Goal: Task Accomplishment & Management: Manage account settings

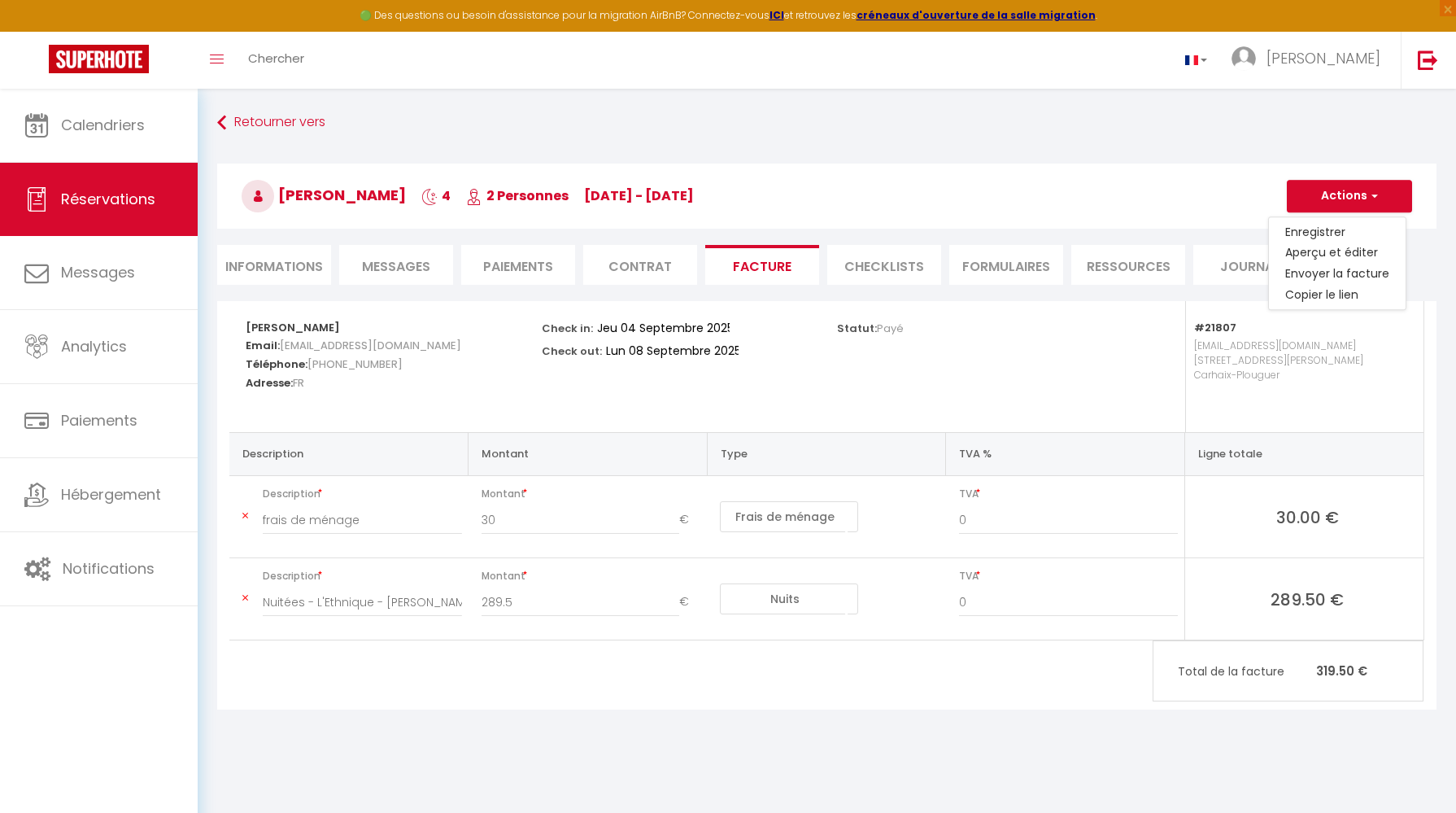
select select "cleaning"
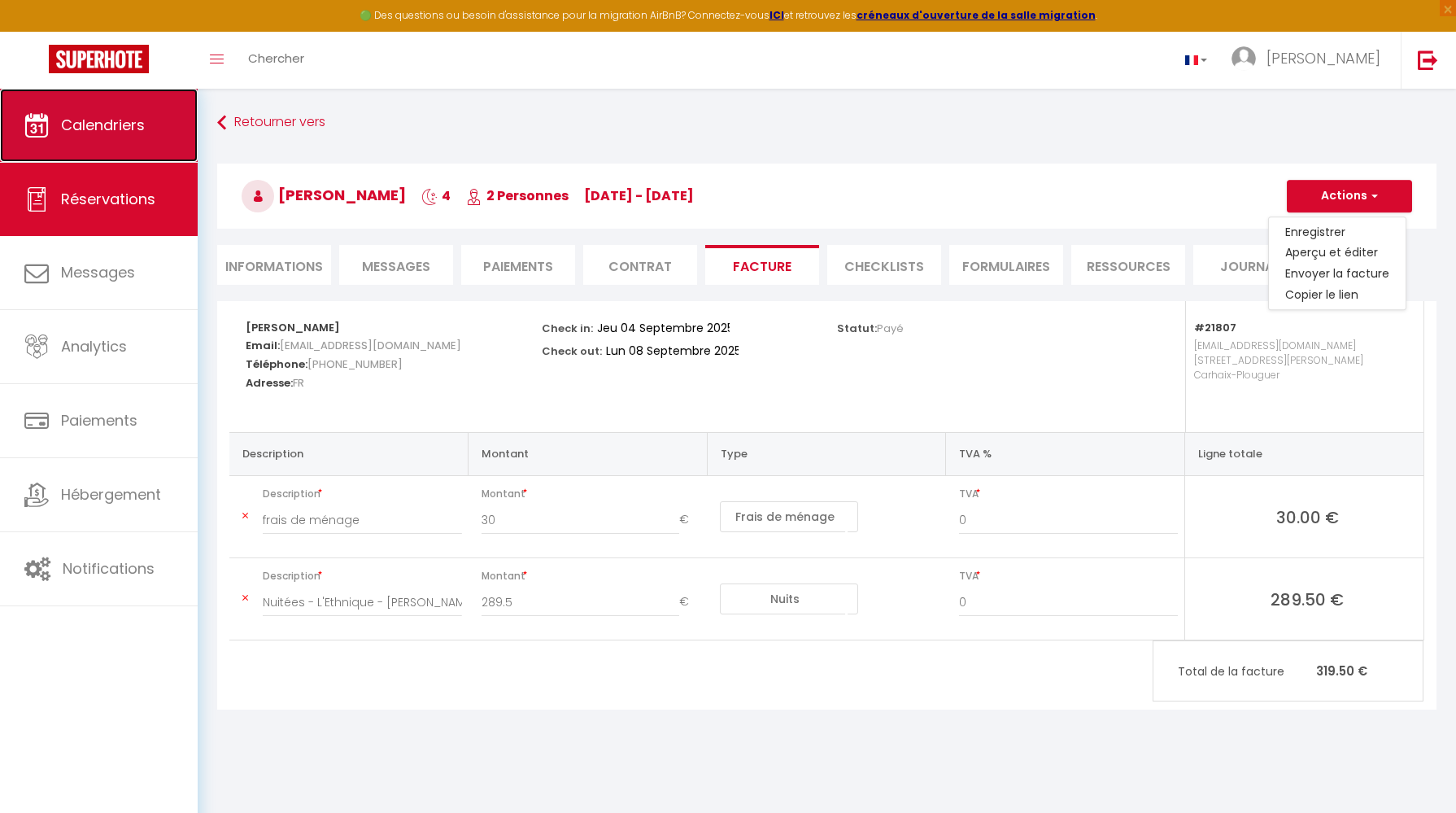
click at [155, 106] on link "Calendriers" at bounding box center [99, 125] width 198 height 74
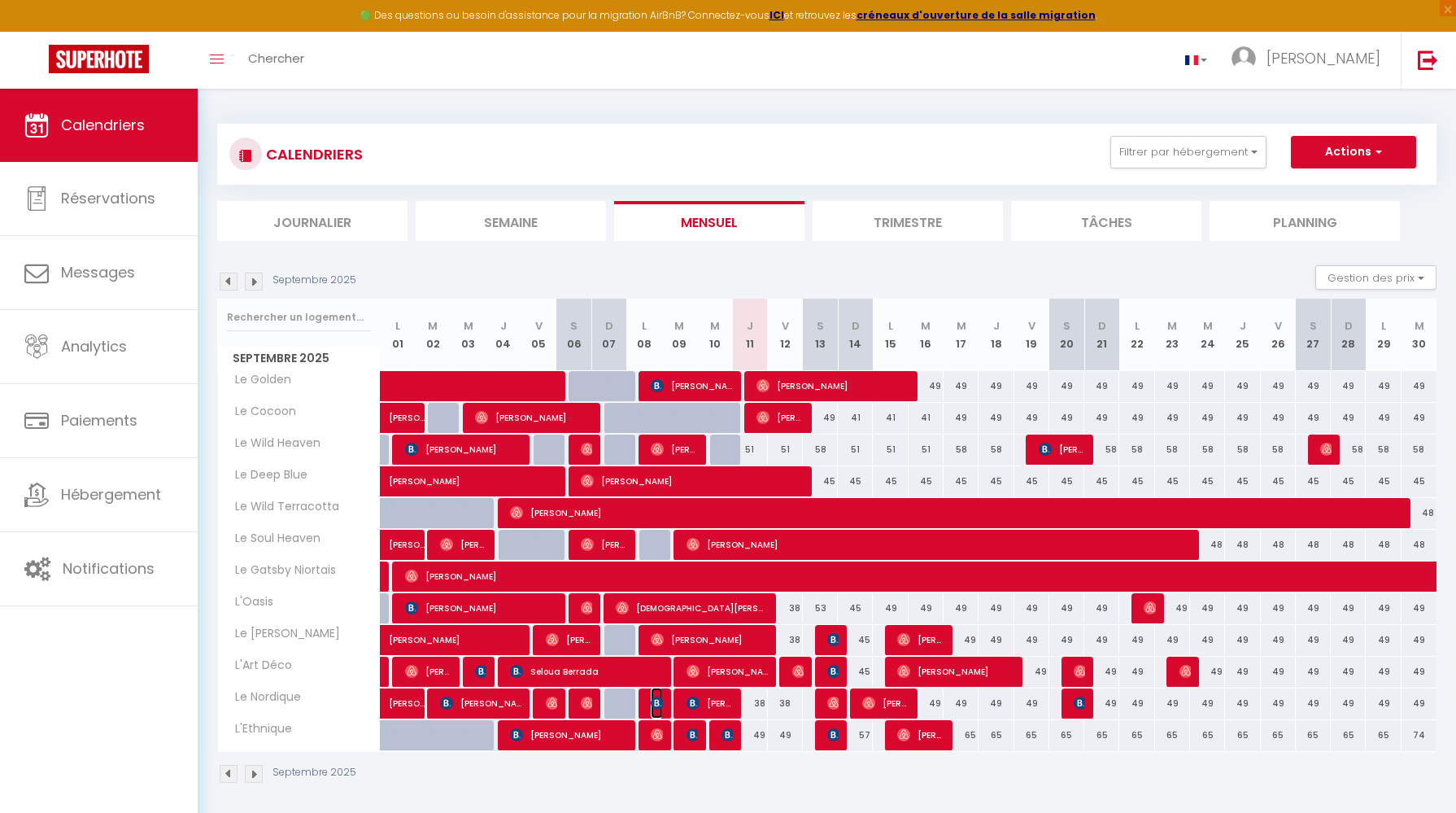
click at [657, 705] on img at bounding box center [657, 703] width 13 height 13
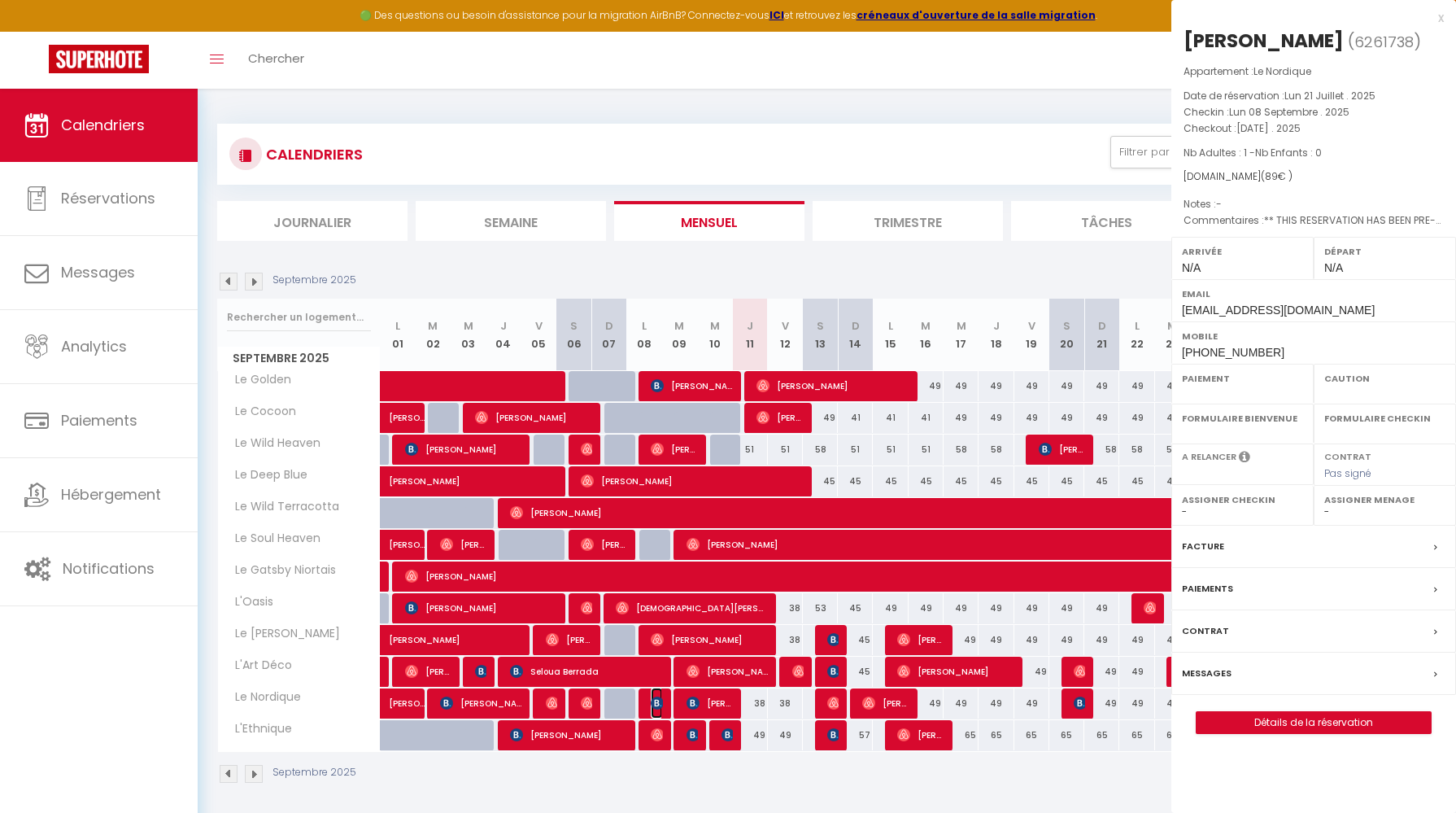
select select "OK"
select select "0"
select select "1"
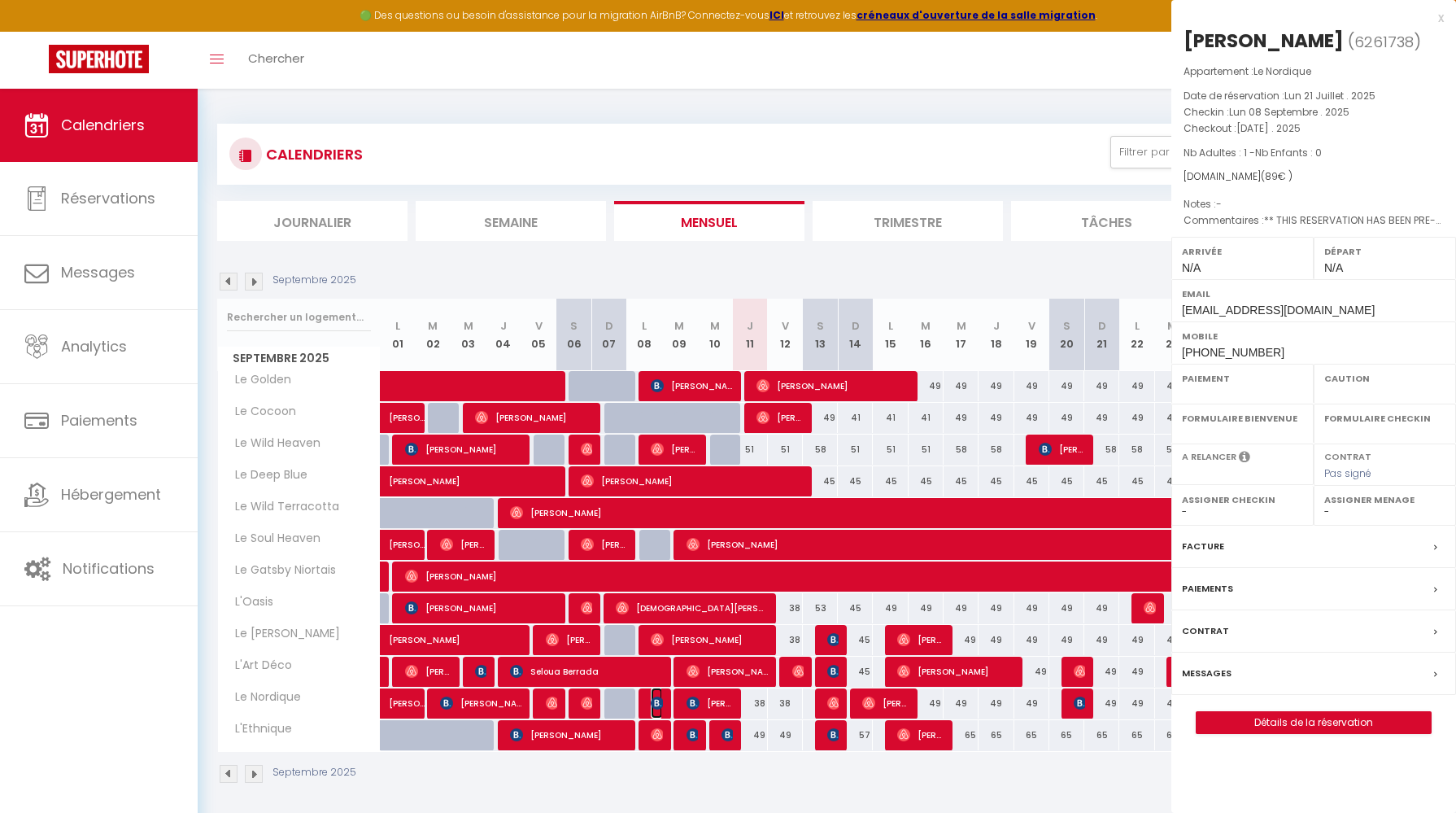
select select
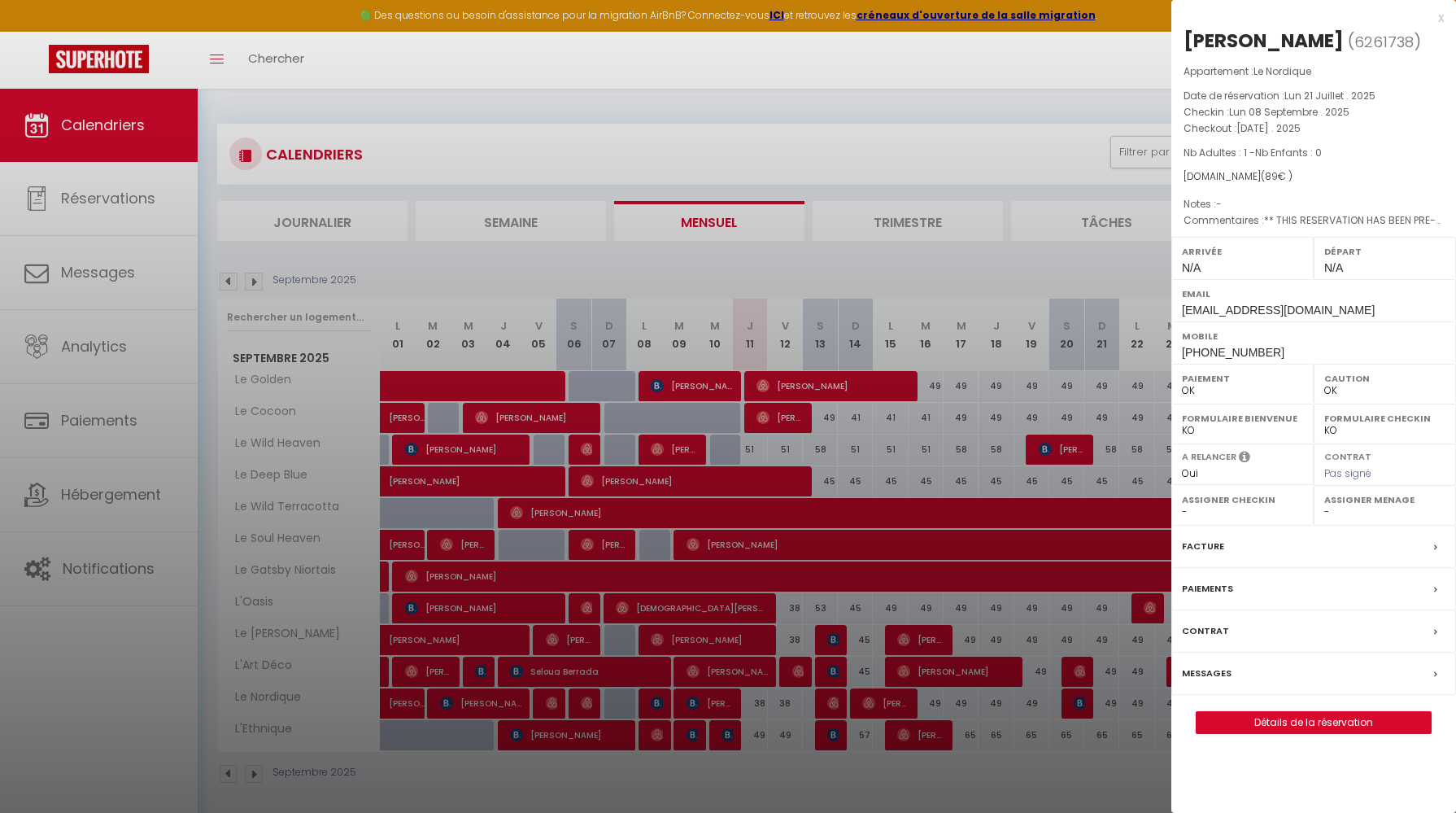
click at [1215, 550] on label "Facture" at bounding box center [1203, 546] width 42 height 17
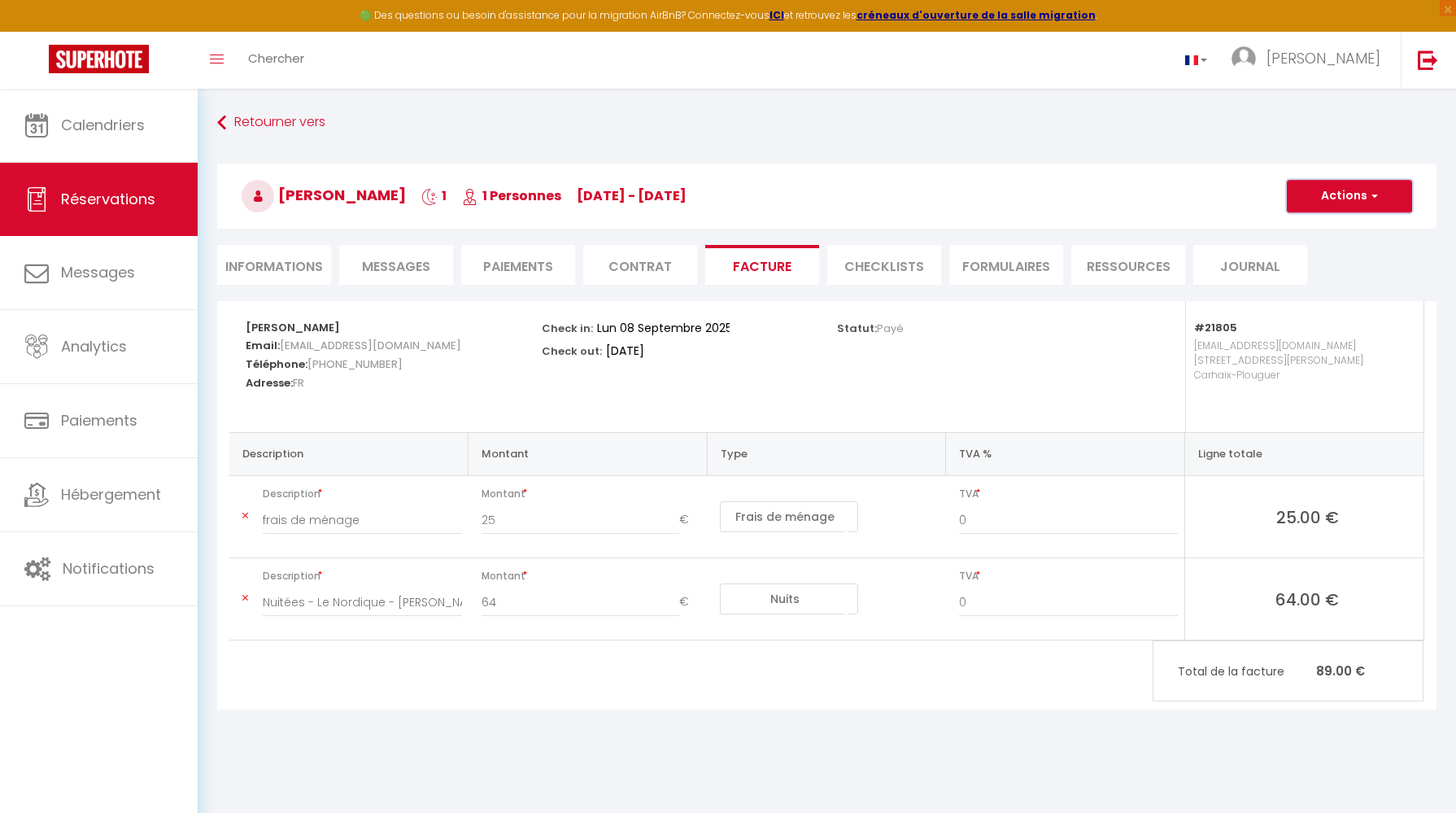
click at [1341, 184] on button "Actions" at bounding box center [1349, 196] width 125 height 33
click at [1331, 253] on link "Aperçu et éditer" at bounding box center [1337, 253] width 137 height 21
click at [317, 348] on span "pjeann.421228@guest.booking.com" at bounding box center [371, 345] width 182 height 24
click at [317, 364] on span "+33749040949" at bounding box center [355, 363] width 96 height 24
click at [304, 382] on span "FR" at bounding box center [298, 383] width 11 height 24
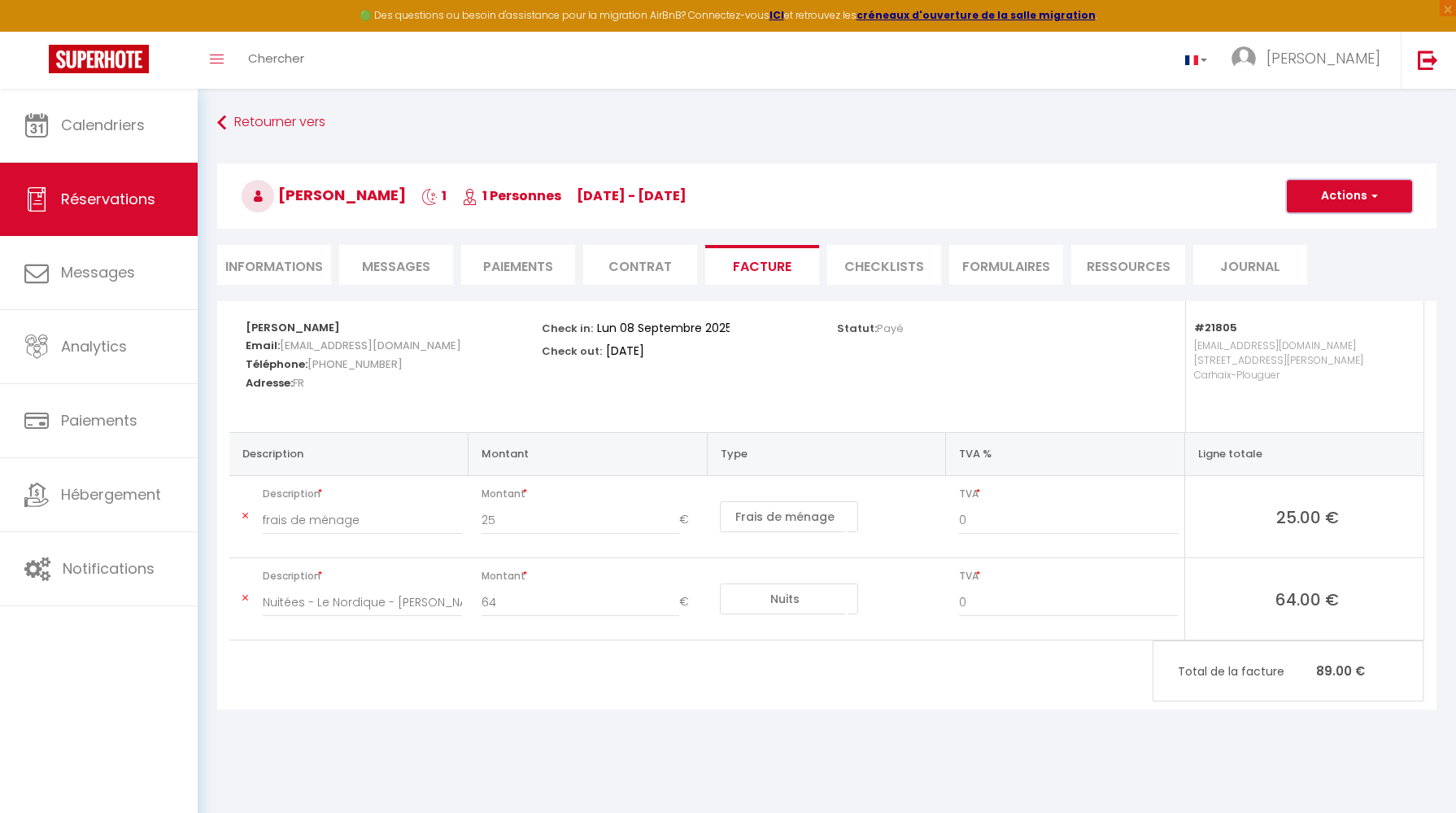
click at [1335, 187] on button "Actions" at bounding box center [1349, 196] width 125 height 33
click at [1328, 230] on link "Enregistrer" at bounding box center [1337, 231] width 137 height 21
click at [1352, 187] on button "Actions" at bounding box center [1349, 196] width 125 height 33
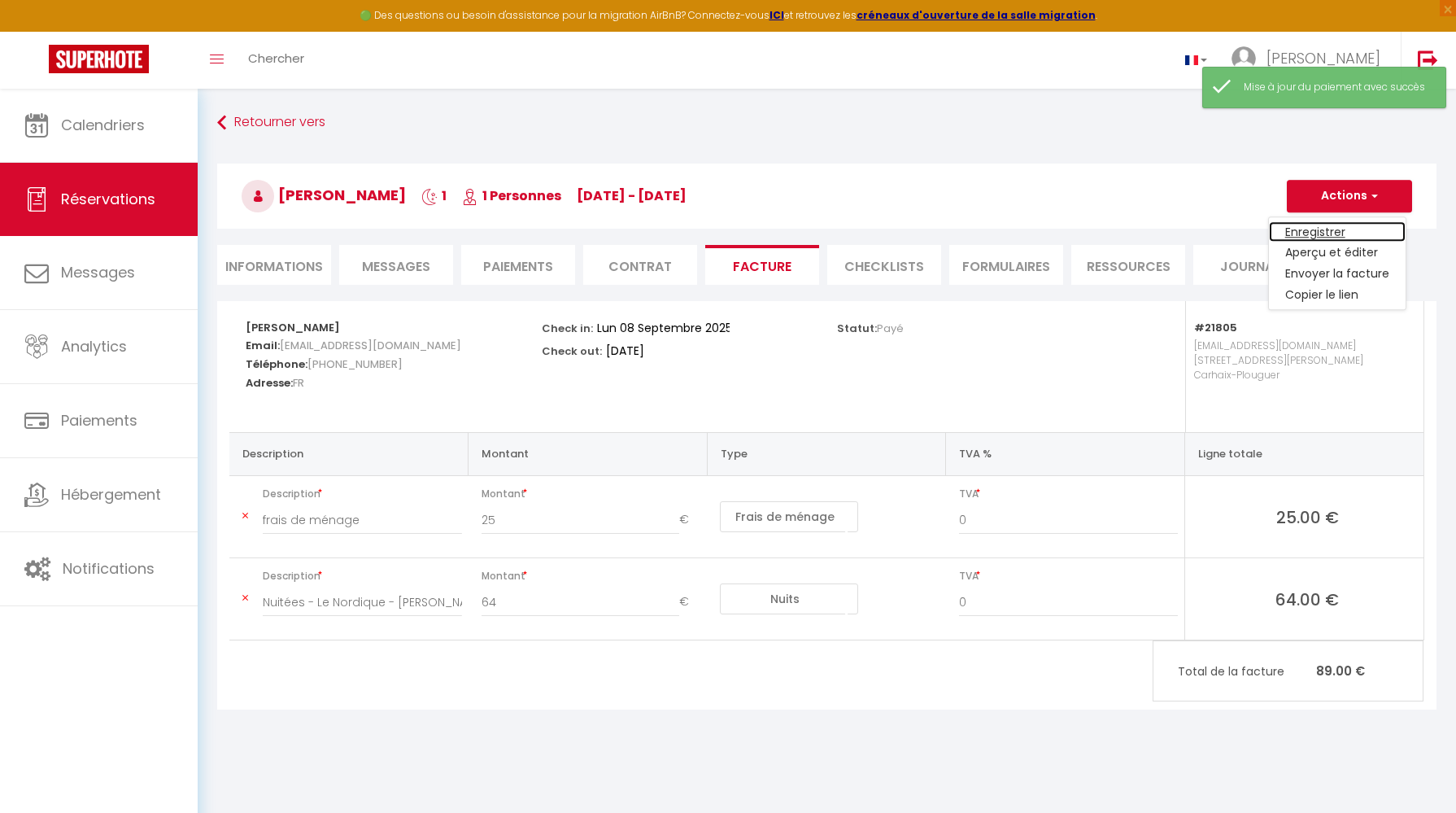
click at [1333, 227] on link "Enregistrer" at bounding box center [1337, 231] width 137 height 21
click at [884, 270] on li "CHECKLISTS" at bounding box center [884, 265] width 114 height 40
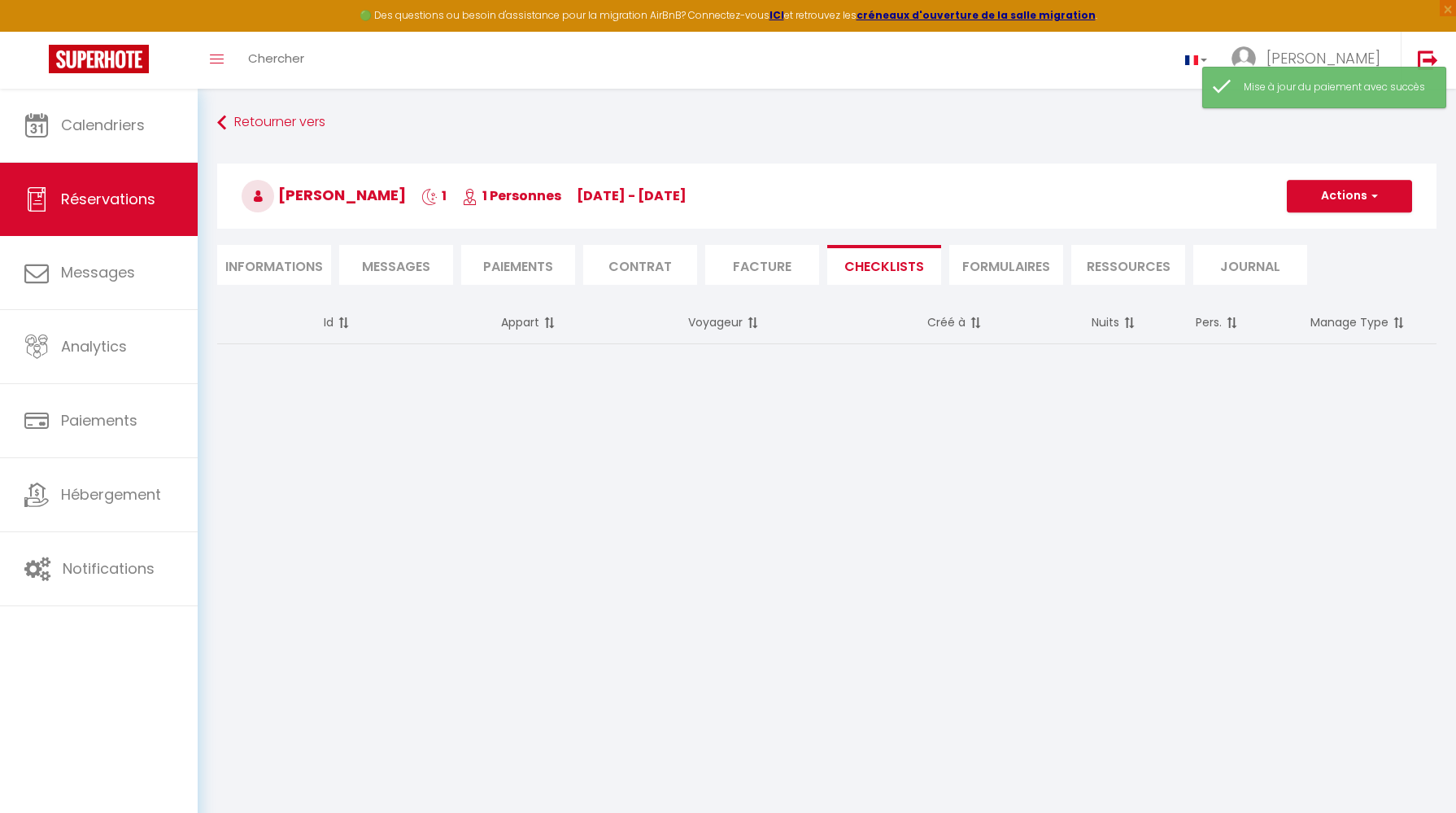
click at [768, 273] on li "Facture" at bounding box center [761, 265] width 114 height 40
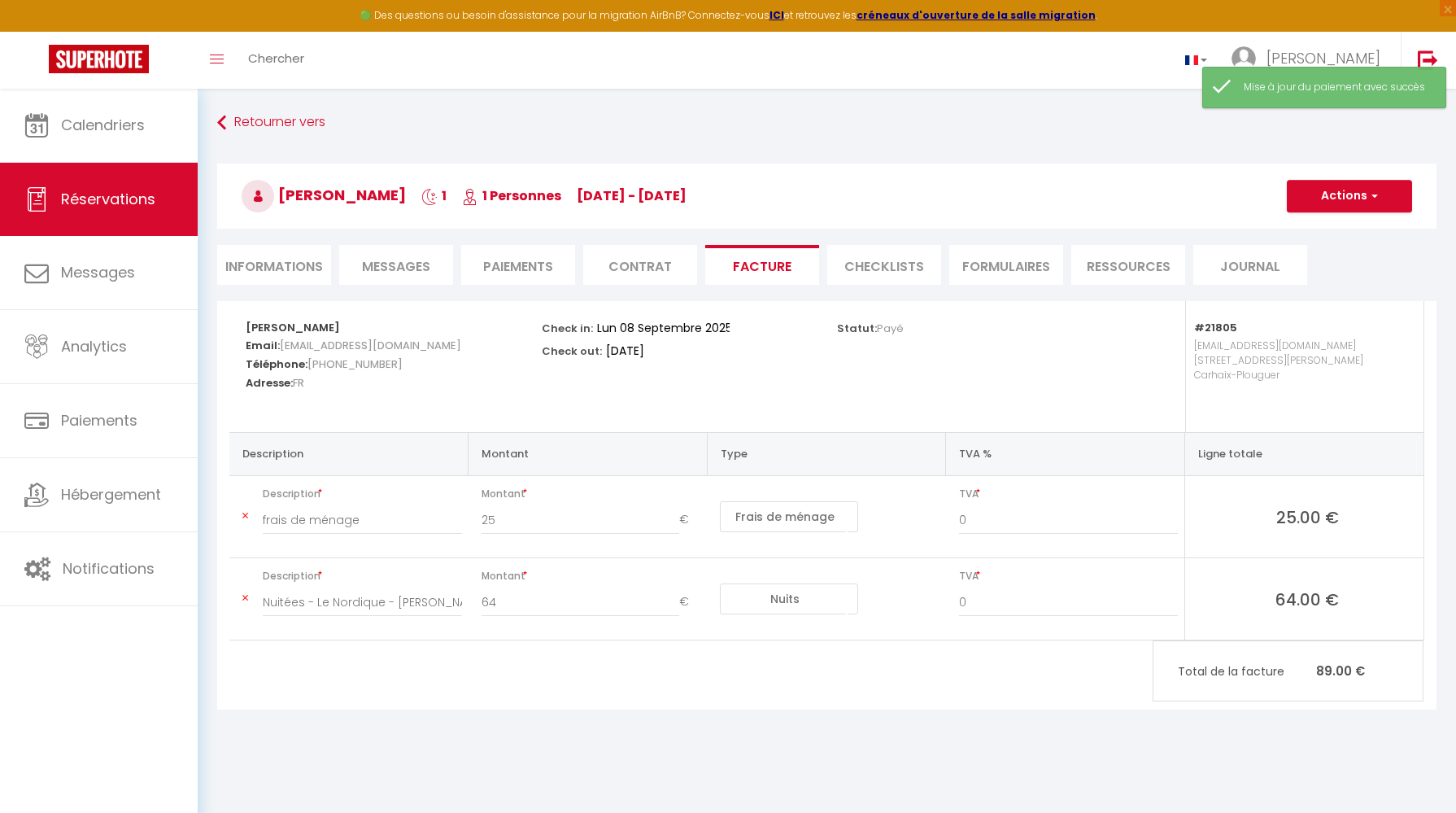
click at [925, 275] on li "CHECKLISTS" at bounding box center [884, 265] width 114 height 40
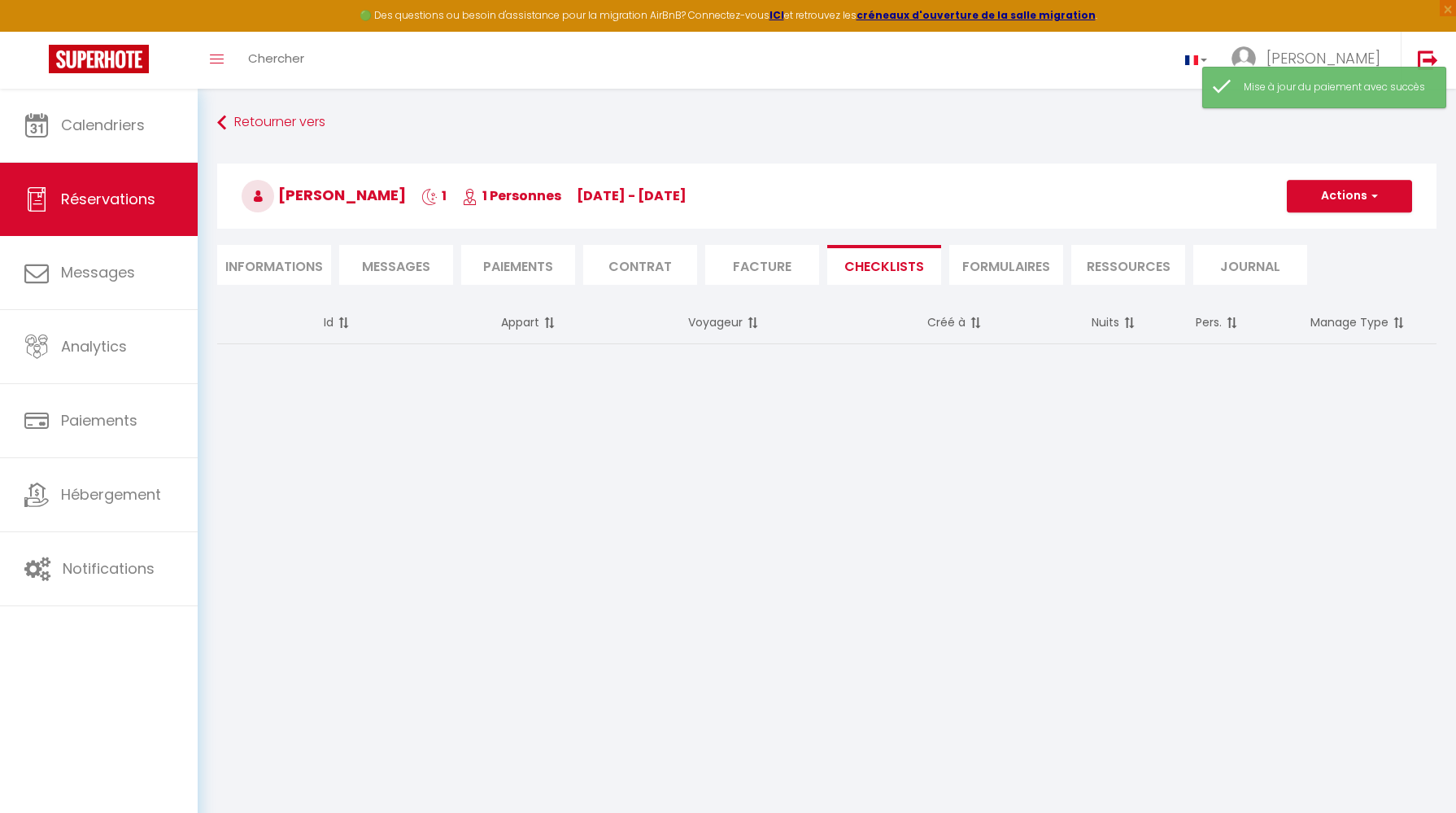
click at [968, 275] on li "FORMULAIRES" at bounding box center [1006, 265] width 114 height 40
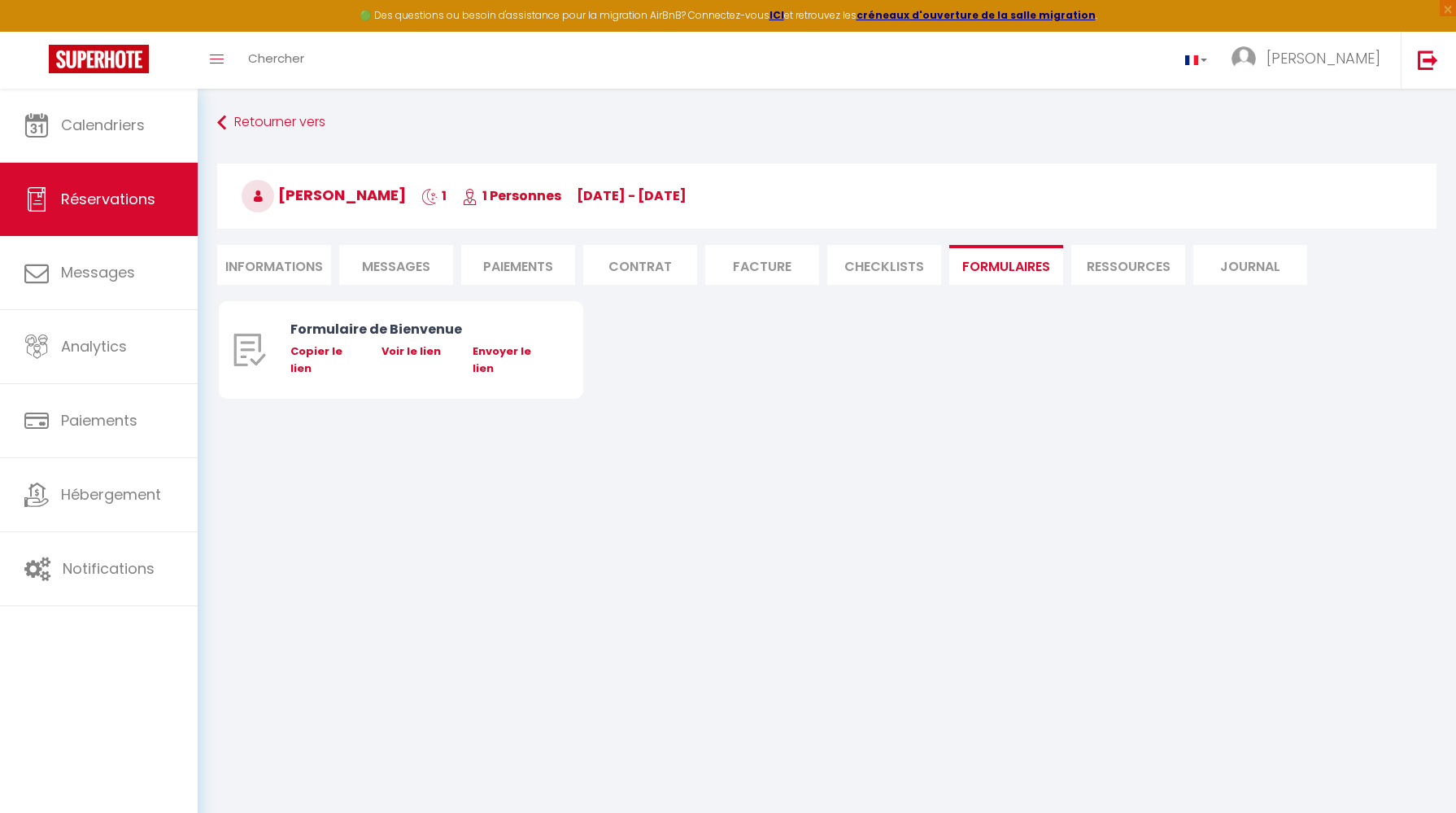
click at [1099, 266] on li "Ressources" at bounding box center [1128, 265] width 114 height 40
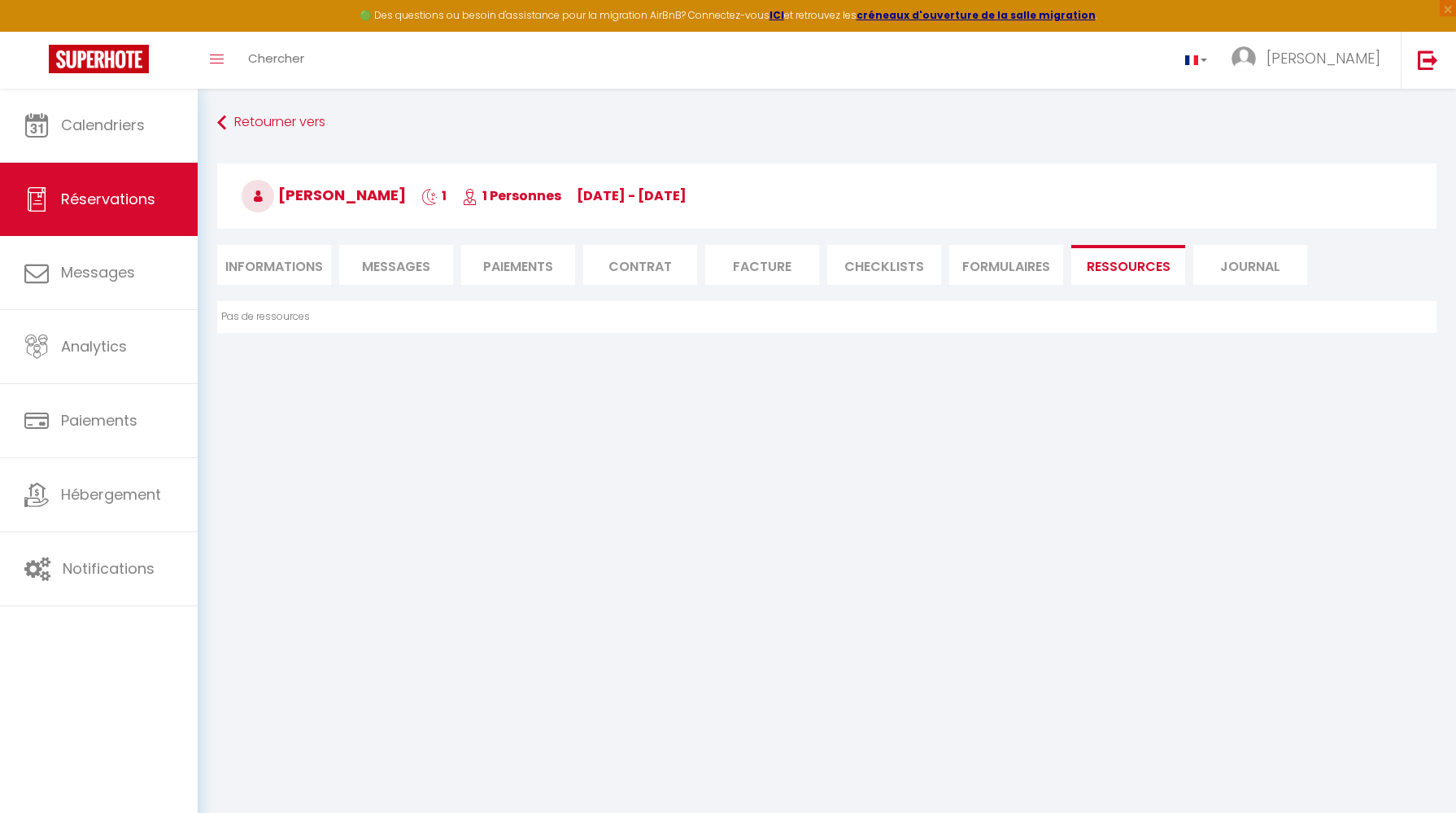
click at [1219, 264] on li "Journal" at bounding box center [1250, 265] width 114 height 40
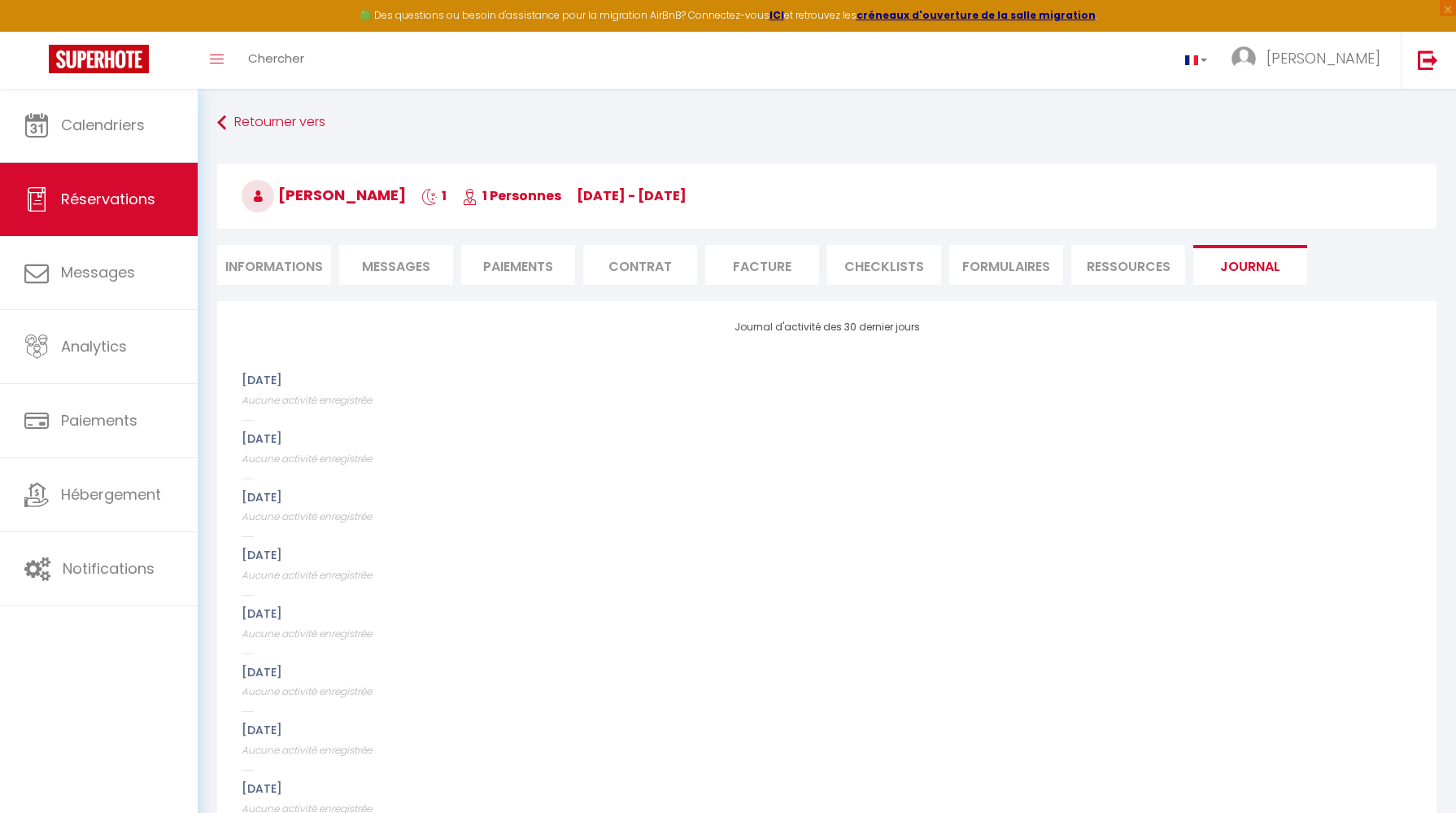
click at [860, 265] on li "CHECKLISTS" at bounding box center [884, 265] width 114 height 40
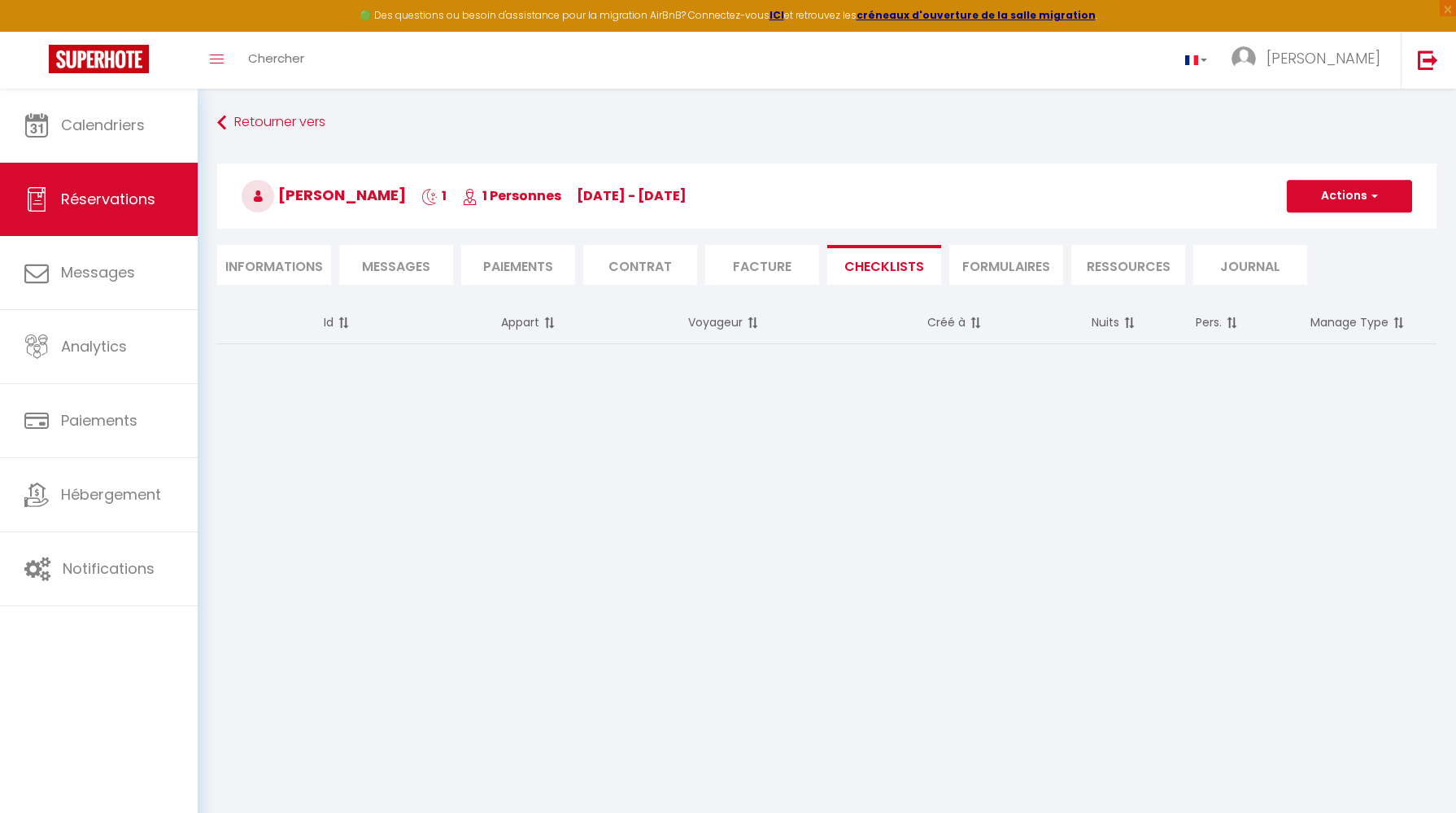
click at [727, 272] on li "Facture" at bounding box center [761, 265] width 114 height 40
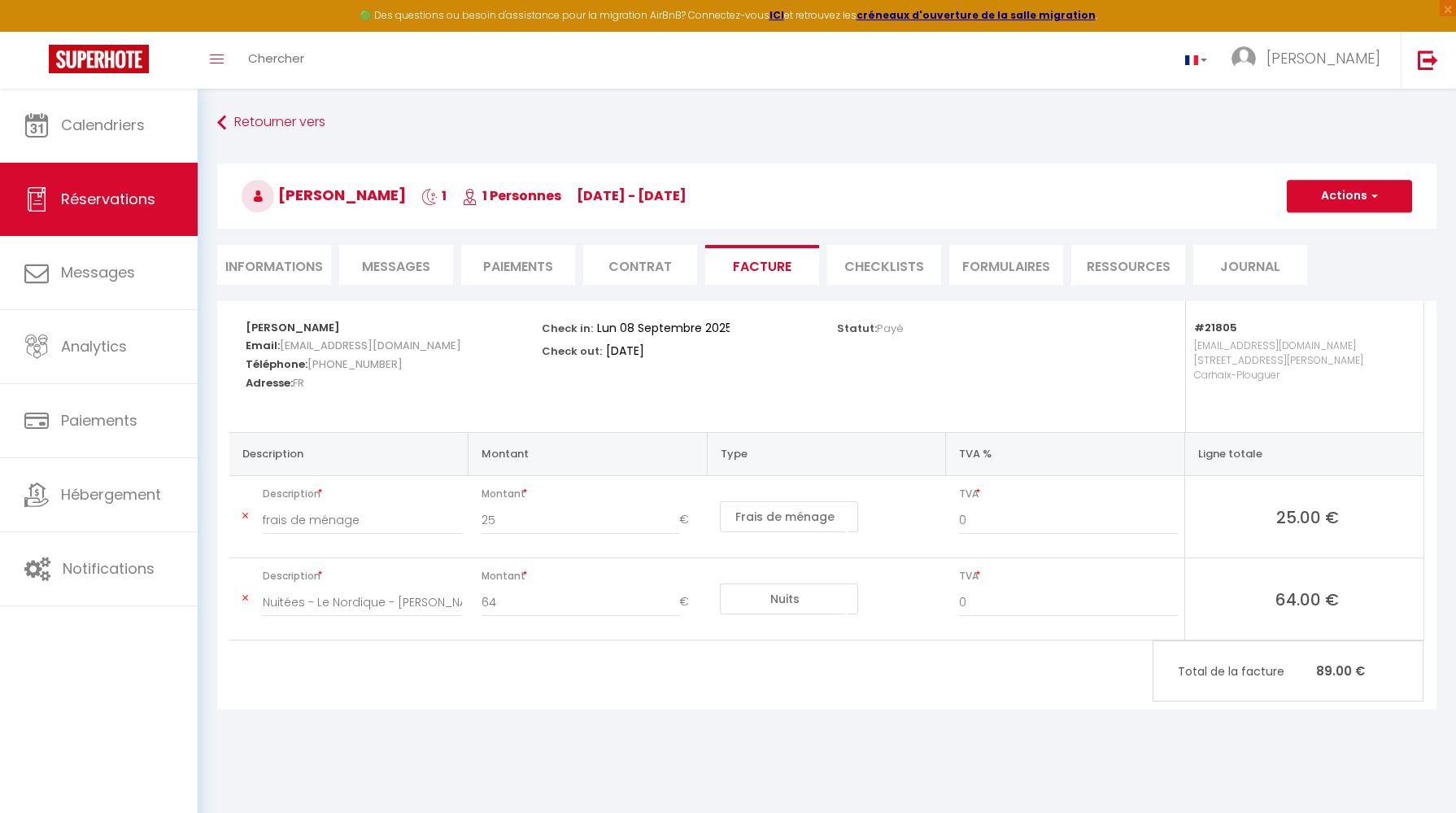
click at [300, 380] on span "FR" at bounding box center [298, 383] width 11 height 24
drag, startPoint x: 262, startPoint y: 380, endPoint x: 310, endPoint y: 381, distance: 48.0
click at [310, 381] on h5 "Adresse: FR" at bounding box center [383, 382] width 275 height 19
click at [315, 383] on h5 "Adresse: FR" at bounding box center [383, 382] width 275 height 19
click at [294, 254] on li "Informations" at bounding box center [274, 265] width 114 height 40
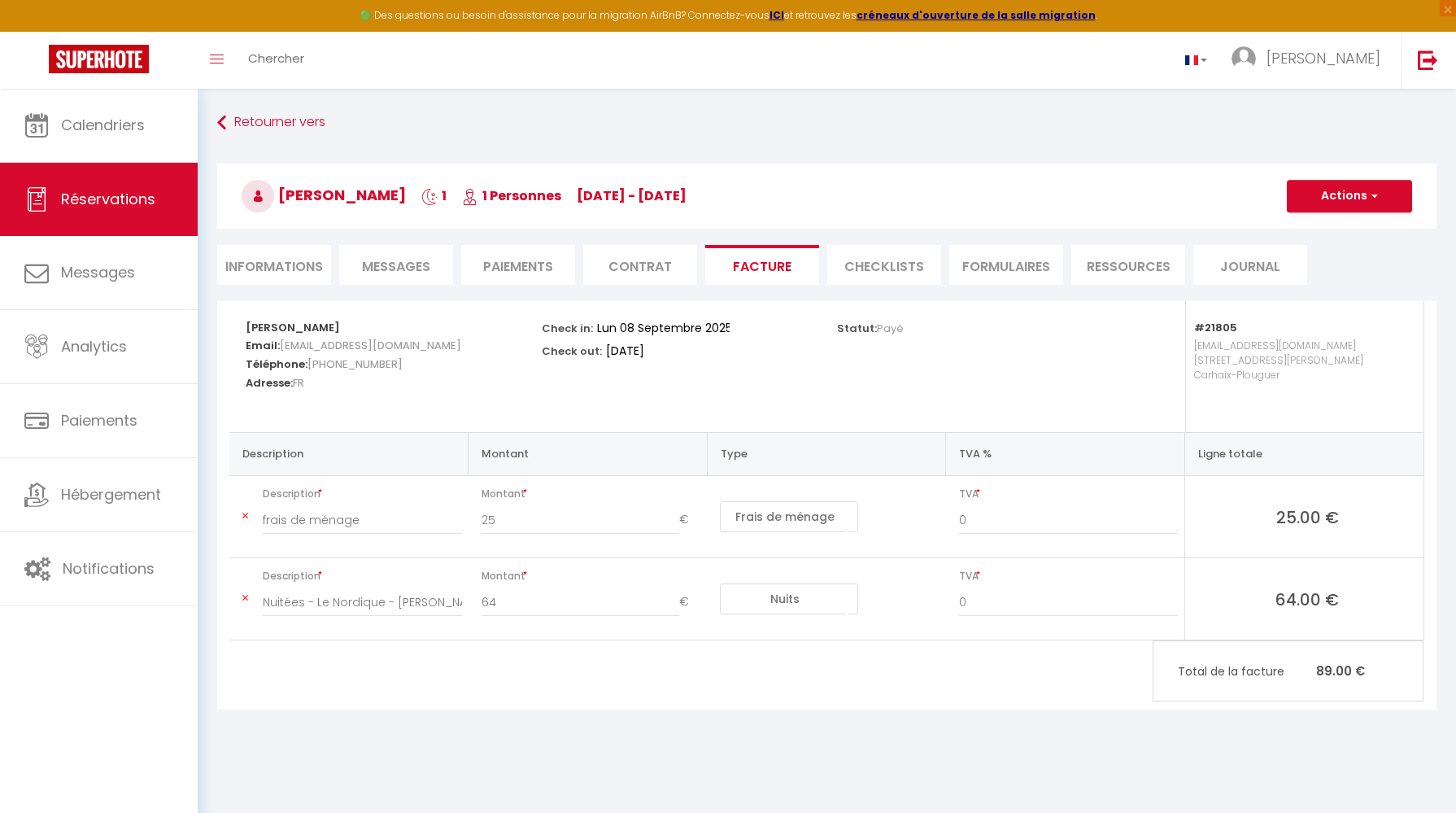
select select
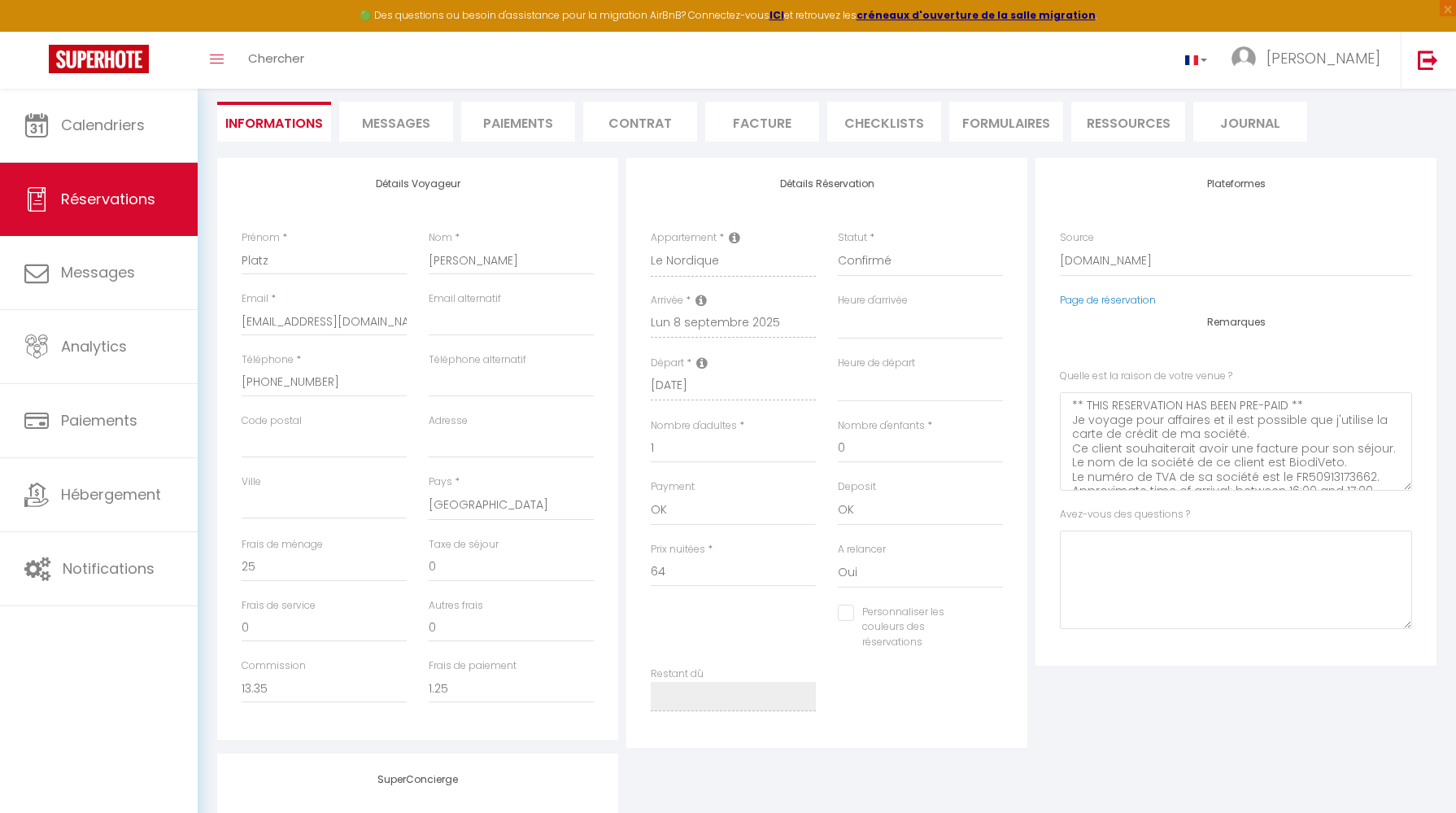
scroll to position [144, 0]
click at [291, 319] on input "pjeann.421228@guest.booking.com" at bounding box center [324, 319] width 165 height 30
click at [320, 376] on input "+33749040949" at bounding box center [324, 381] width 165 height 30
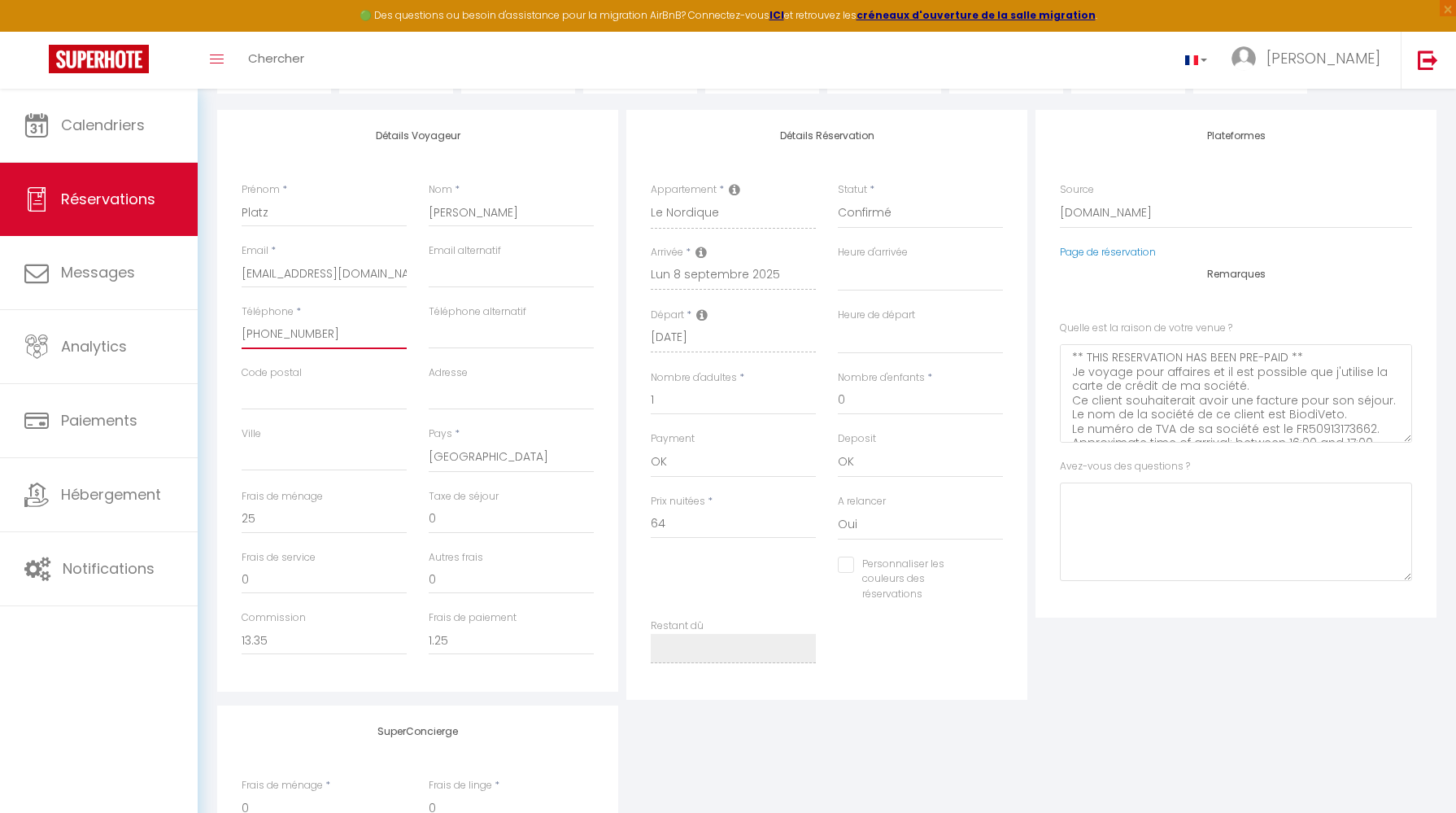
scroll to position [164, 0]
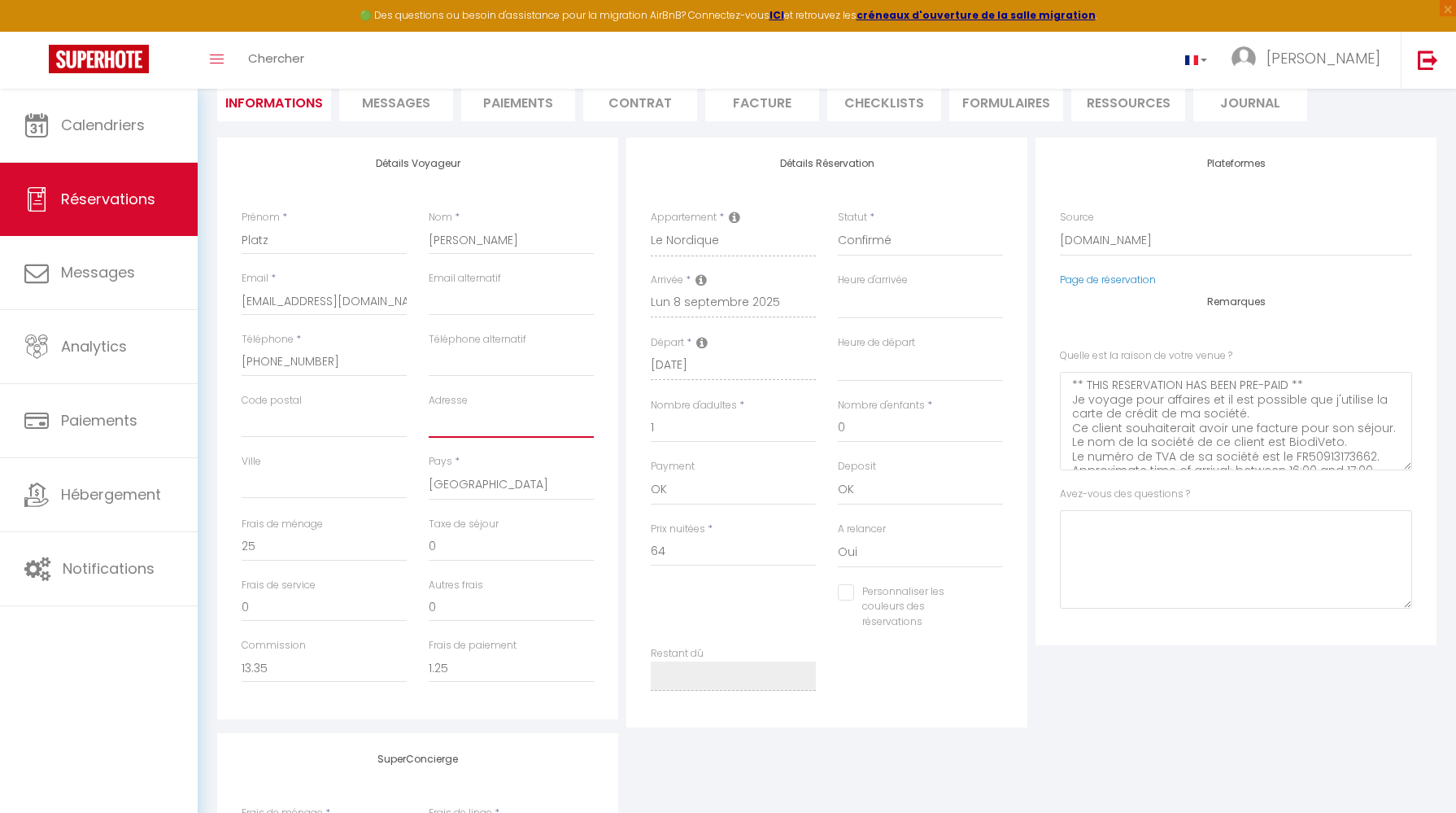
click at [473, 423] on input "Adresse" at bounding box center [511, 423] width 165 height 30
type input "8"
select select
checkbox input "false"
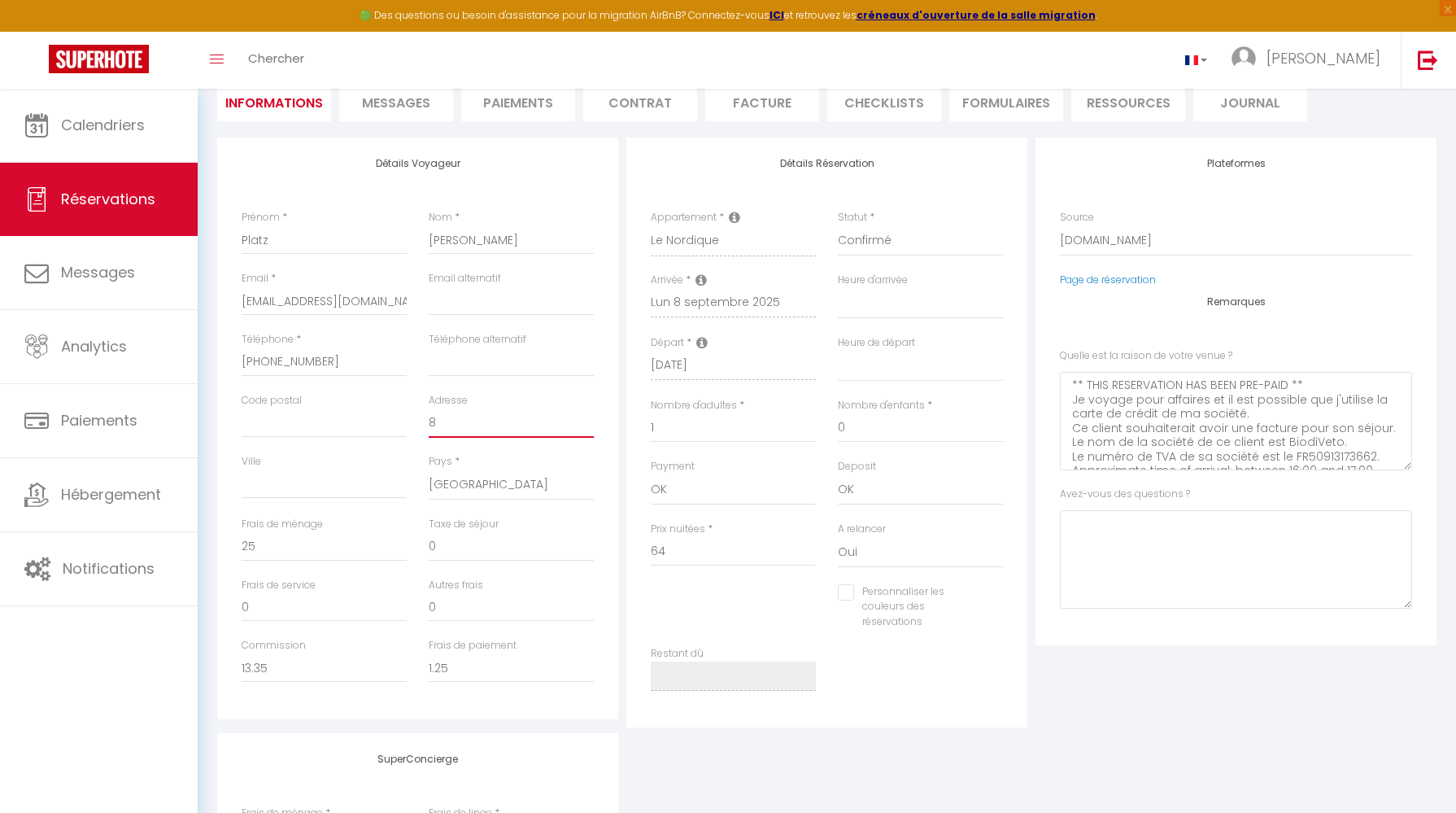
type input "86"
select select
checkbox input "false"
type input "86"
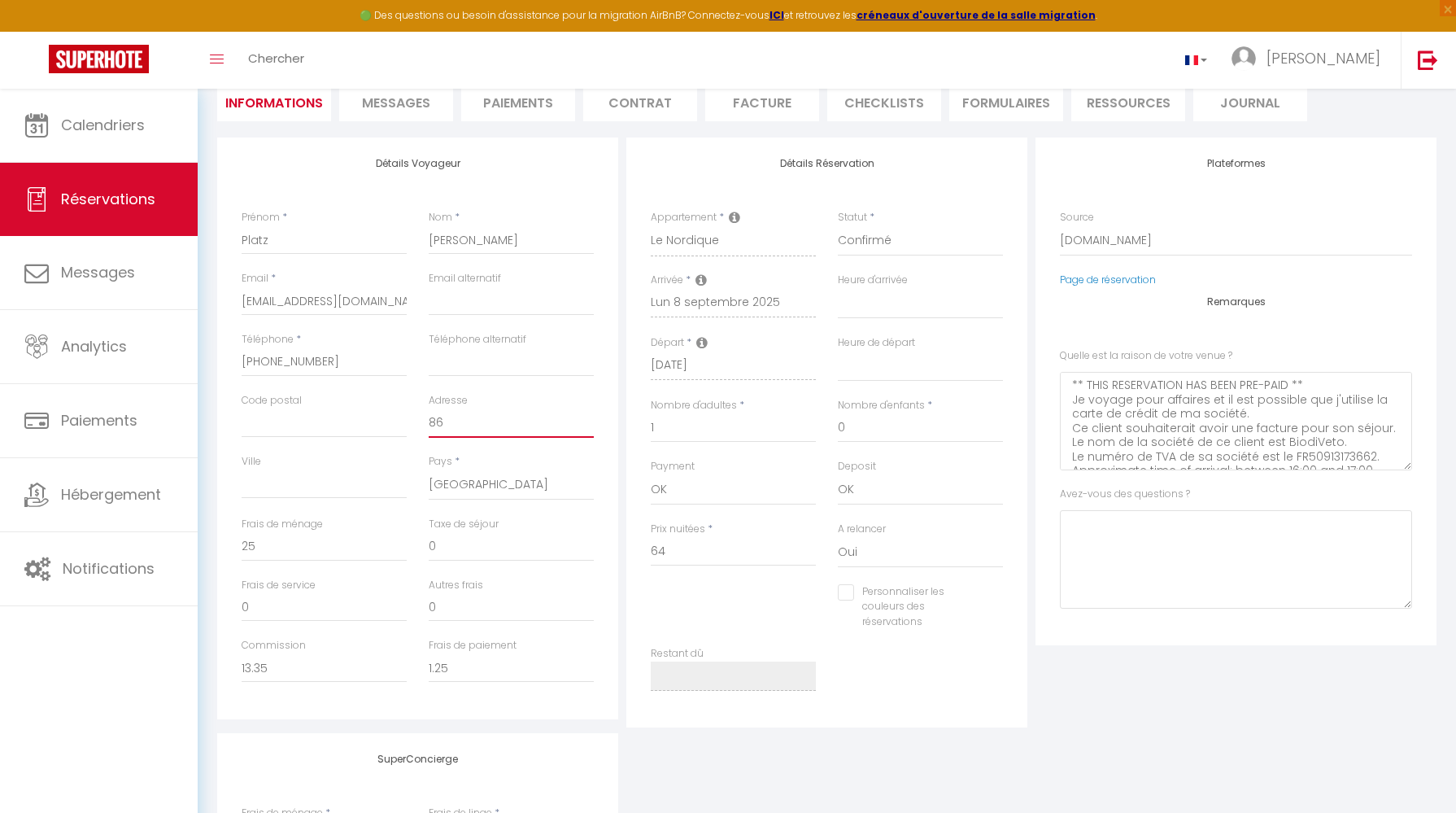
select select
checkbox input "false"
type input "86 b"
select select
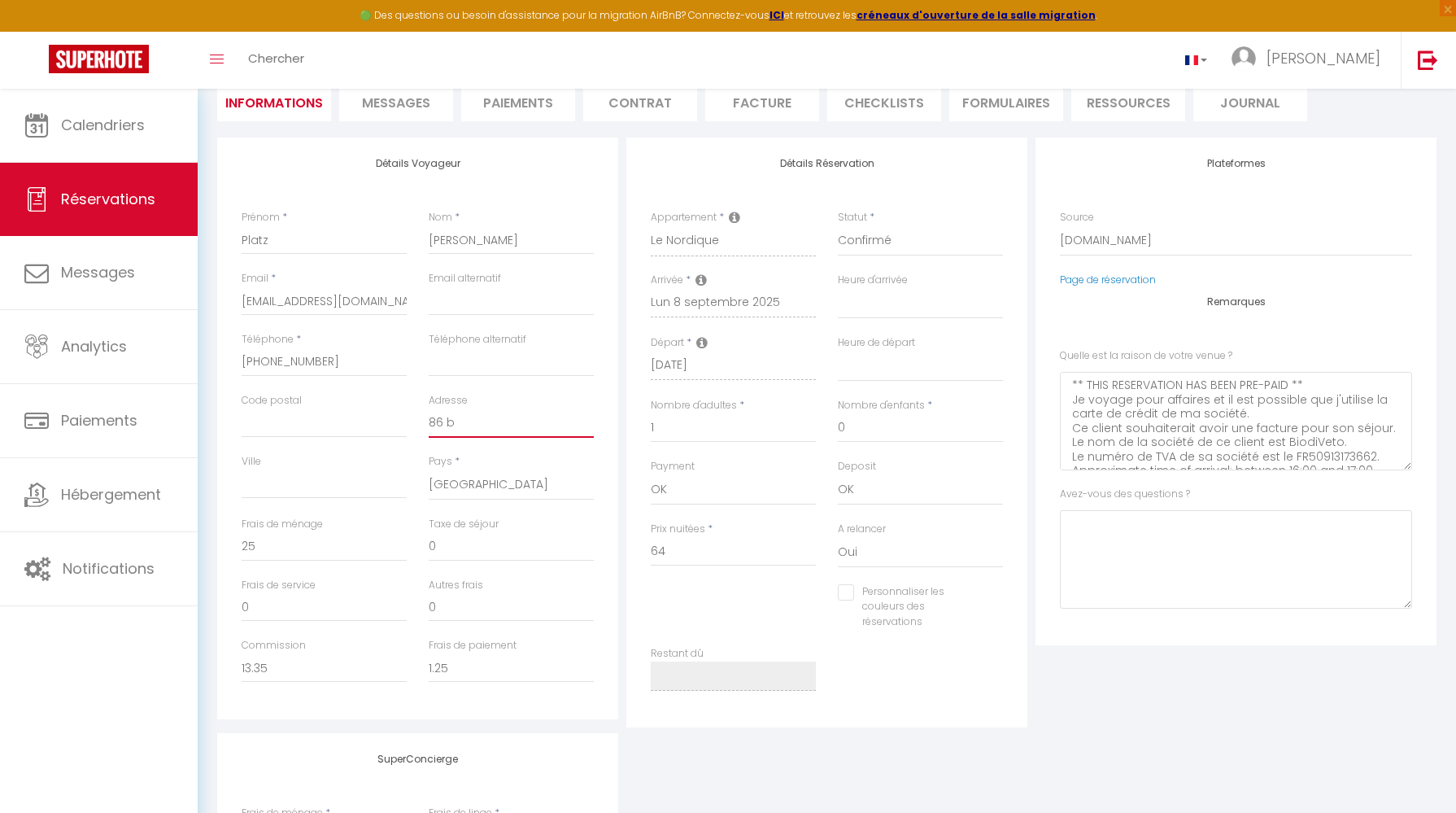
select select
checkbox input "false"
type input "86 bo"
select select
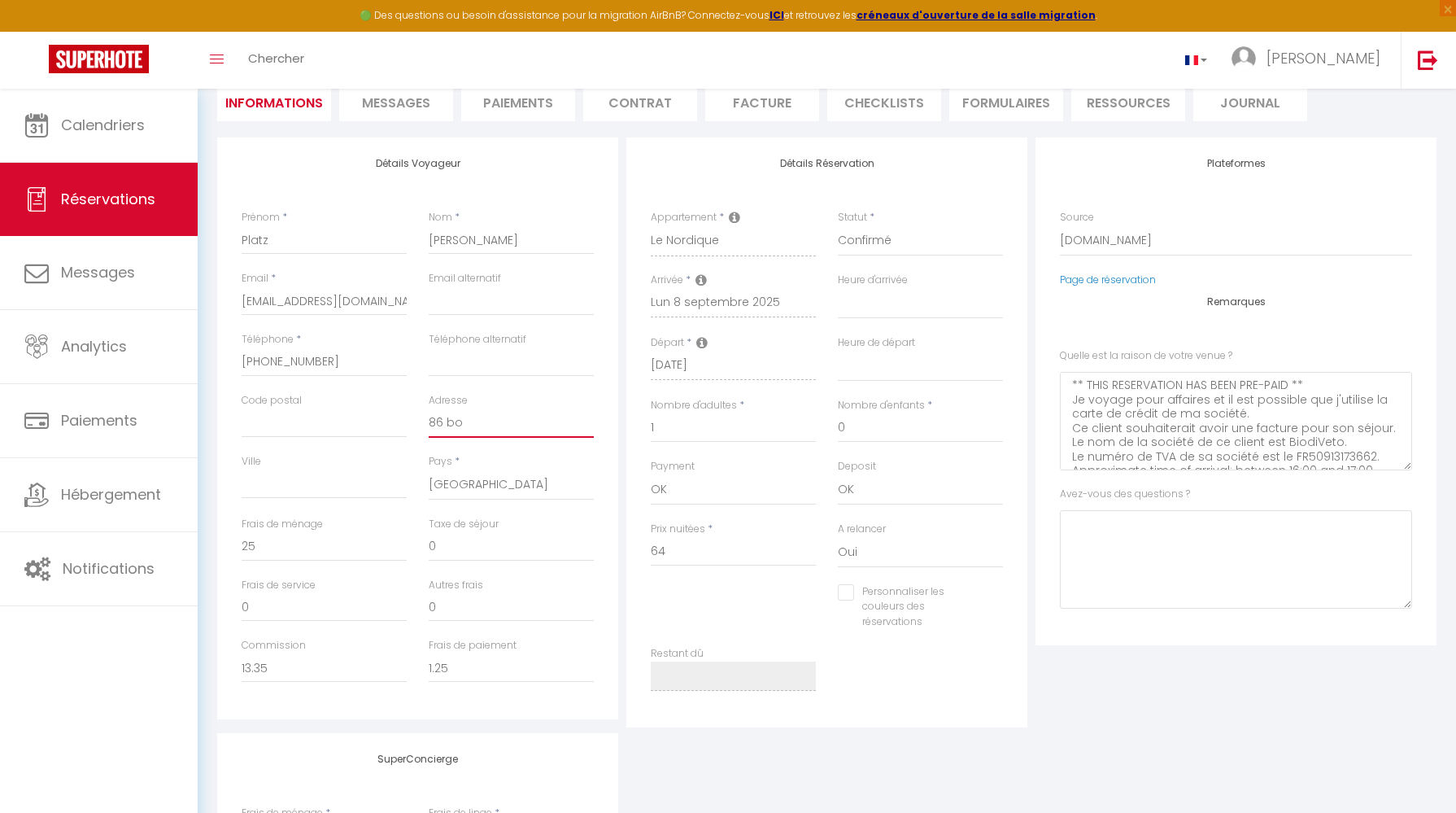
checkbox input "false"
type input "86 bou"
select select
checkbox input "false"
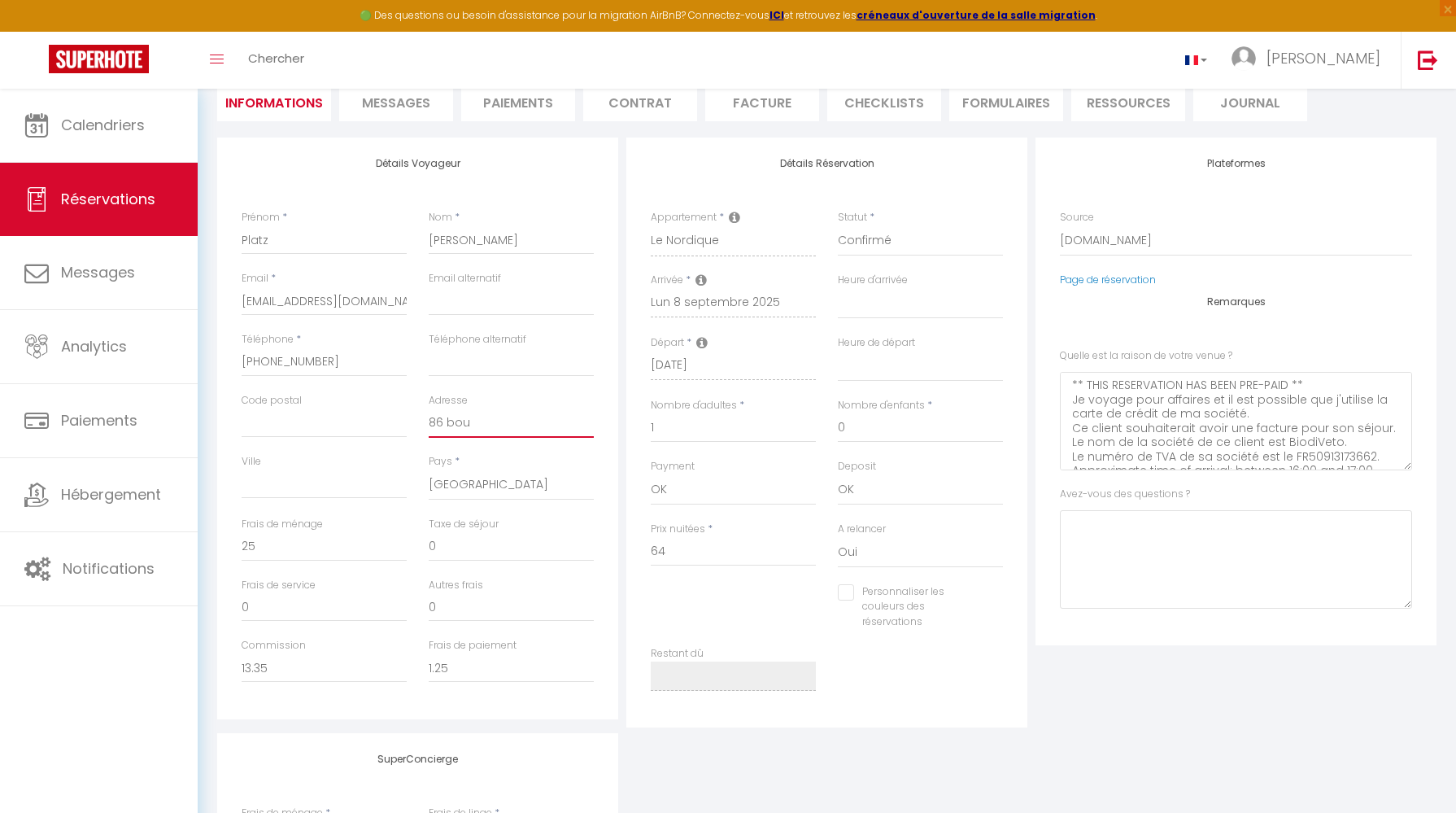
type input "86 boul"
select select
checkbox input "false"
type input "86 boule"
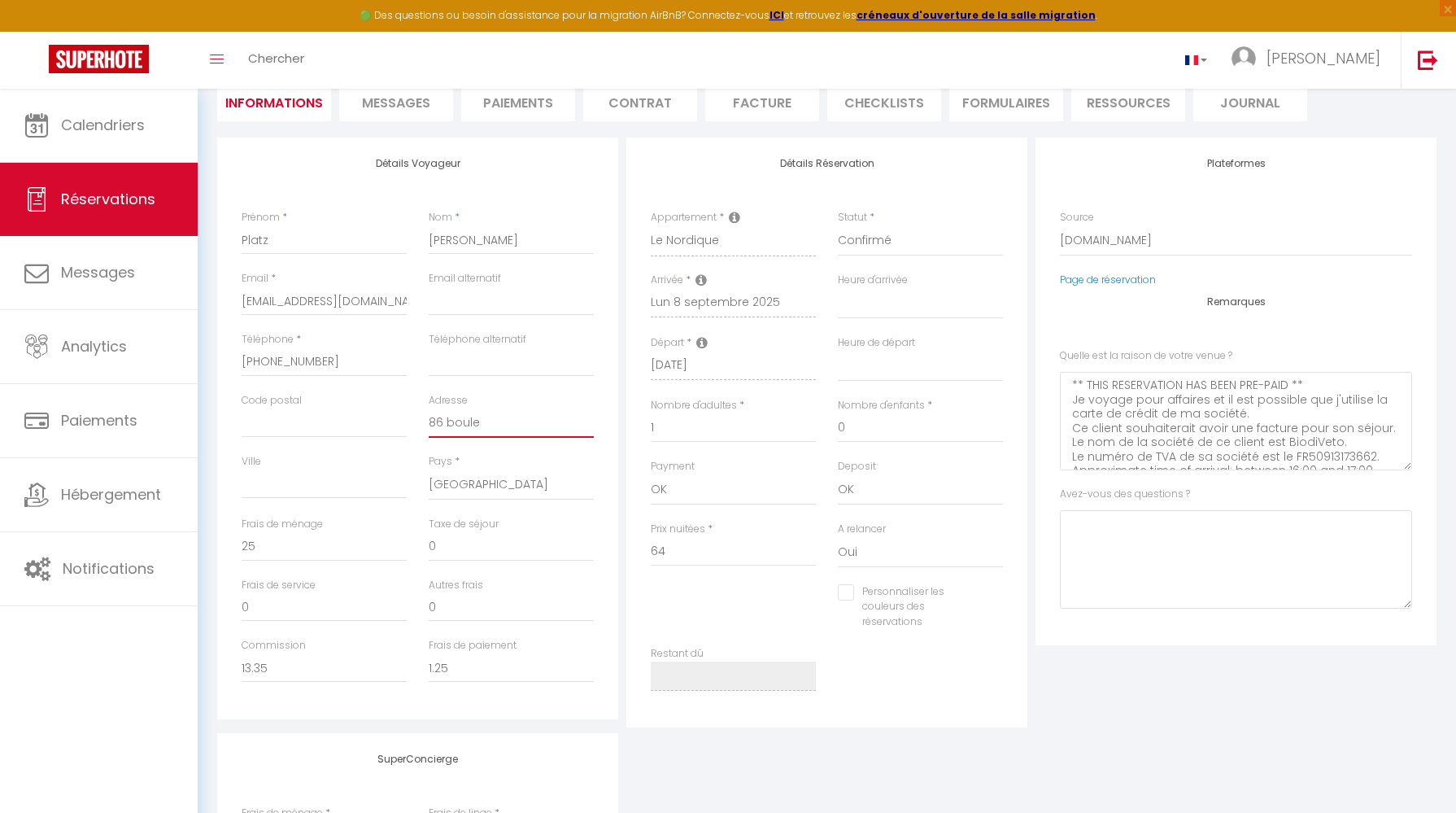
select select
checkbox input "false"
type input "86 boulev"
select select
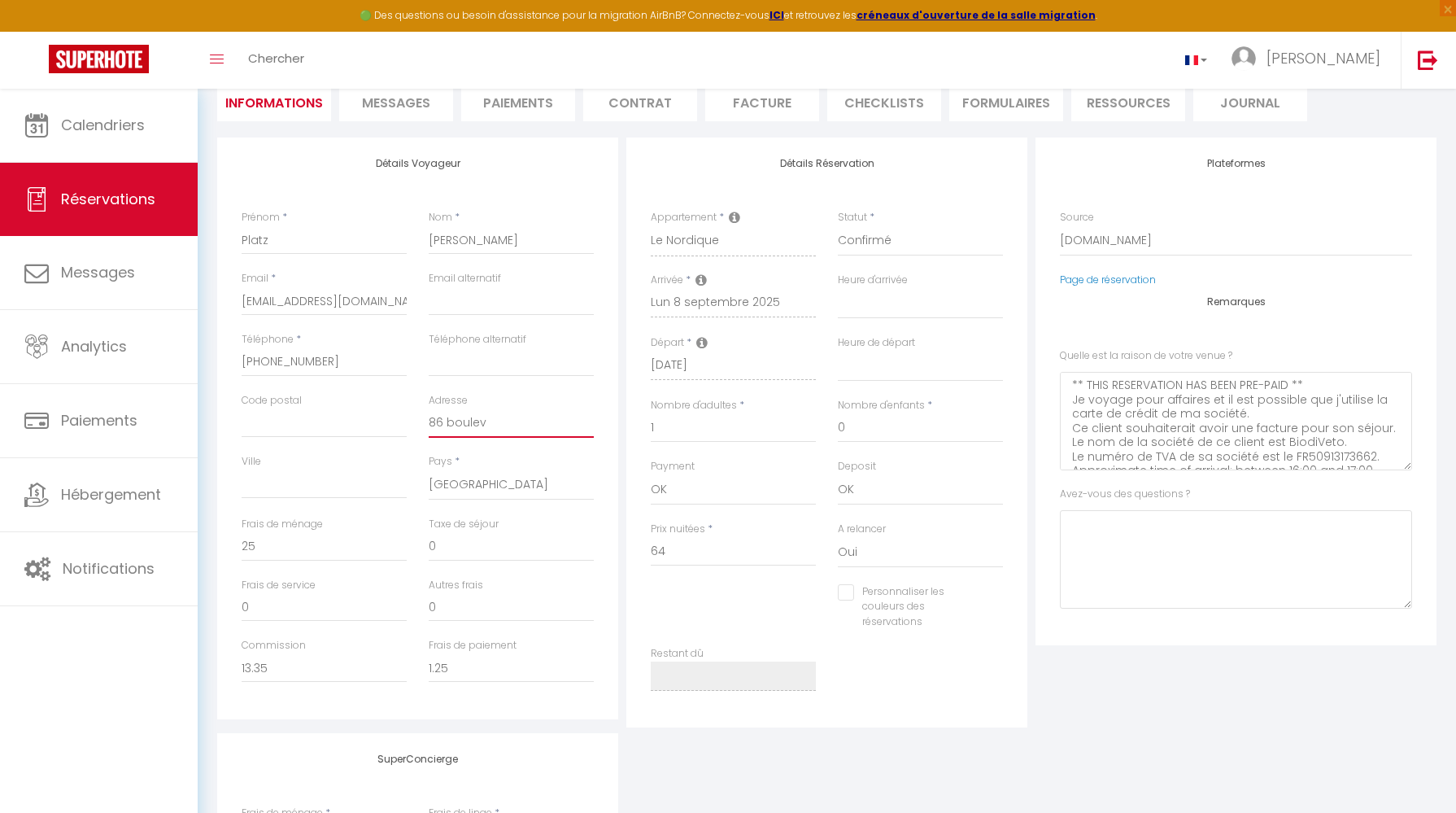
select select
checkbox input "false"
type input "86 bouleva"
select select
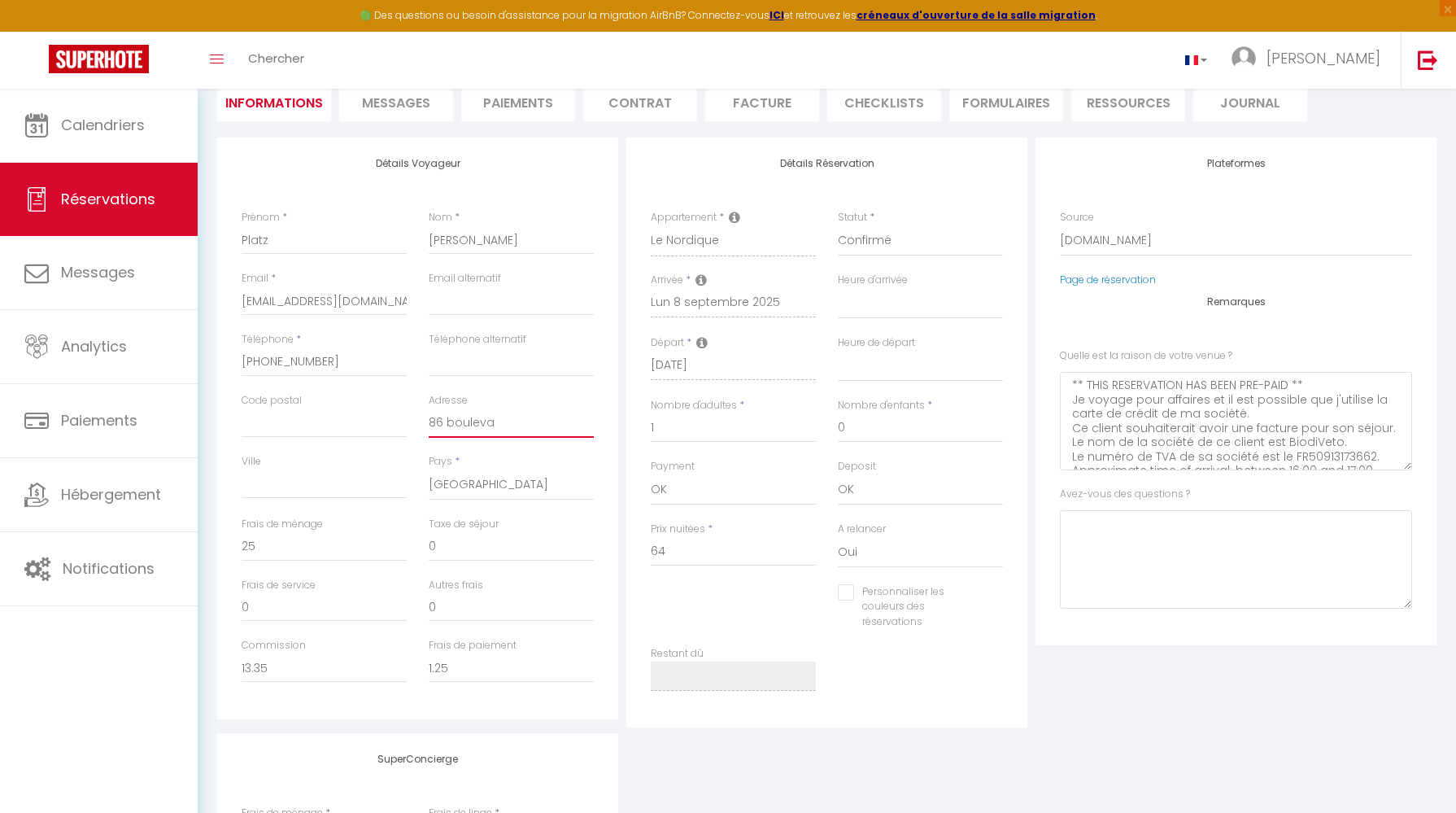
checkbox input "false"
type input "86 boulevar"
select select
checkbox input "false"
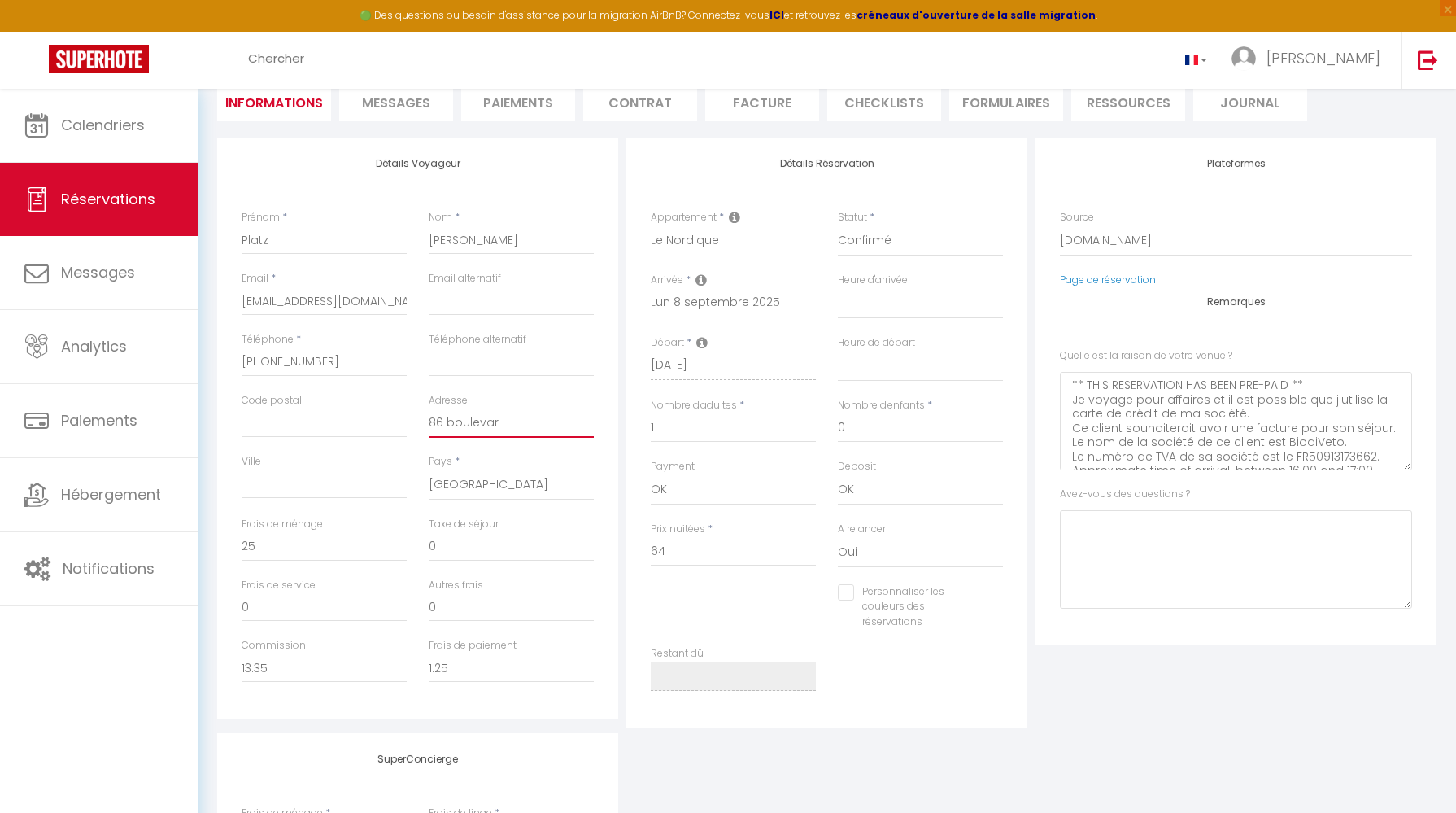
type input "86 boulevard"
select select
checkbox input "false"
type input "86 boulevard"
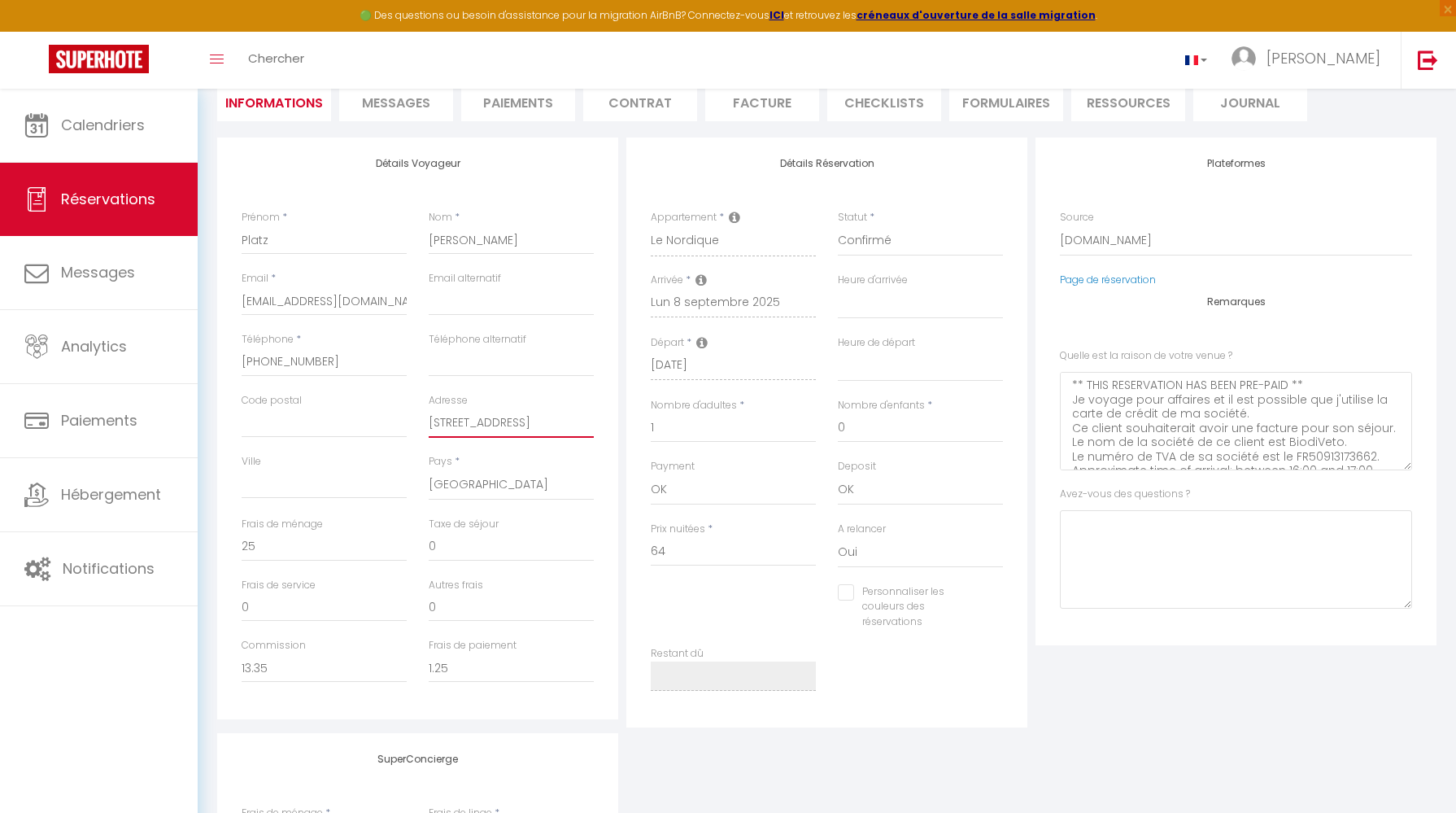
select select
checkbox input "false"
type input "86 boulevard de"
select select
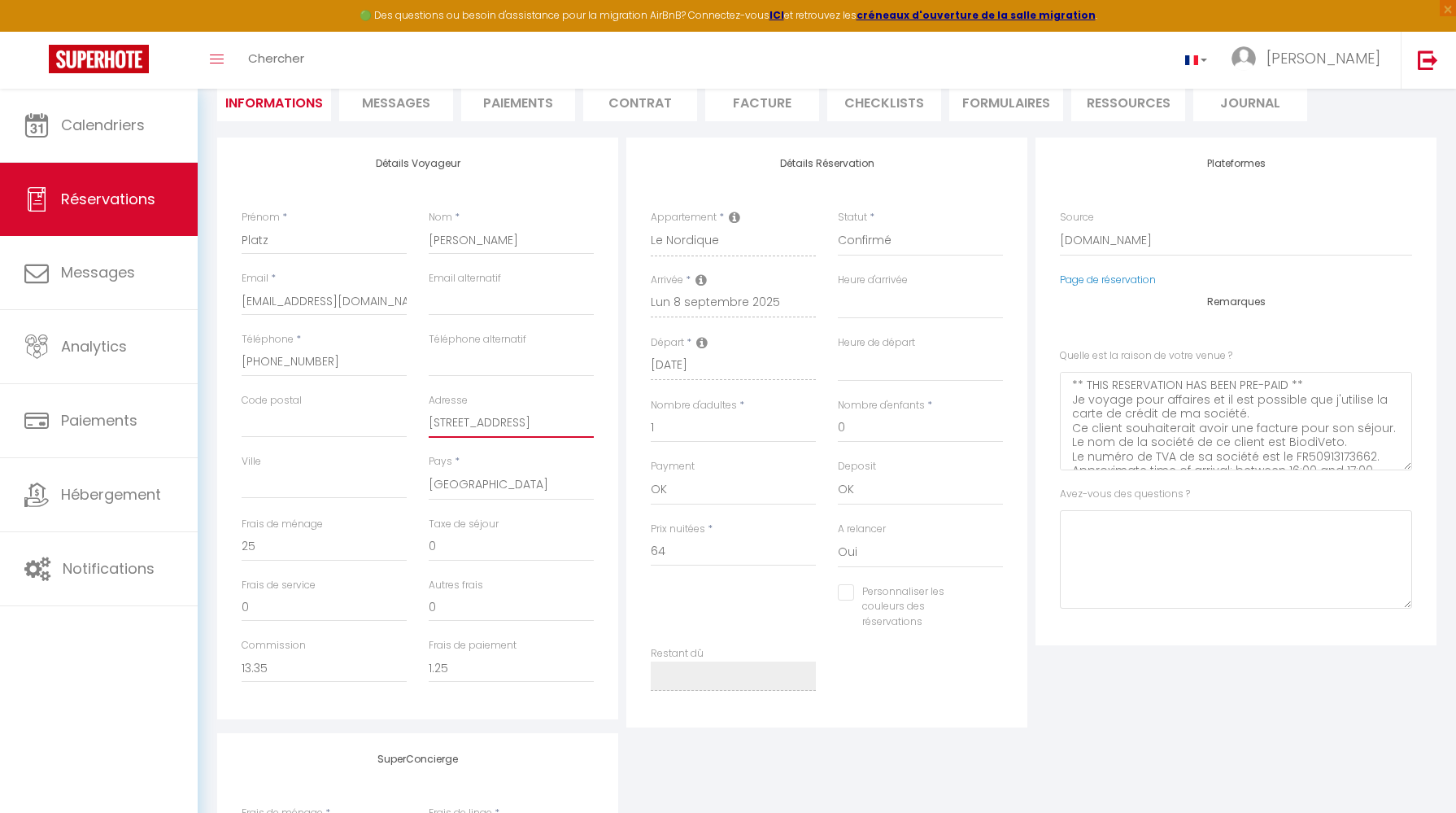
select select
checkbox input "false"
select select
checkbox input "false"
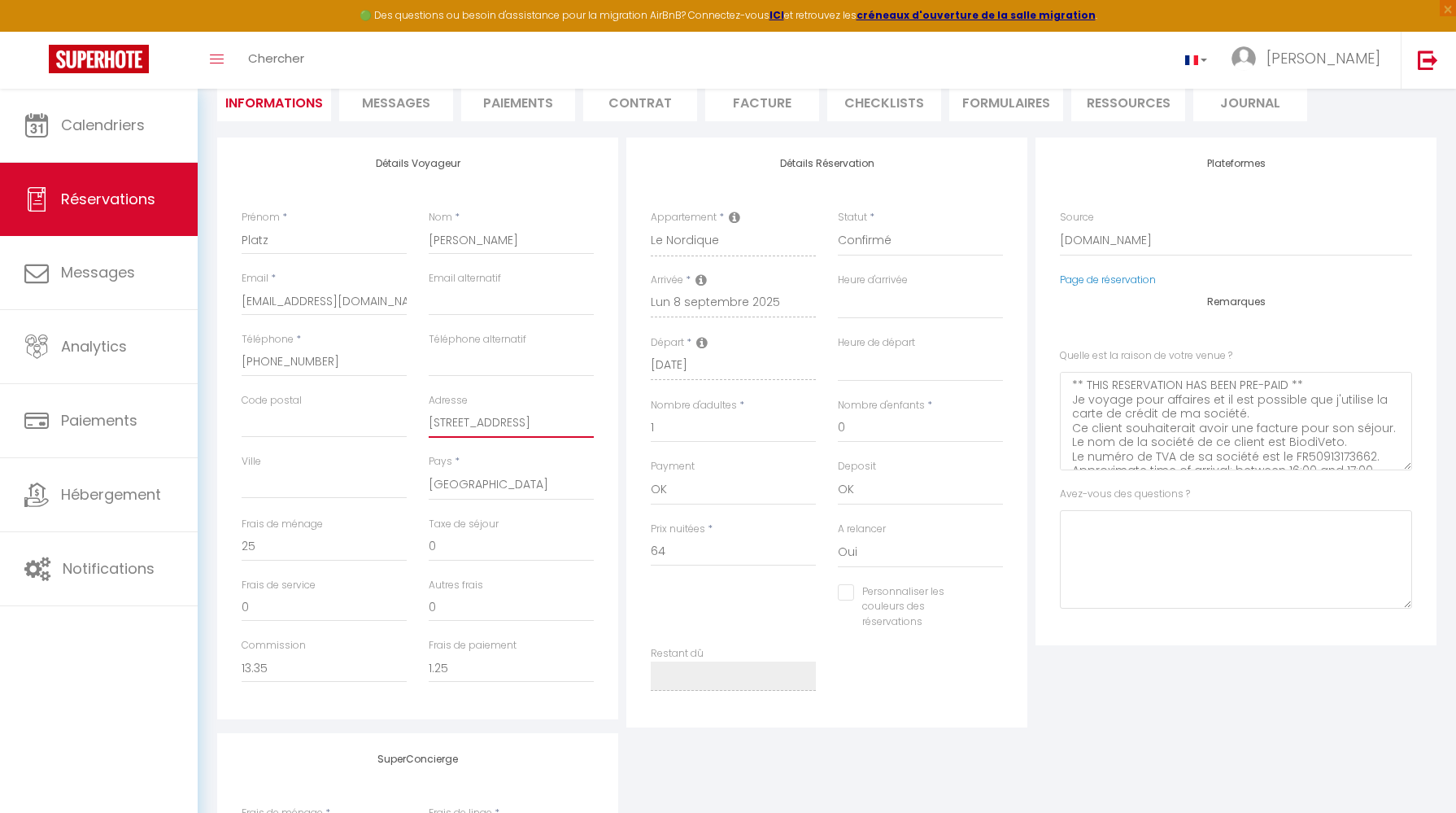
type input "86 boulevard des"
select select
checkbox input "false"
type input "86 boulevard des"
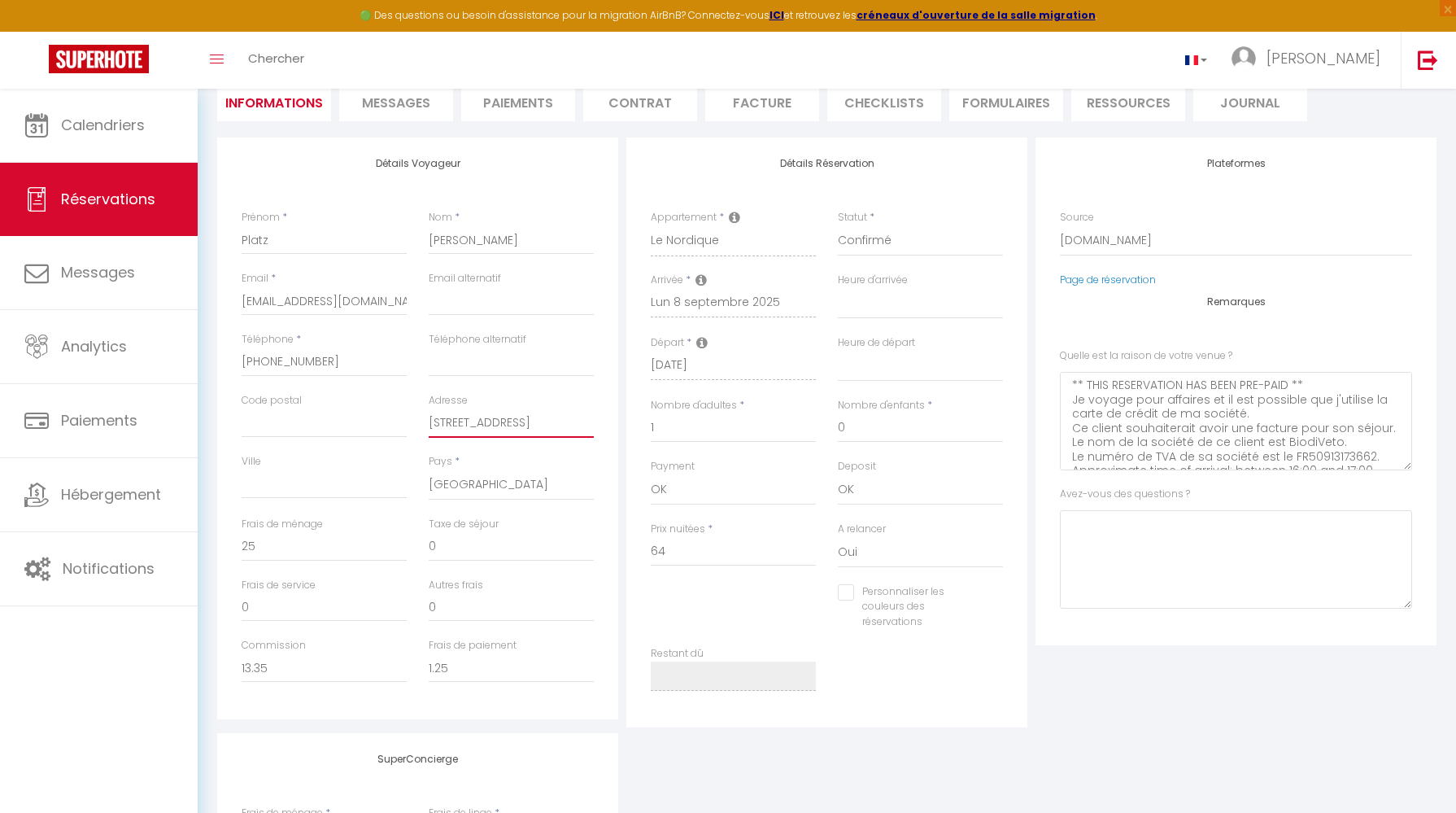
select select
checkbox input "false"
type input "86 boulevard des B"
select select
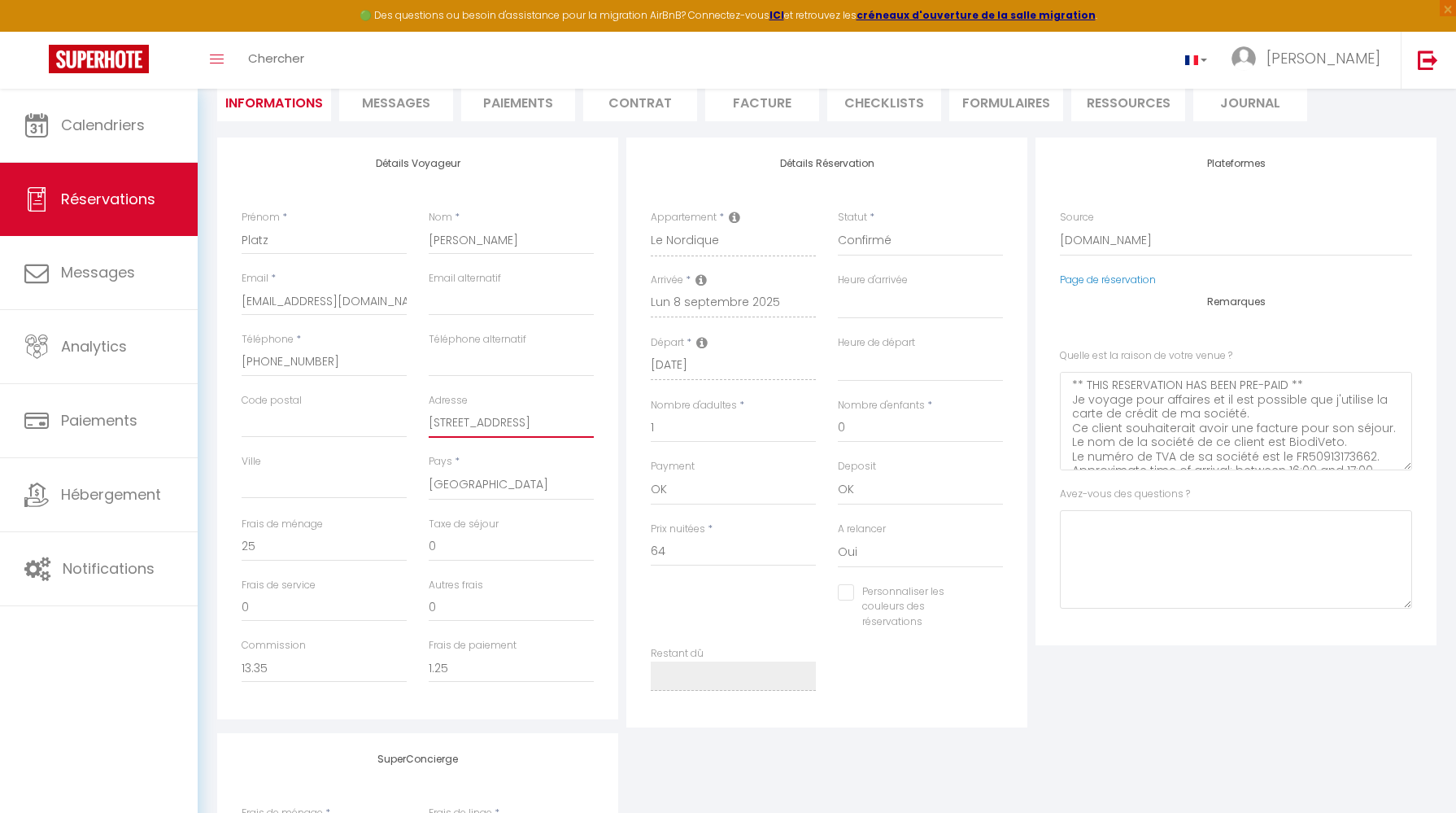
select select
checkbox input "false"
type input "86 boulevard des Be"
select select
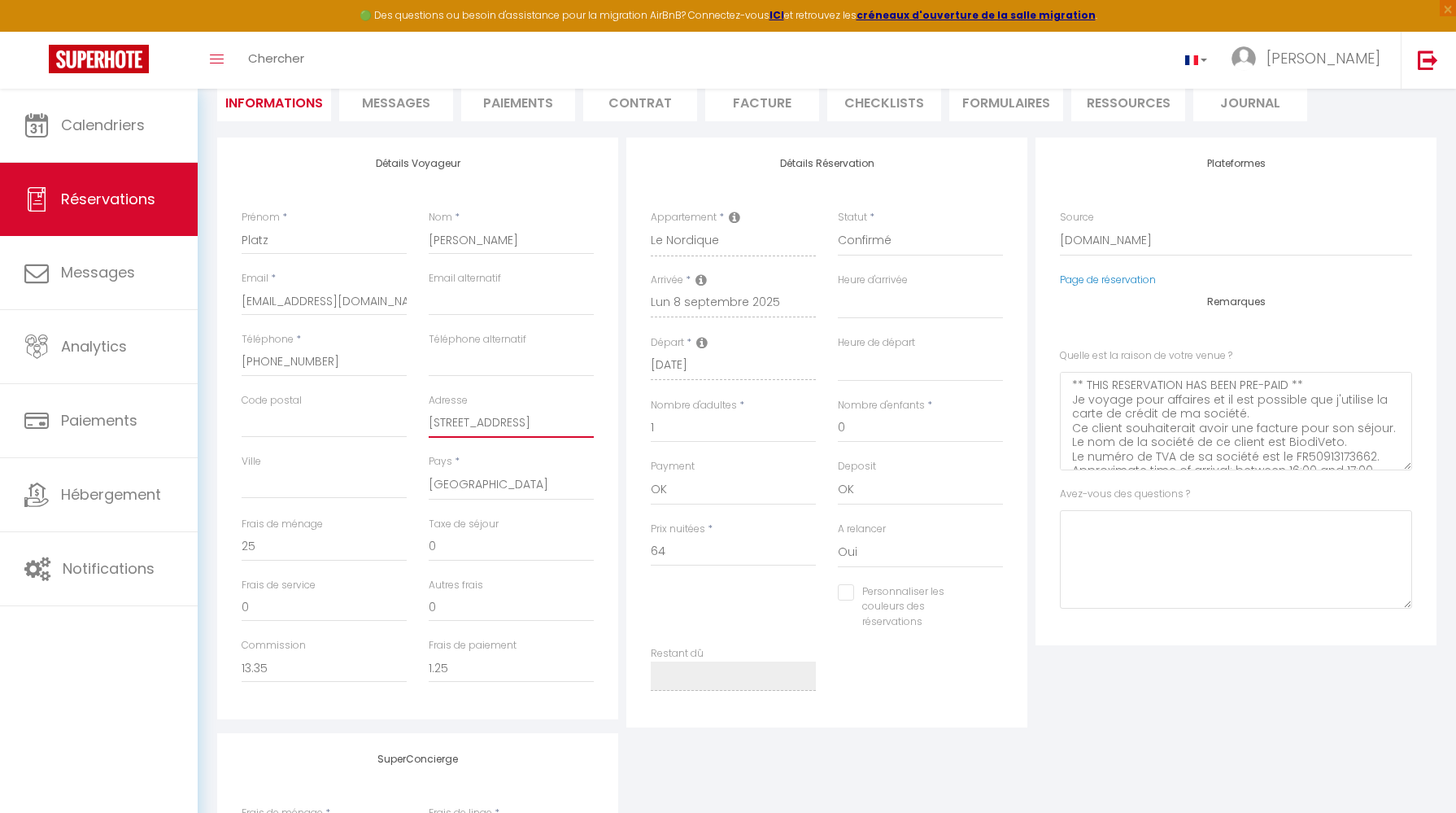
checkbox input "false"
type input "86 boulevard des Bel"
select select
checkbox input "false"
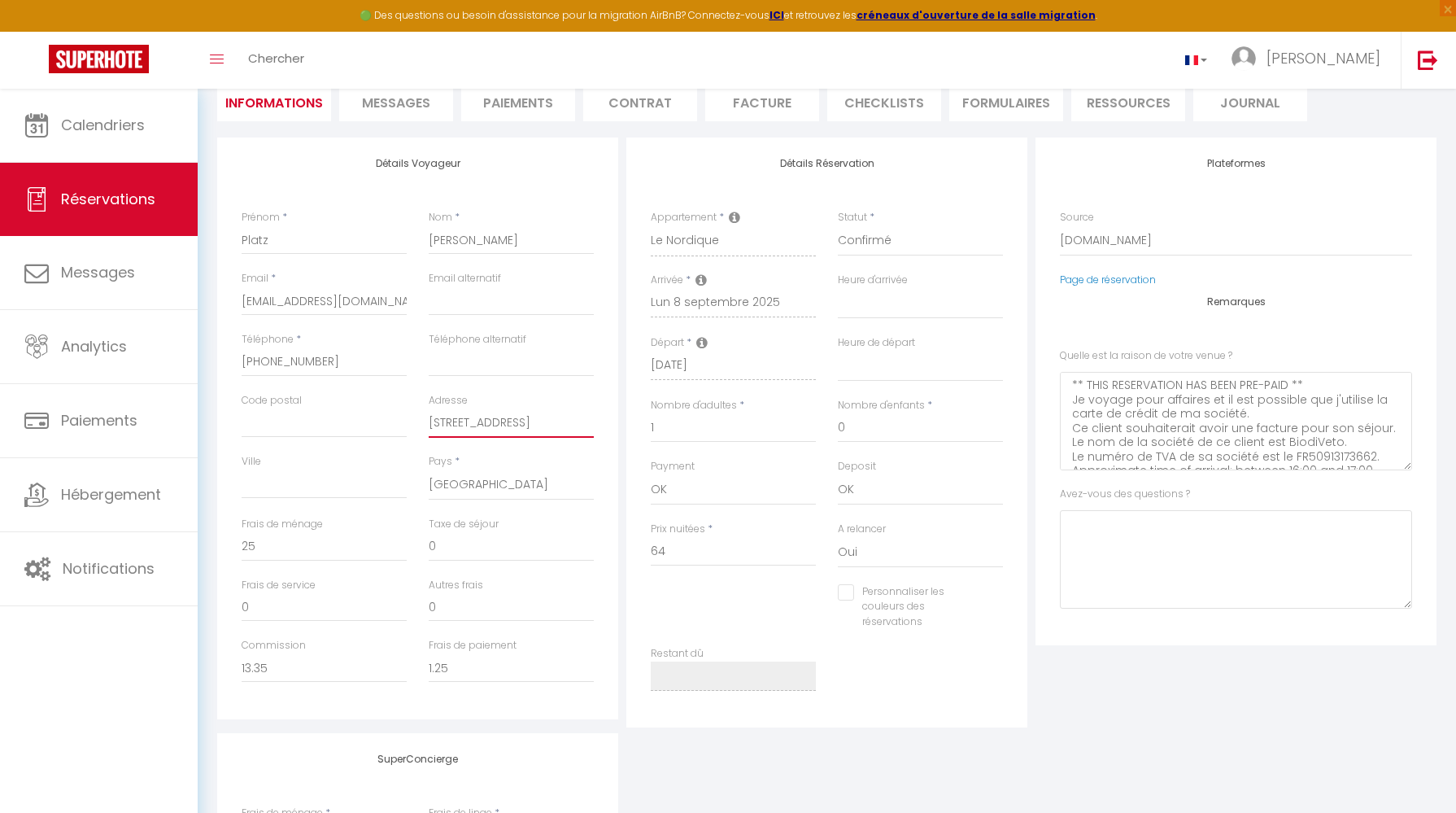
type input "86 boulevard des Belg"
select select
checkbox input "false"
type input "86 boulevard des Belge"
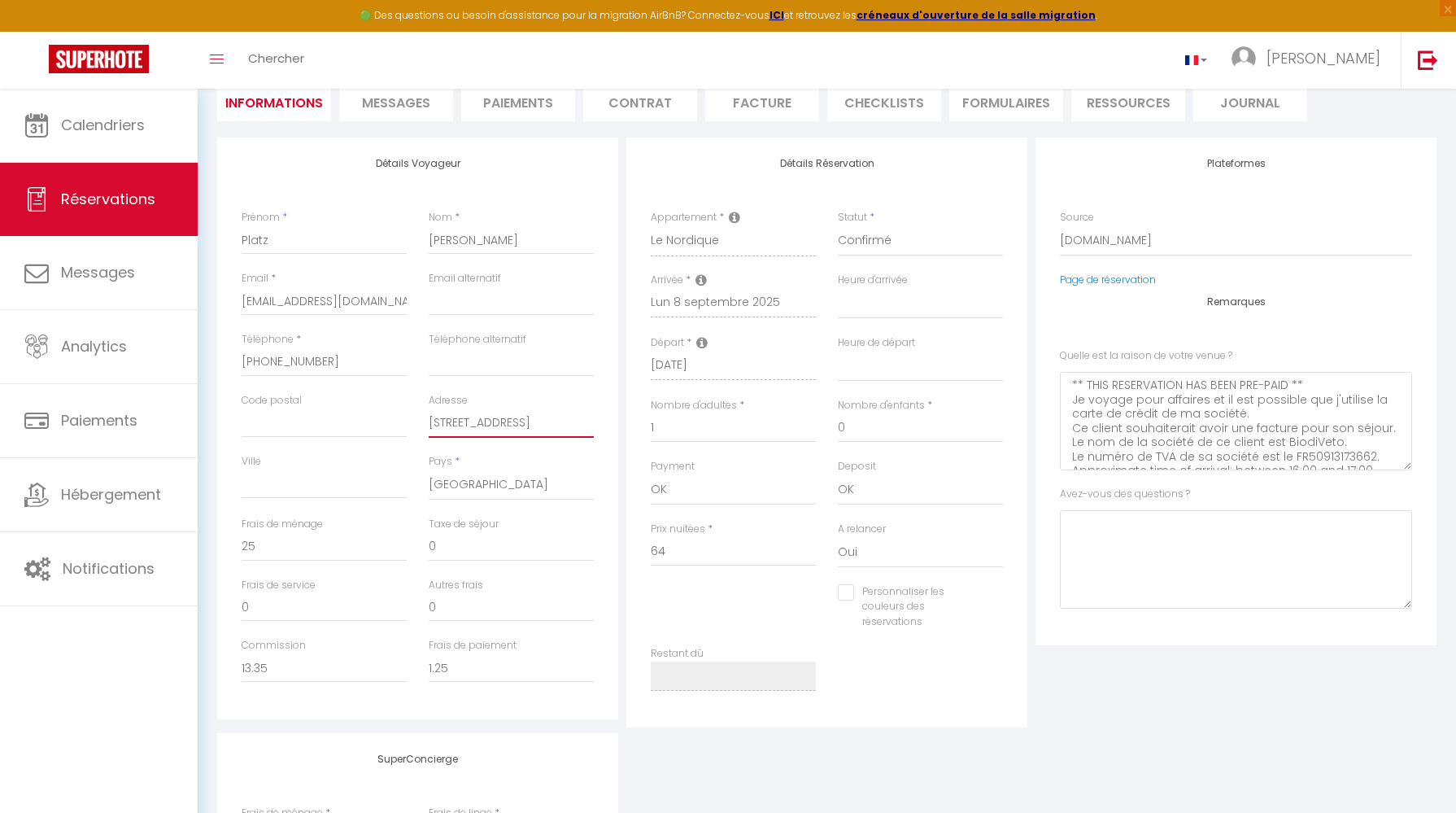
select select
checkbox input "false"
type input "86 boulevard des Belges"
select select
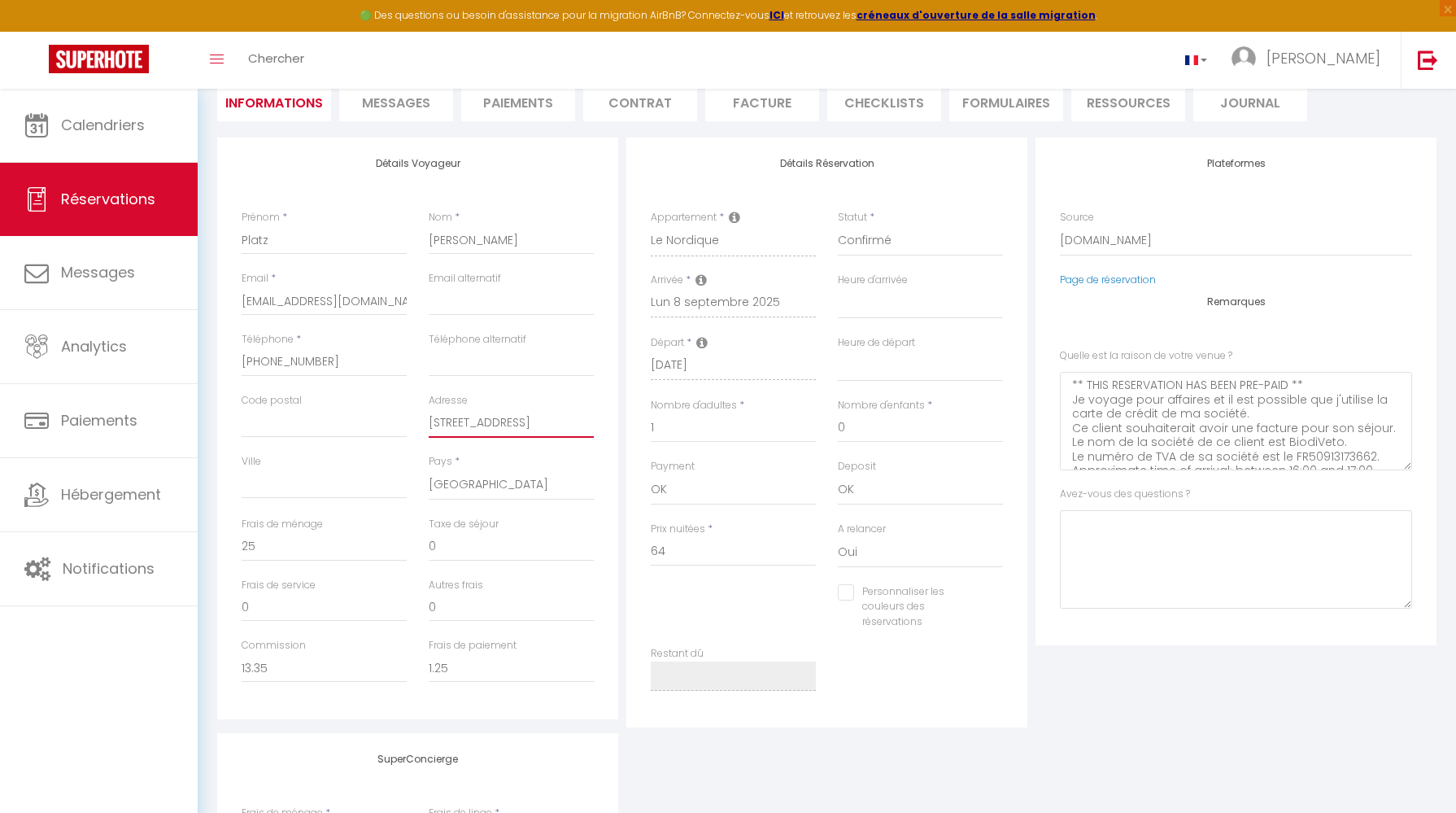
select select
checkbox input "false"
type input "86 boulevard des Belges"
click at [368, 478] on input "Ville" at bounding box center [324, 484] width 165 height 30
click at [333, 422] on input "Code postal" at bounding box center [324, 423] width 165 height 30
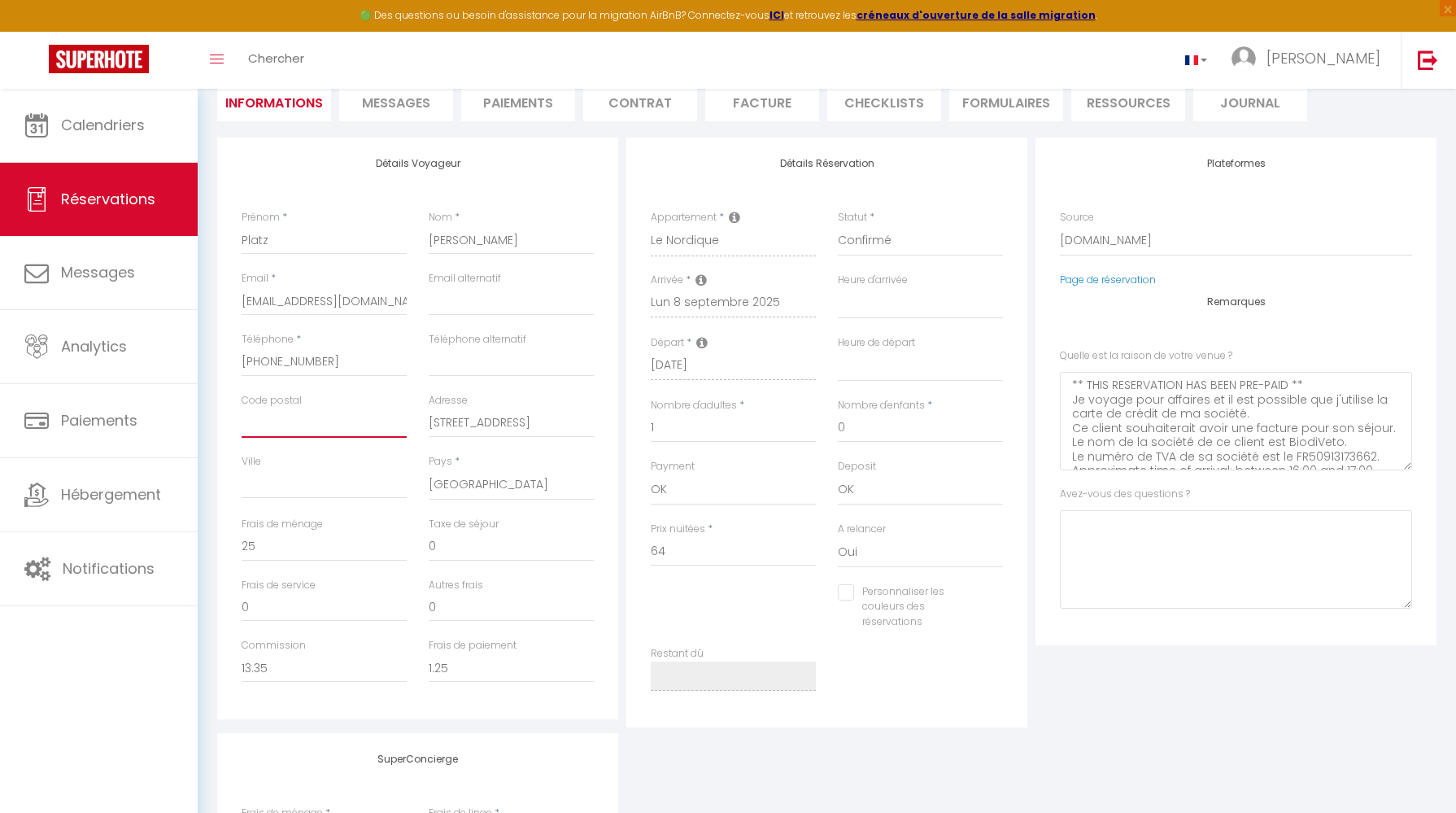
type input "8"
select select
checkbox input "false"
type input "86"
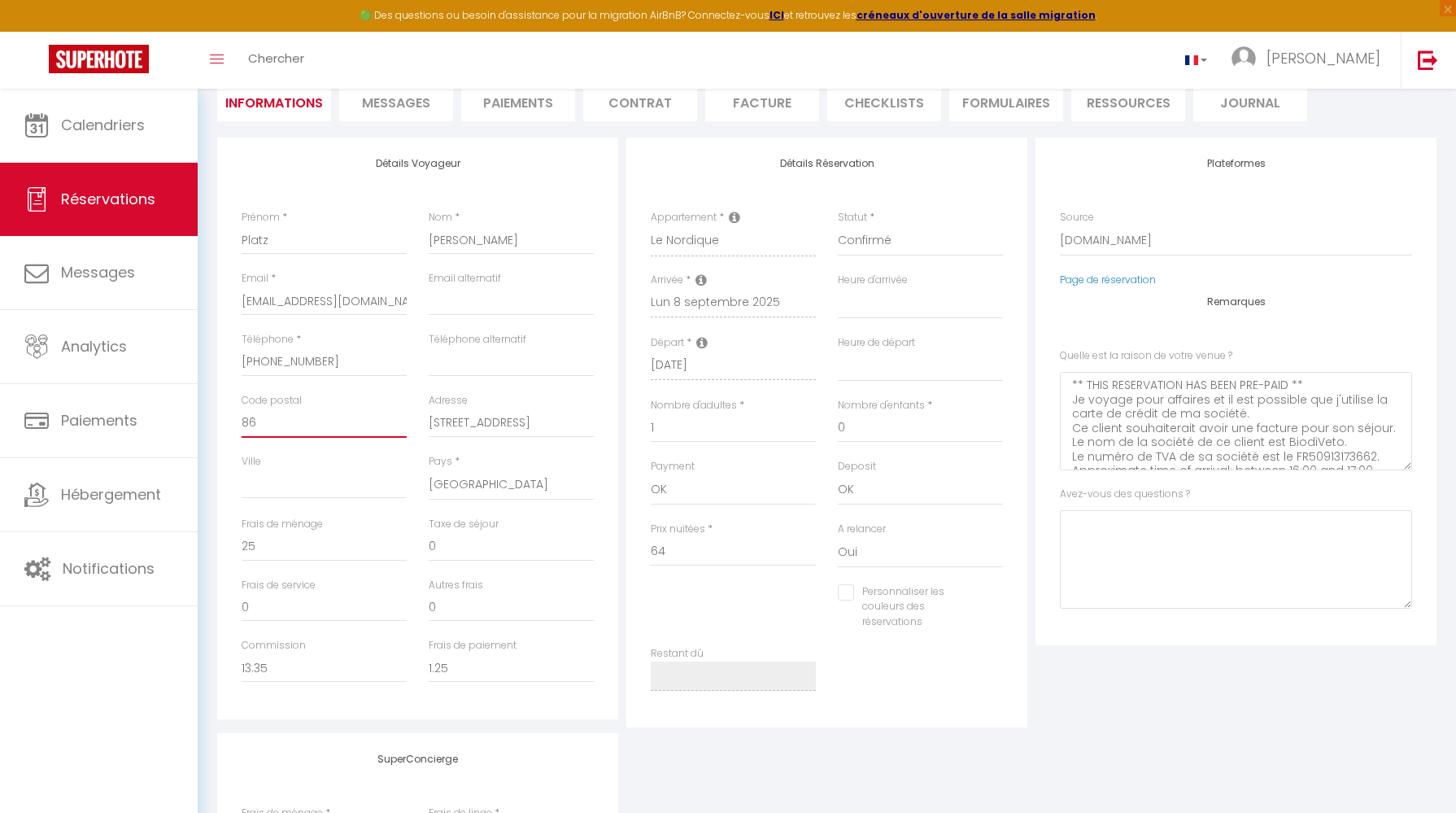
select select
checkbox input "false"
click at [321, 476] on input "Ville" at bounding box center [324, 484] width 165 height 30
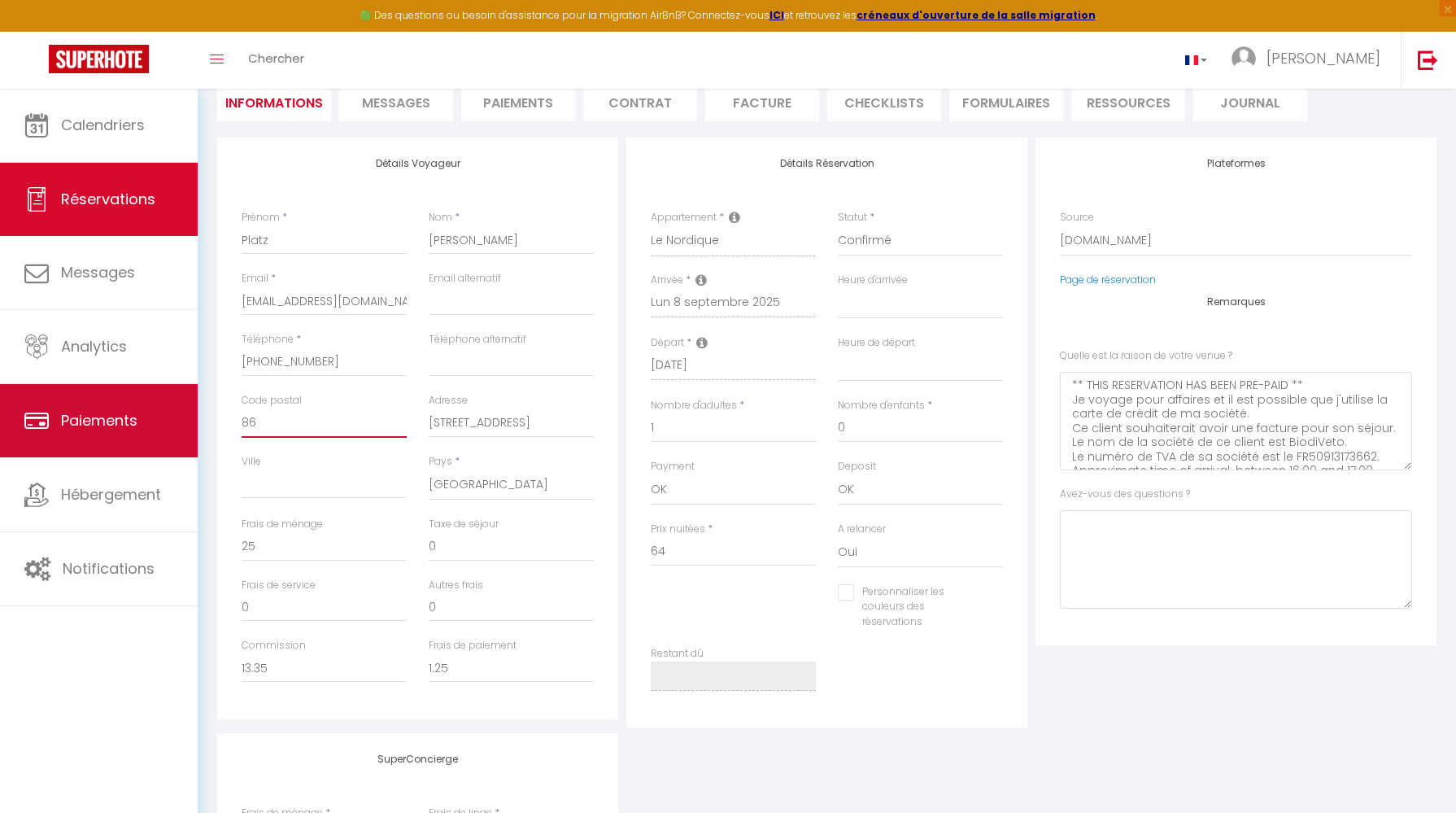
drag, startPoint x: 315, startPoint y: 422, endPoint x: 165, endPoint y: 422, distance: 150.0
click at [165, 422] on div "🟢 Des questions ou besoin d'assistance pour la migration AirBnB? Connectez-vous…" at bounding box center [728, 494] width 1456 height 1136
type input "4"
select select
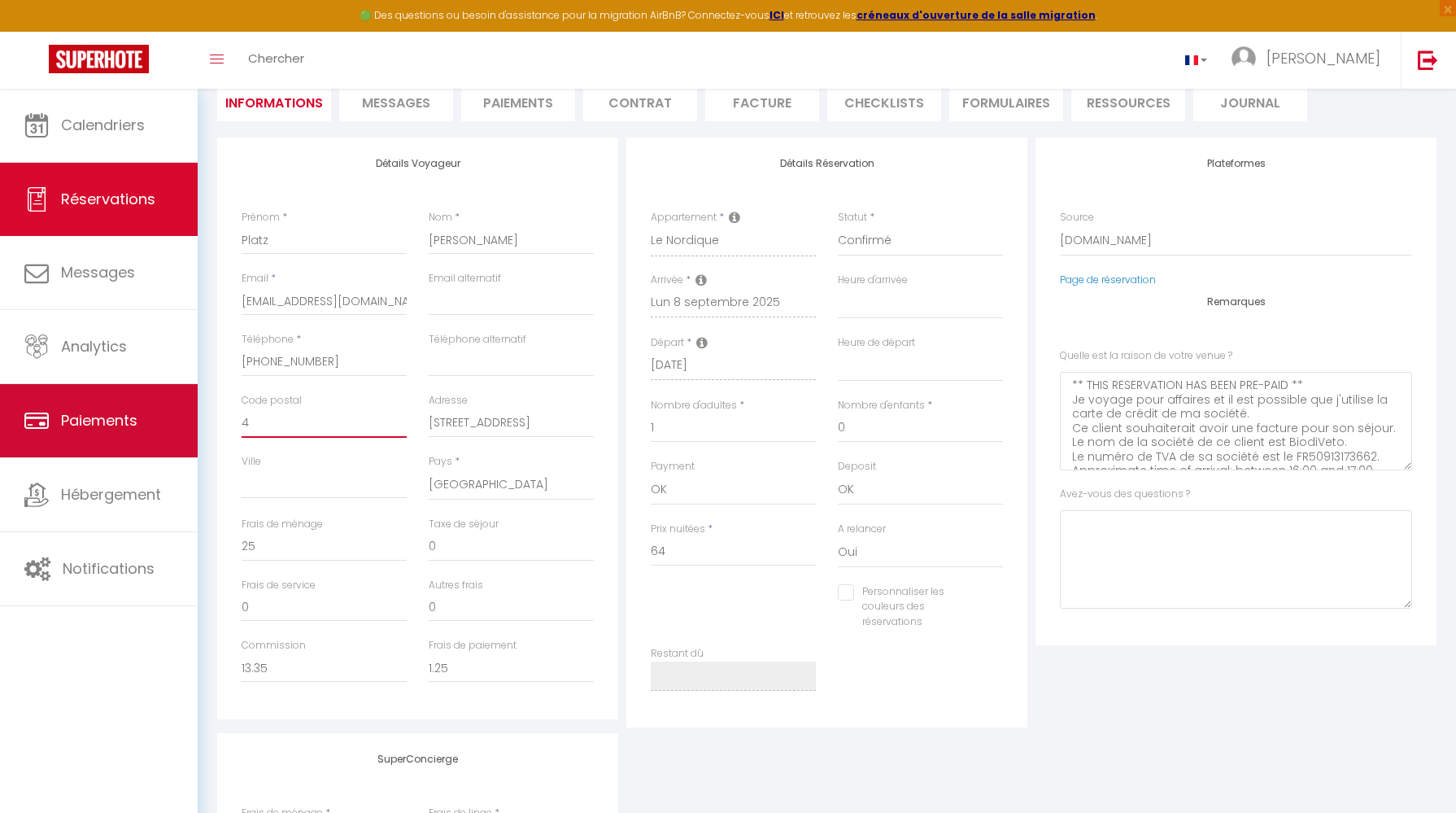
checkbox input "false"
type input "44"
select select
checkbox input "false"
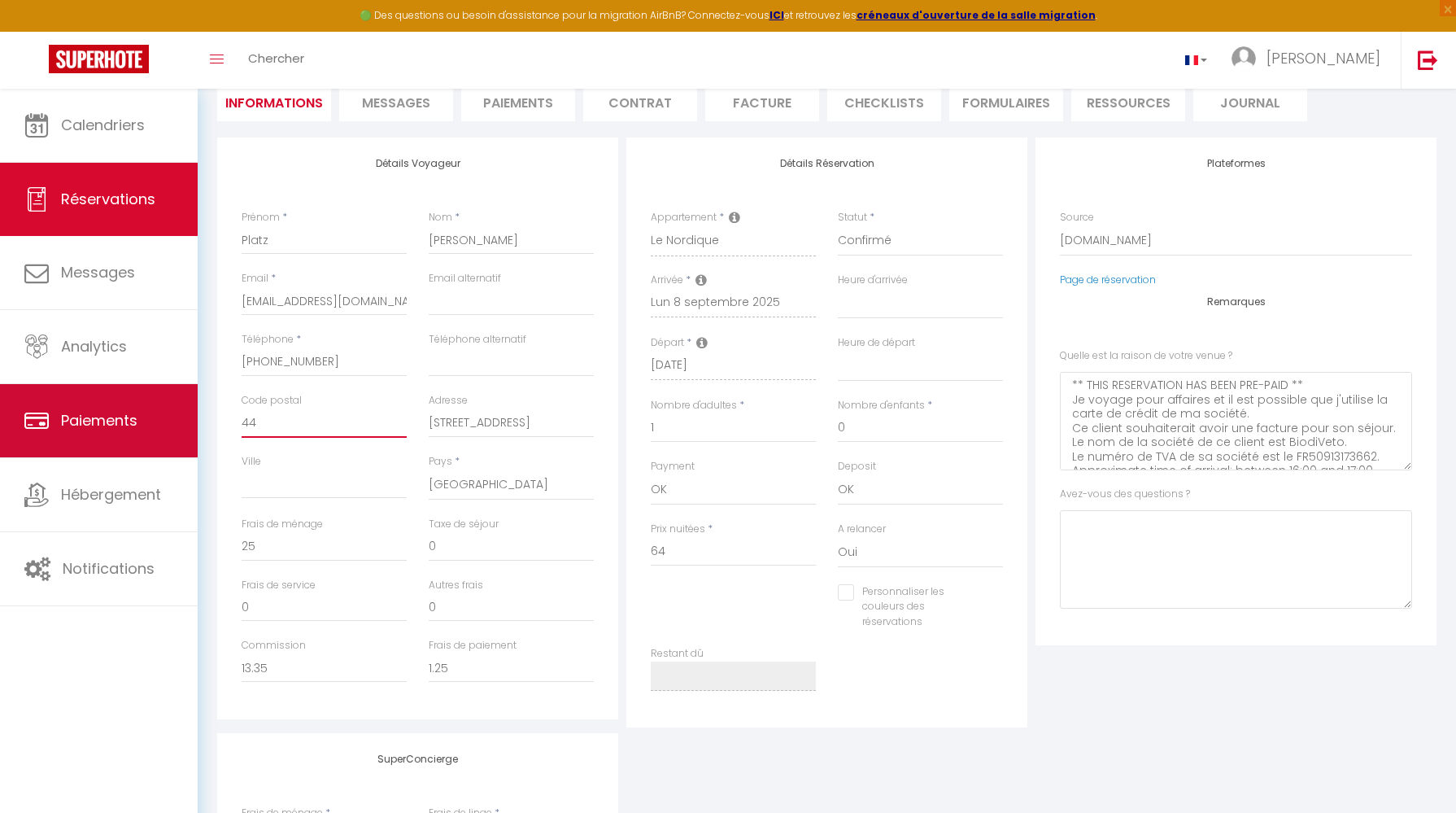
type input "443"
select select
checkbox input "false"
type input "4430"
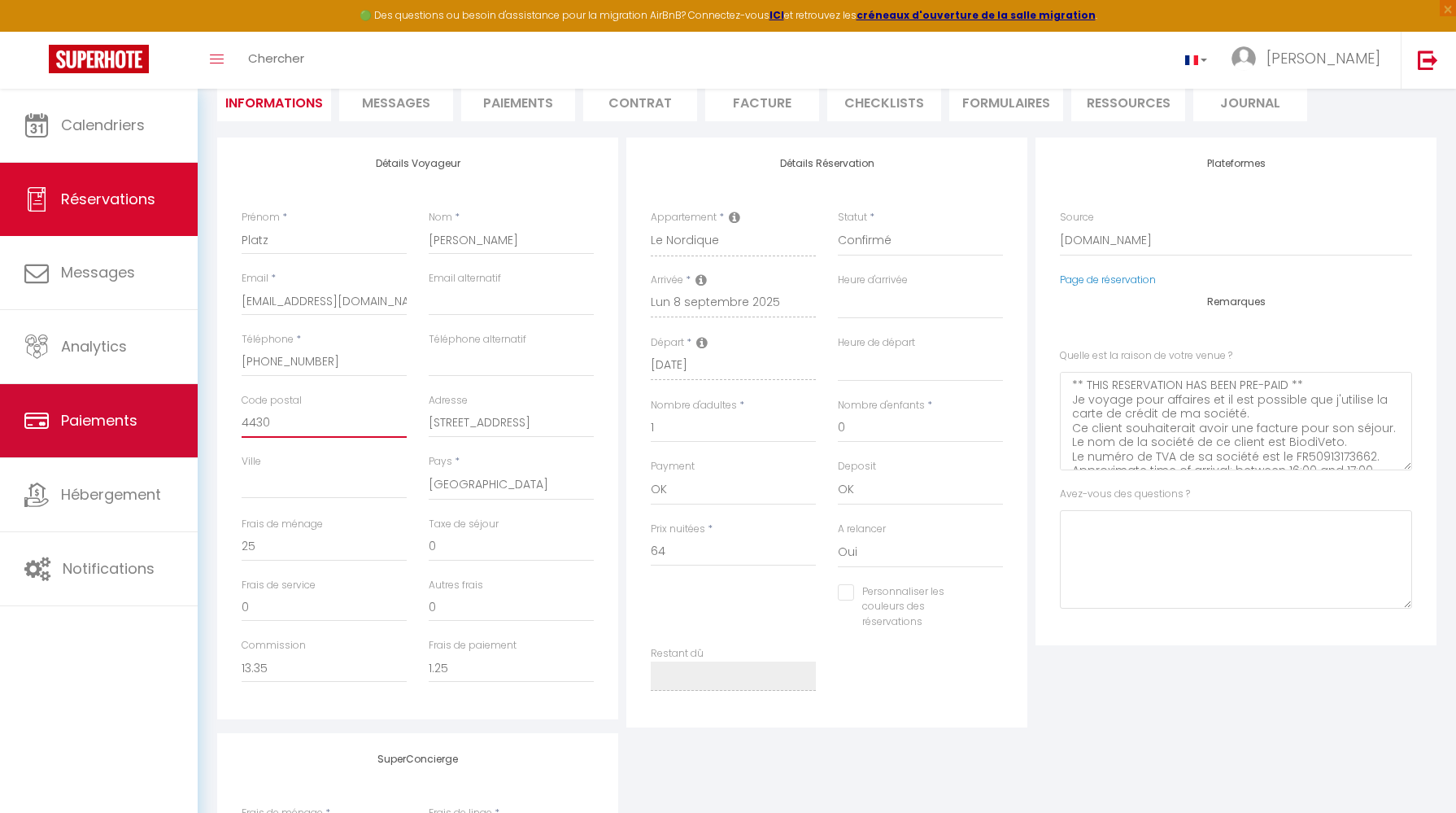
select select
checkbox input "false"
type input "44300"
select select
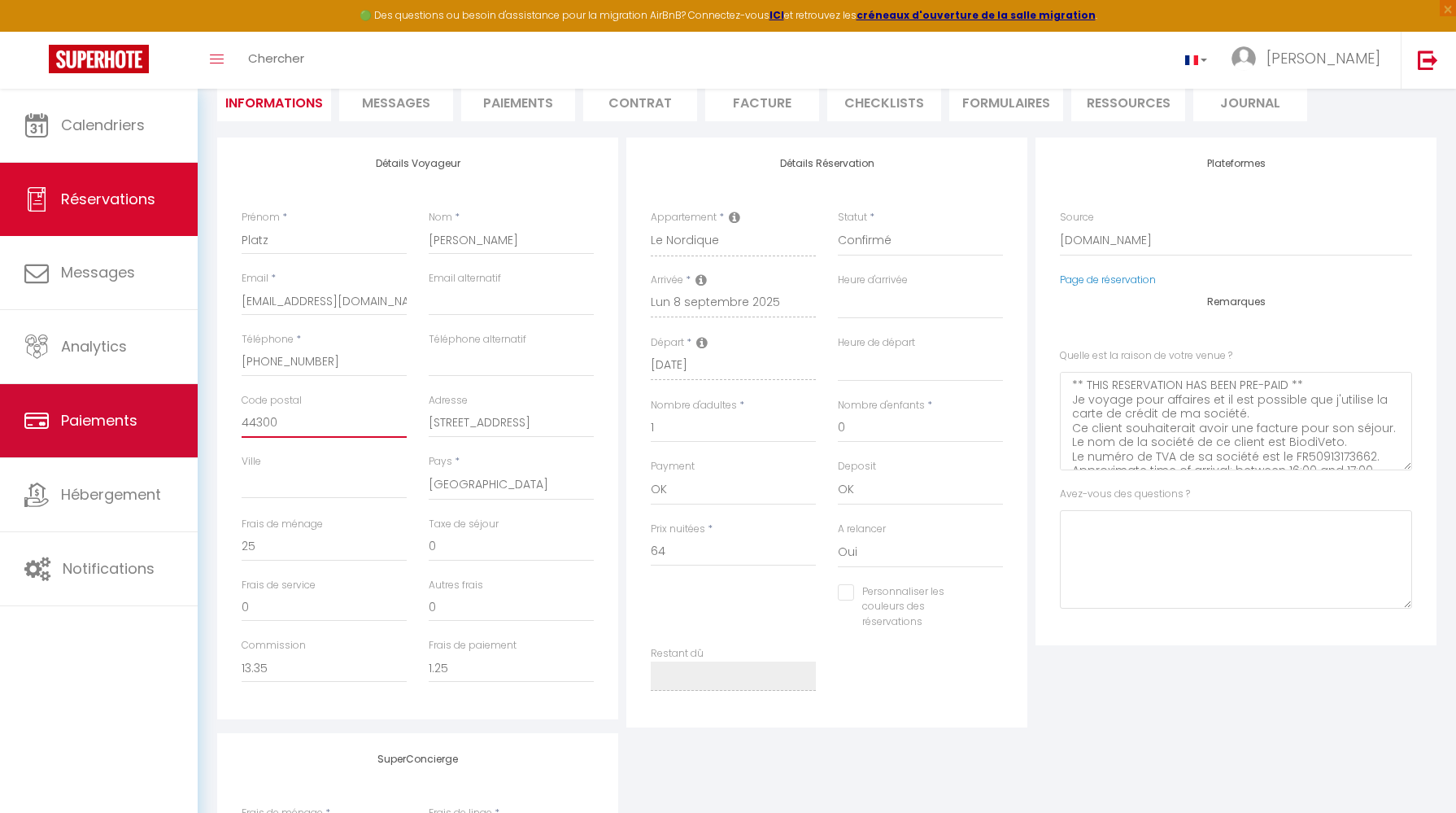
select select
checkbox input "false"
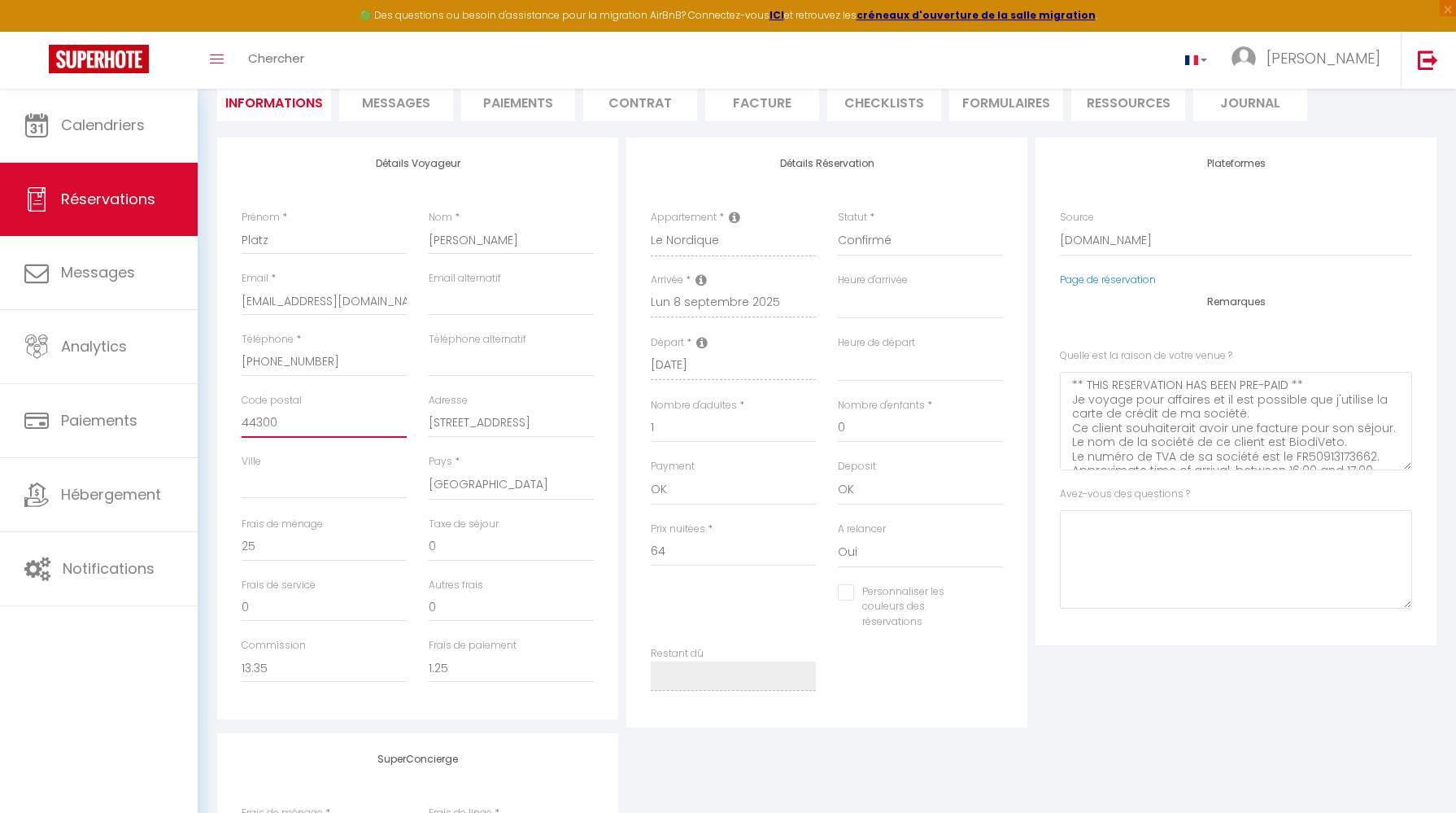
type input "44300"
click at [250, 503] on div "Ville" at bounding box center [325, 485] width 188 height 62
click at [256, 481] on input "Ville" at bounding box center [324, 484] width 165 height 30
type input "N"
select select
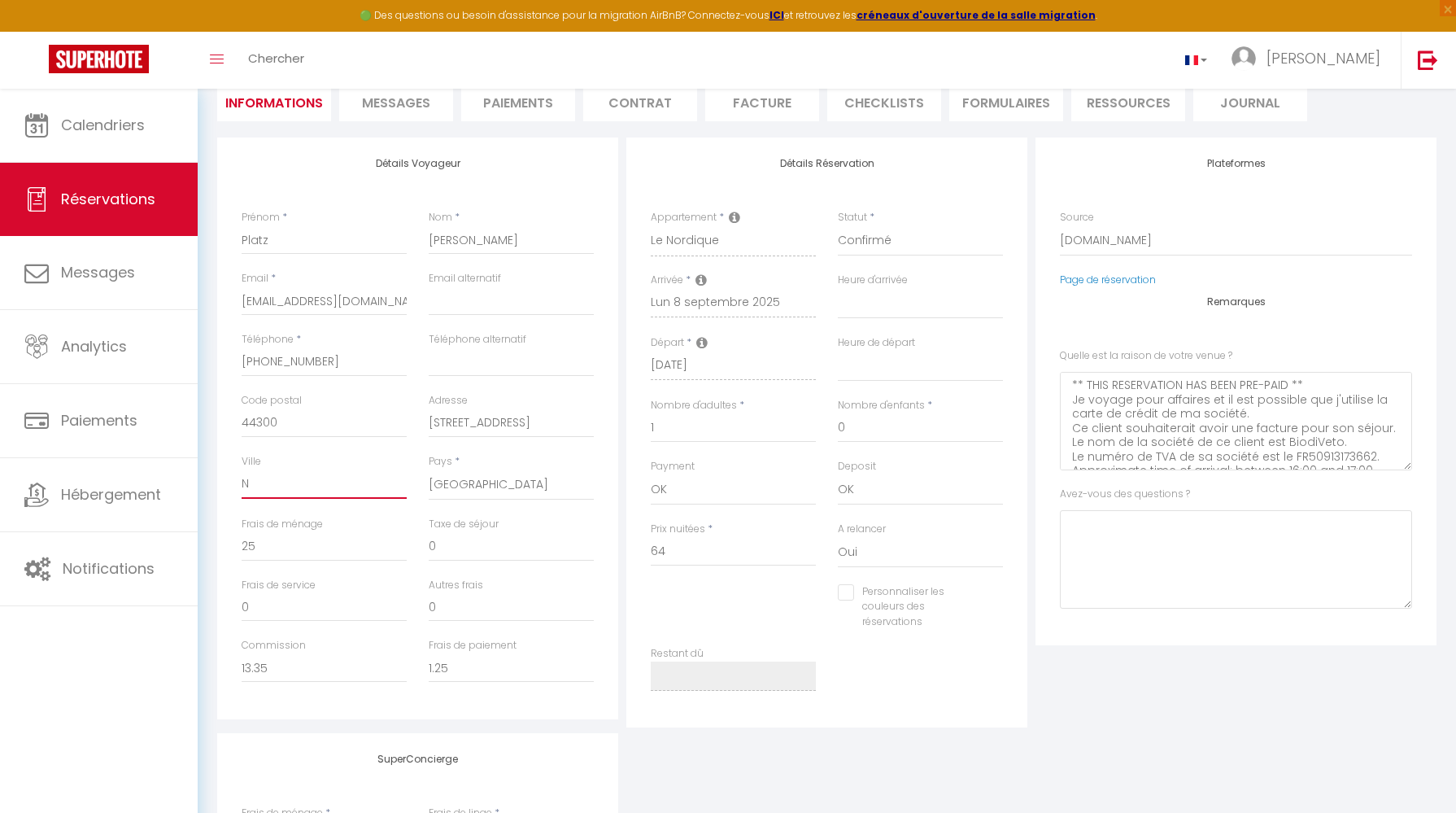
select select
checkbox input "false"
type input "Na"
select select
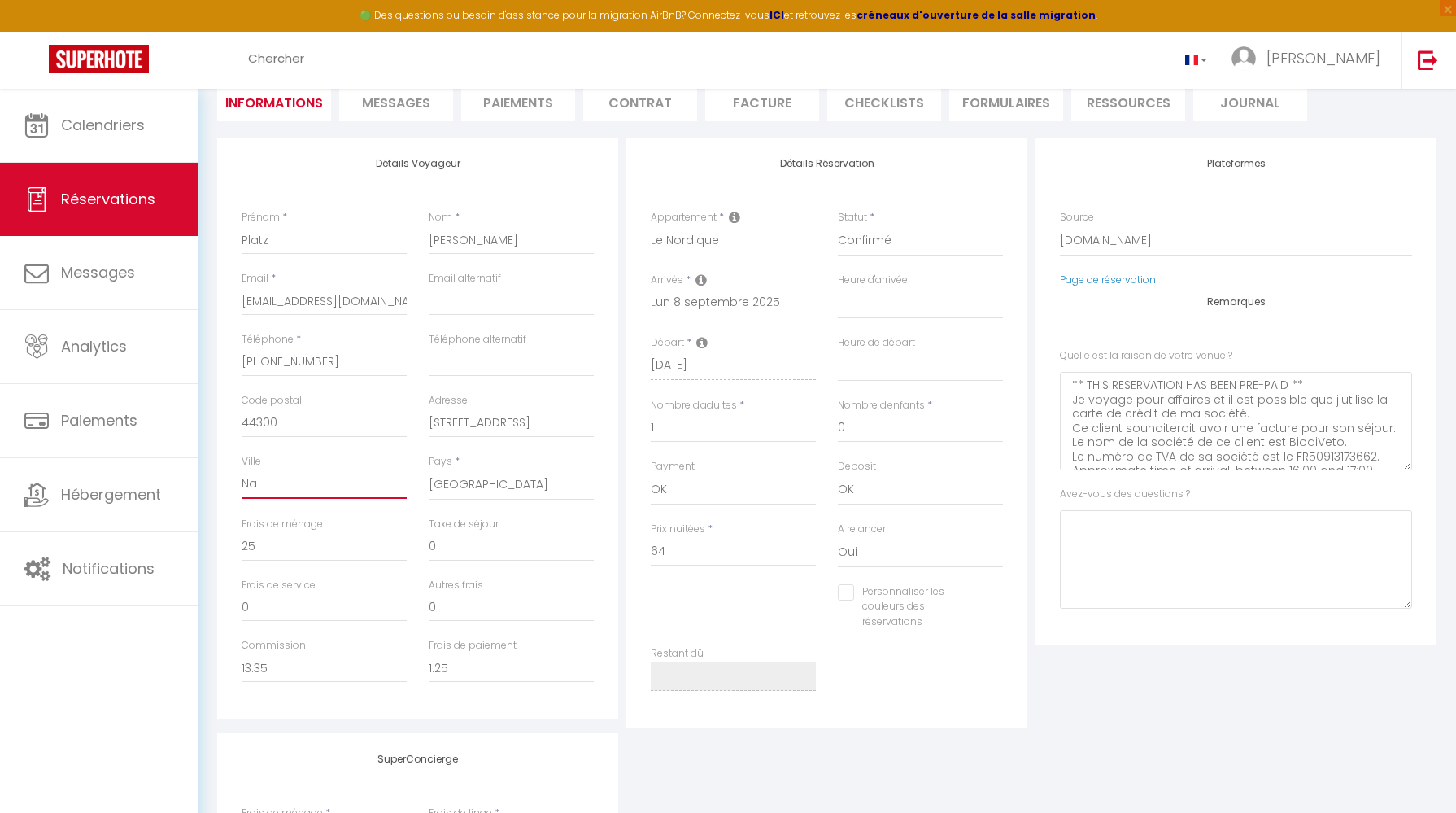
checkbox input "false"
type input "Nan"
select select
checkbox input "false"
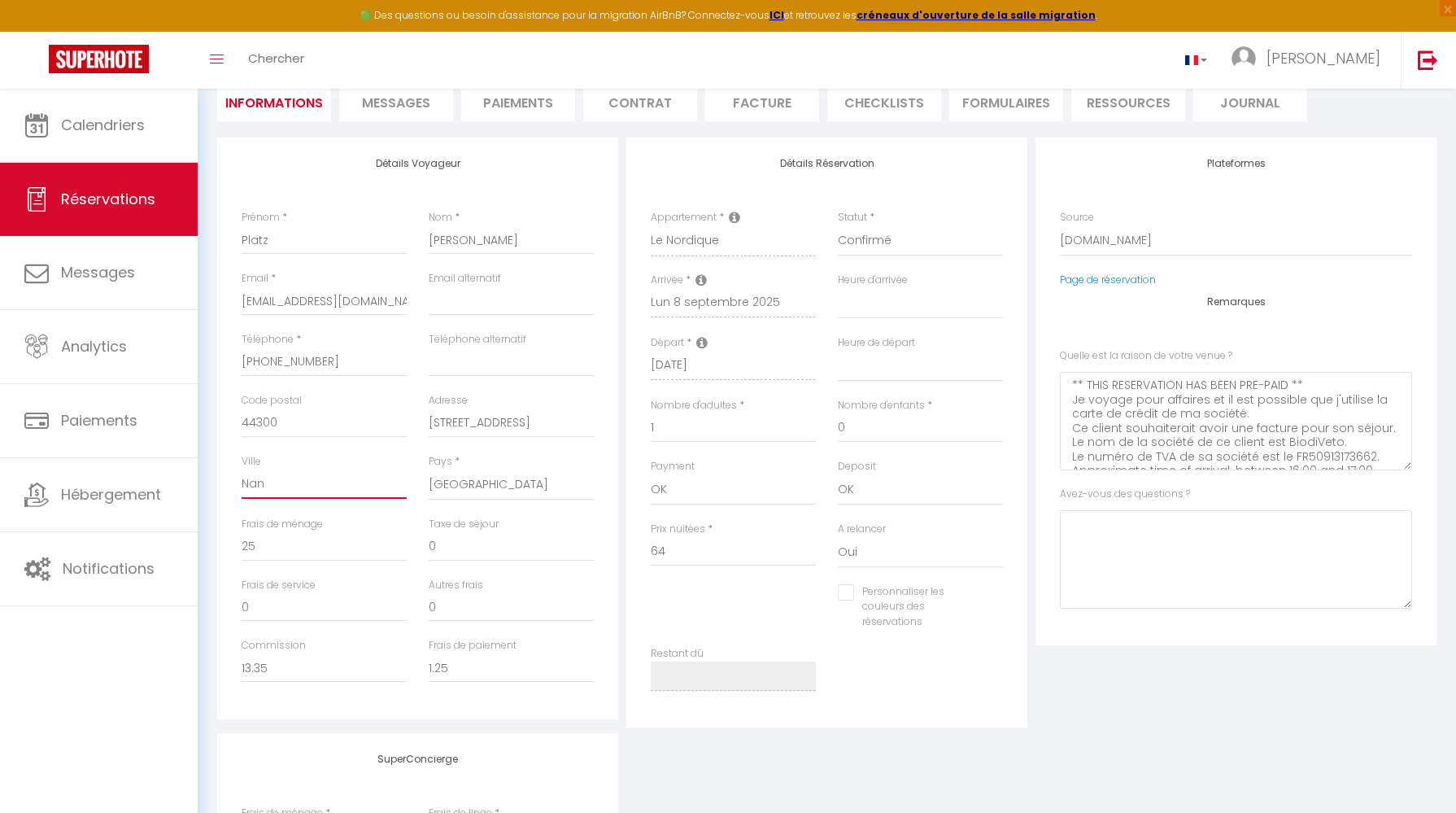
type input "Nant"
select select
checkbox input "false"
type input "Nante"
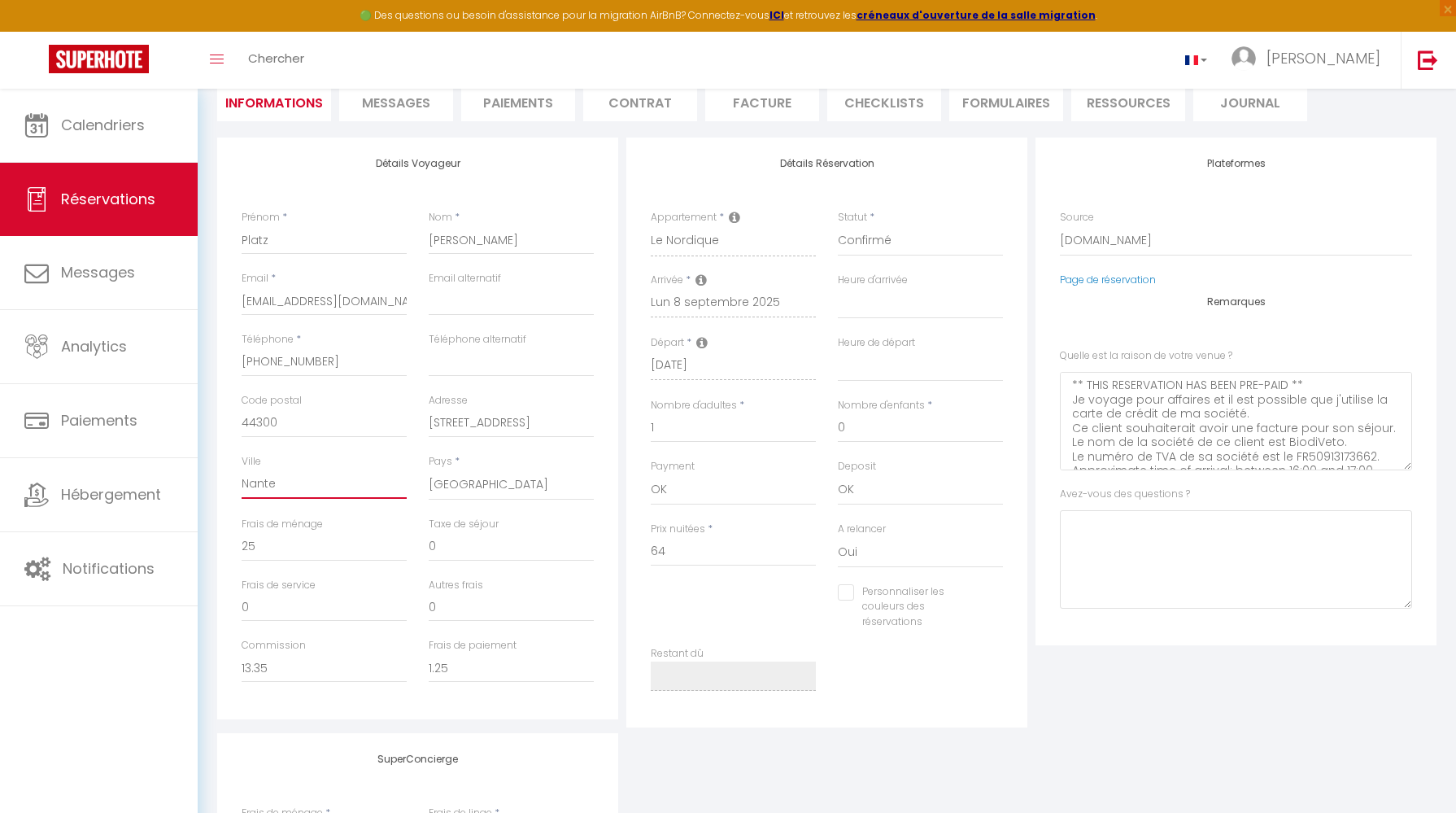
select select
checkbox input "false"
type input "Nantes"
select select
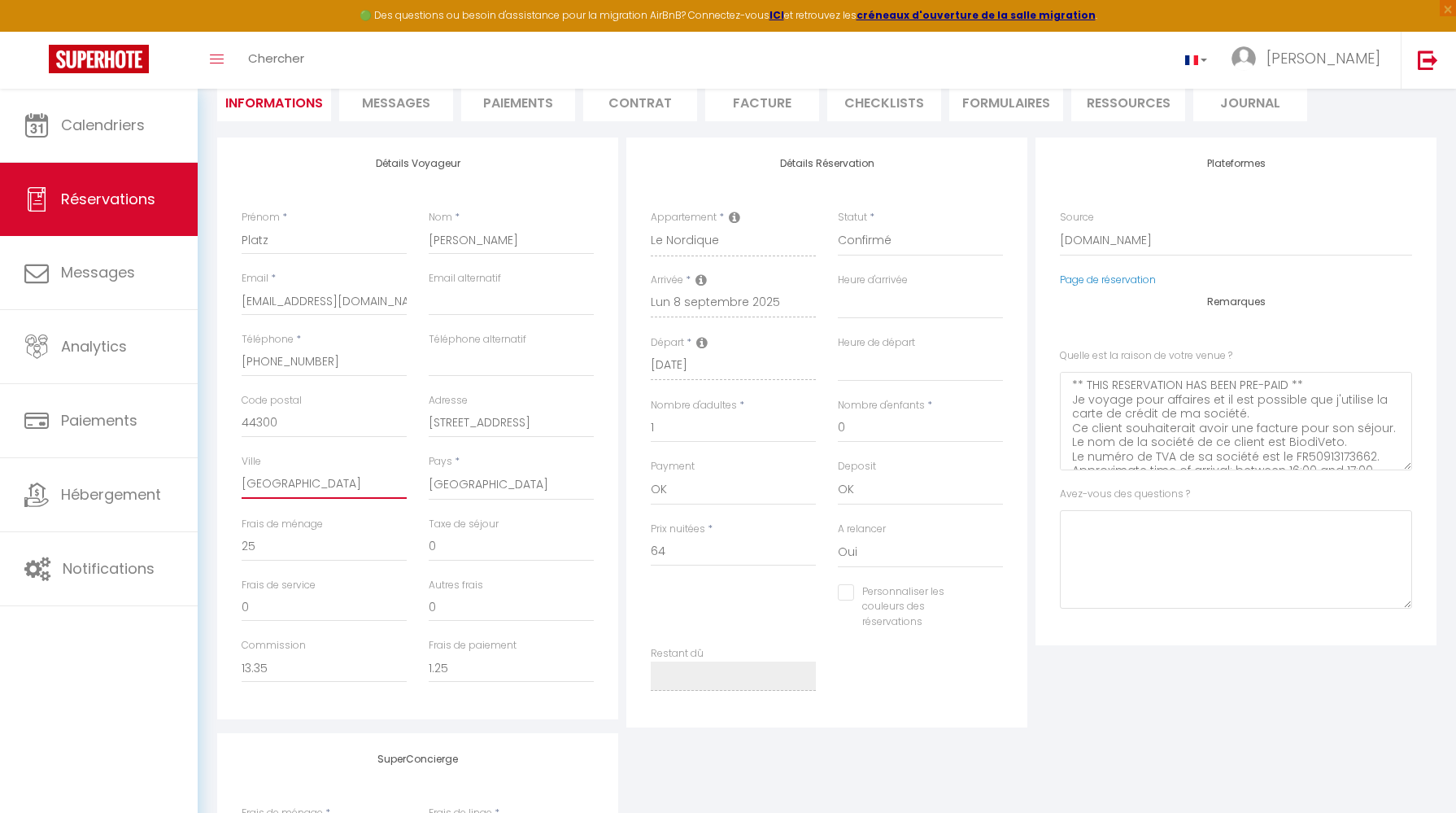
select select
checkbox input "false"
type input "Nantes"
click at [1133, 679] on div "Plateformes Source Direct Airbnb.com Booking.com Chalet montagne Expedia Gite d…" at bounding box center [1236, 432] width 409 height 590
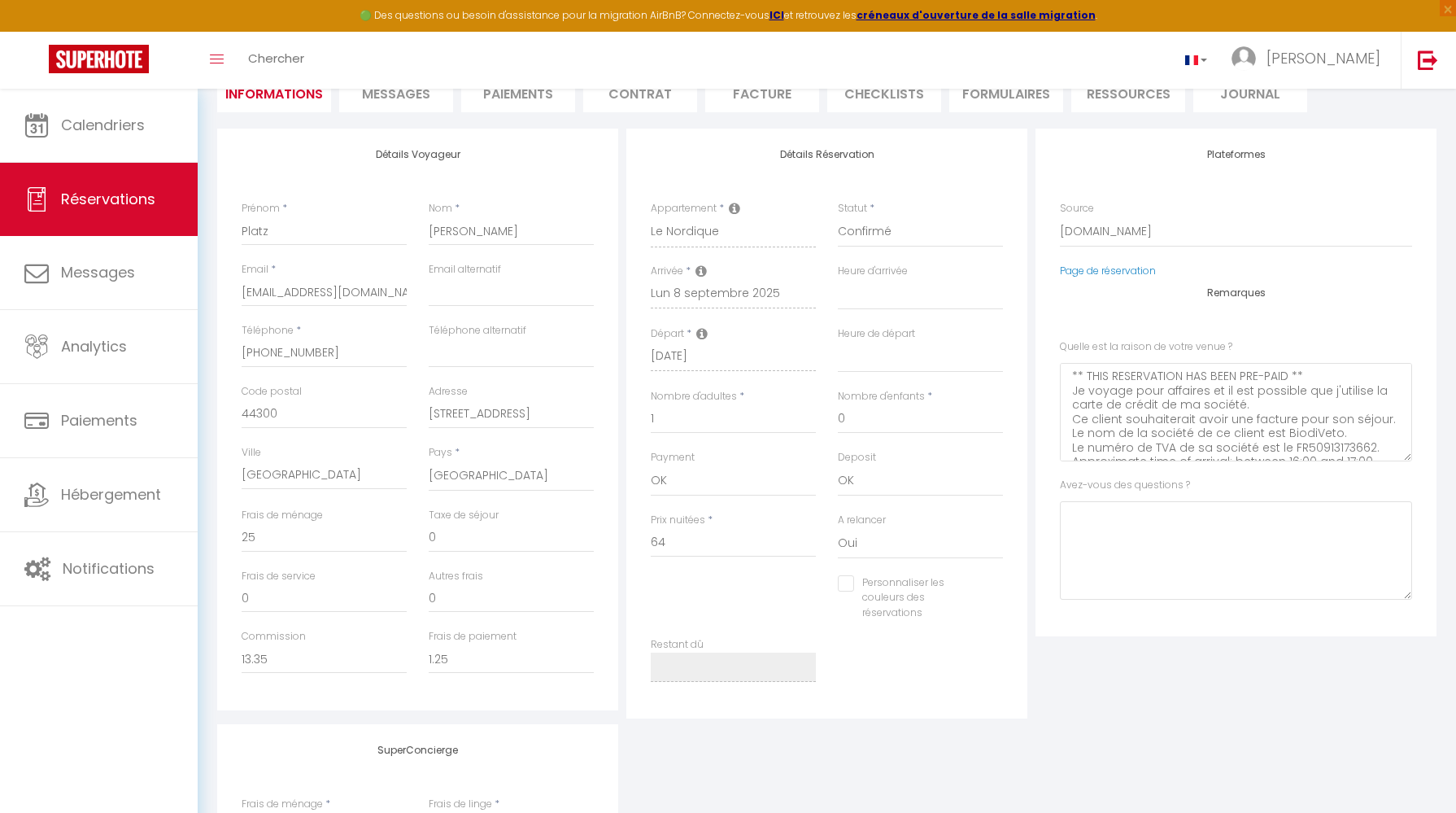
scroll to position [0, 0]
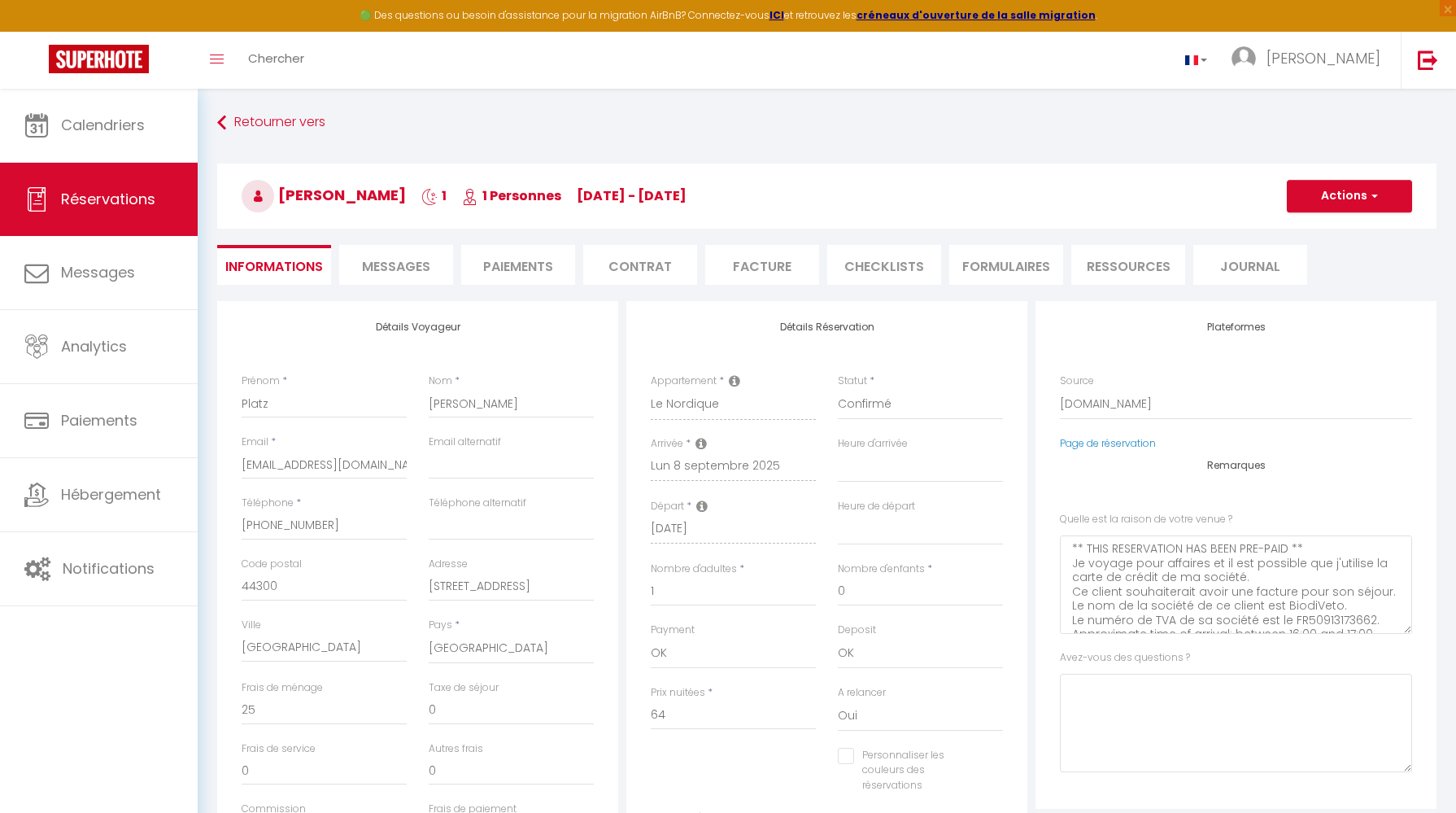
click at [795, 270] on li "Facture" at bounding box center [761, 265] width 114 height 40
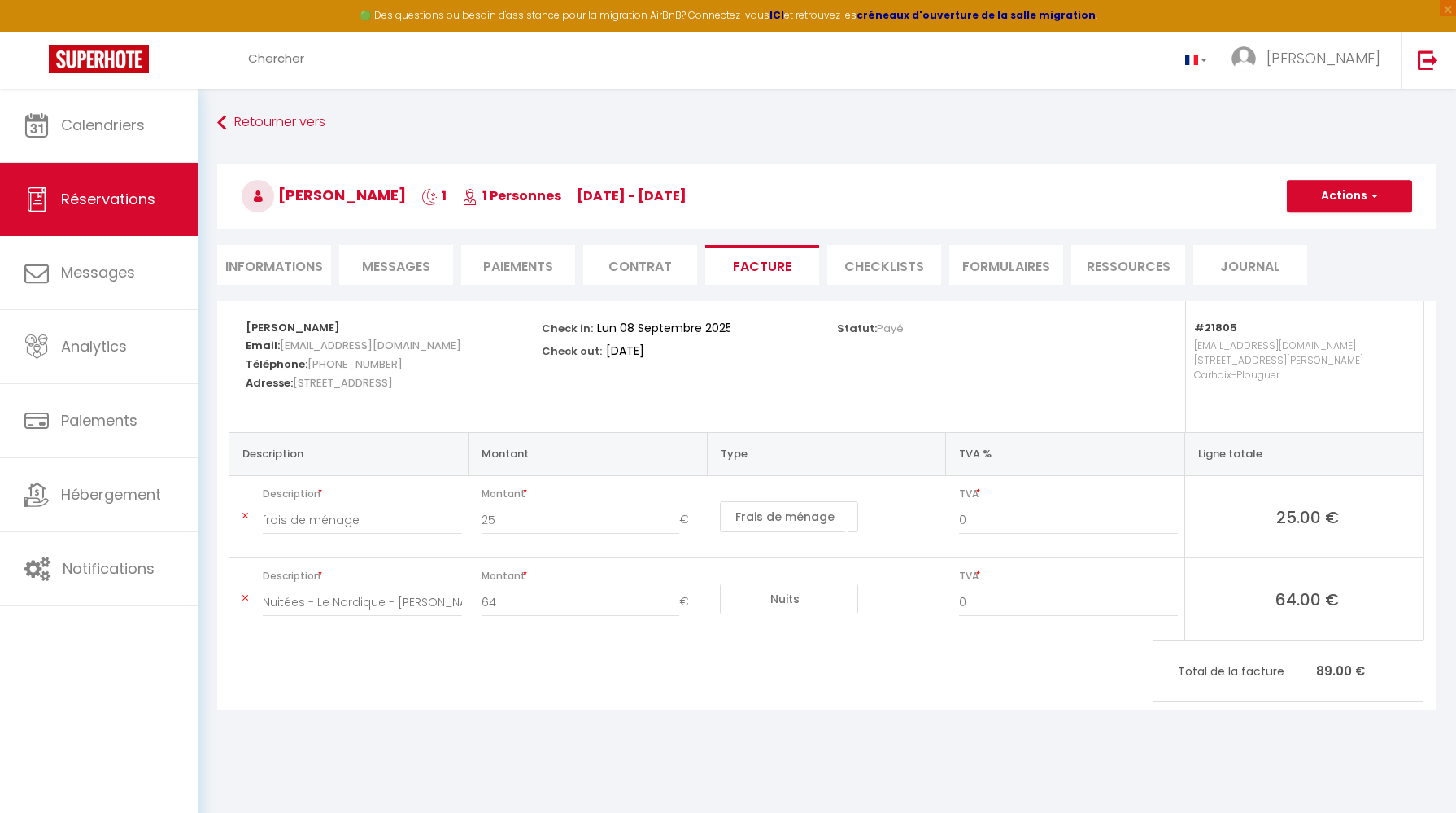
click at [298, 273] on li "Informations" at bounding box center [274, 265] width 114 height 40
select select
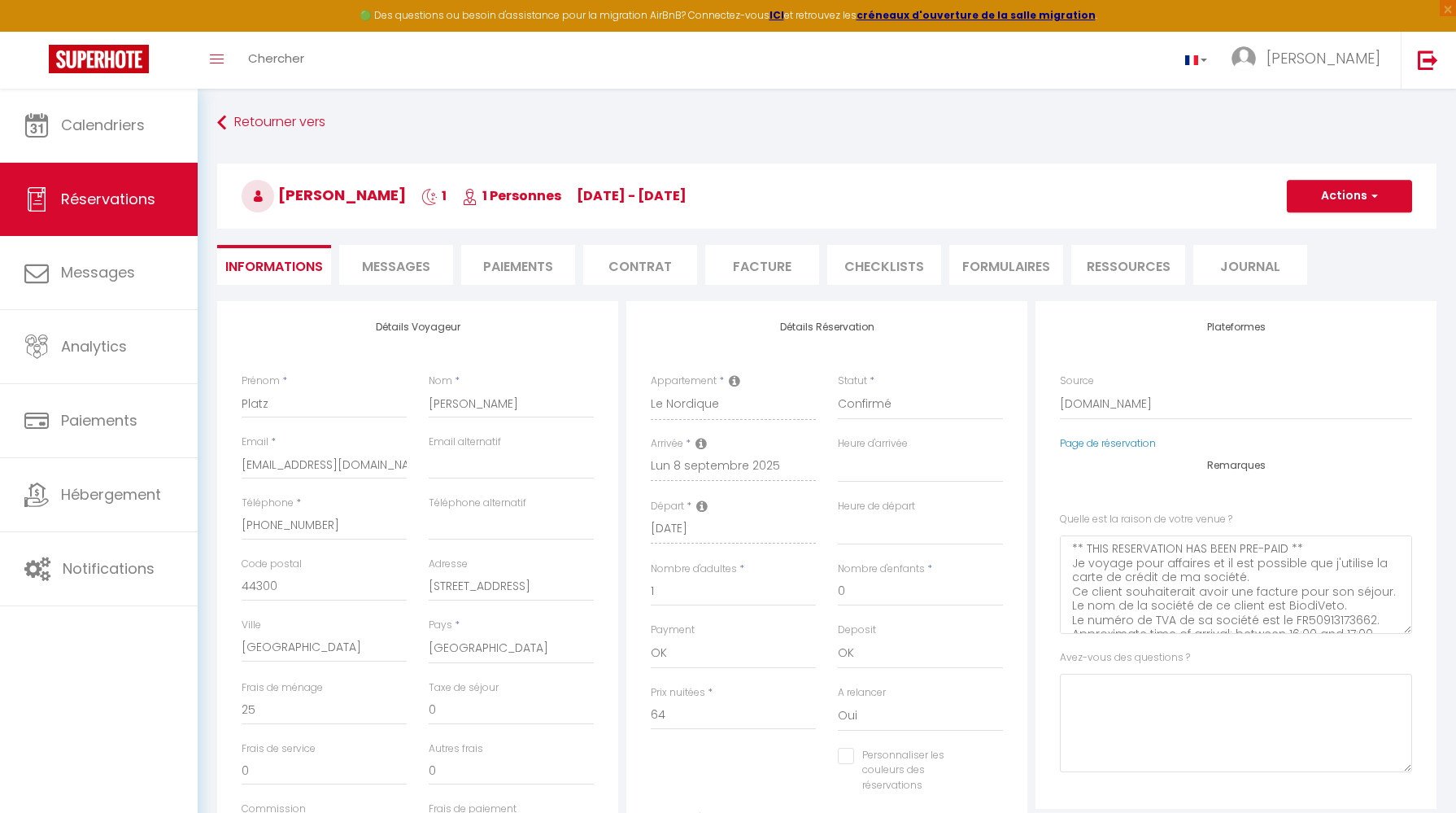
click at [397, 284] on li "Messages" at bounding box center [396, 265] width 114 height 40
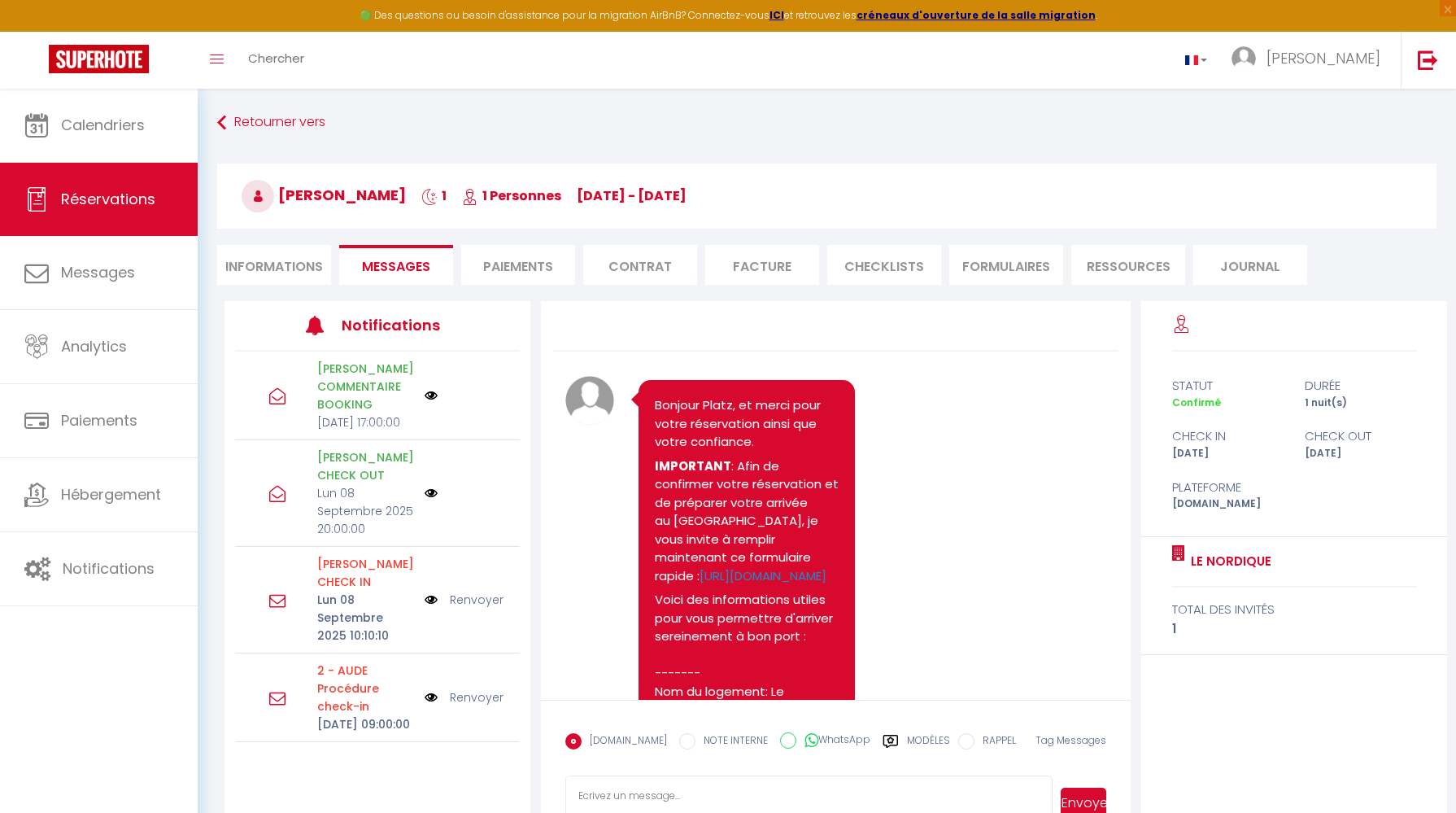
click at [484, 261] on li "Paiements" at bounding box center [518, 265] width 114 height 40
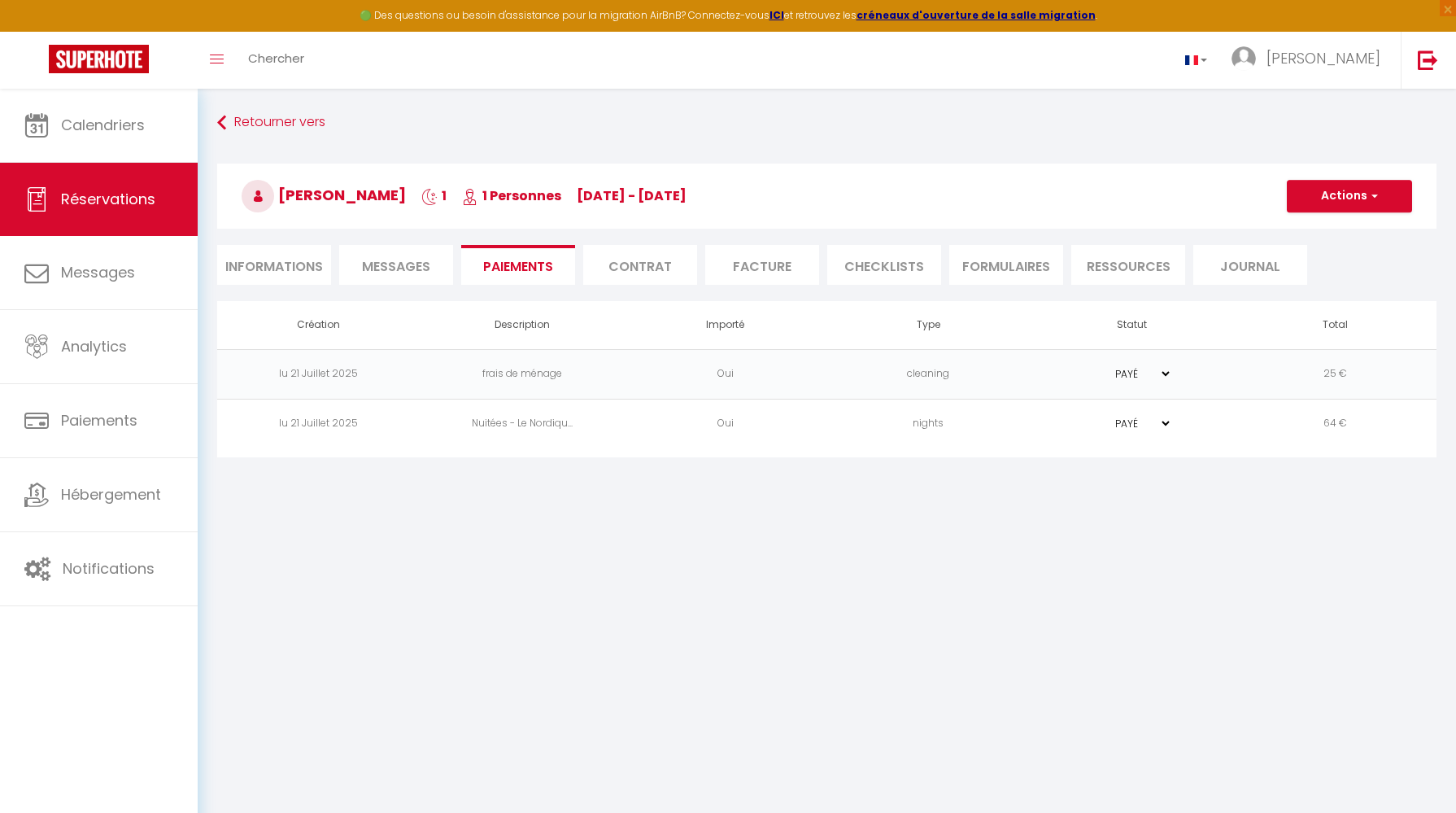
click at [618, 262] on li "Contrat" at bounding box center [640, 265] width 114 height 40
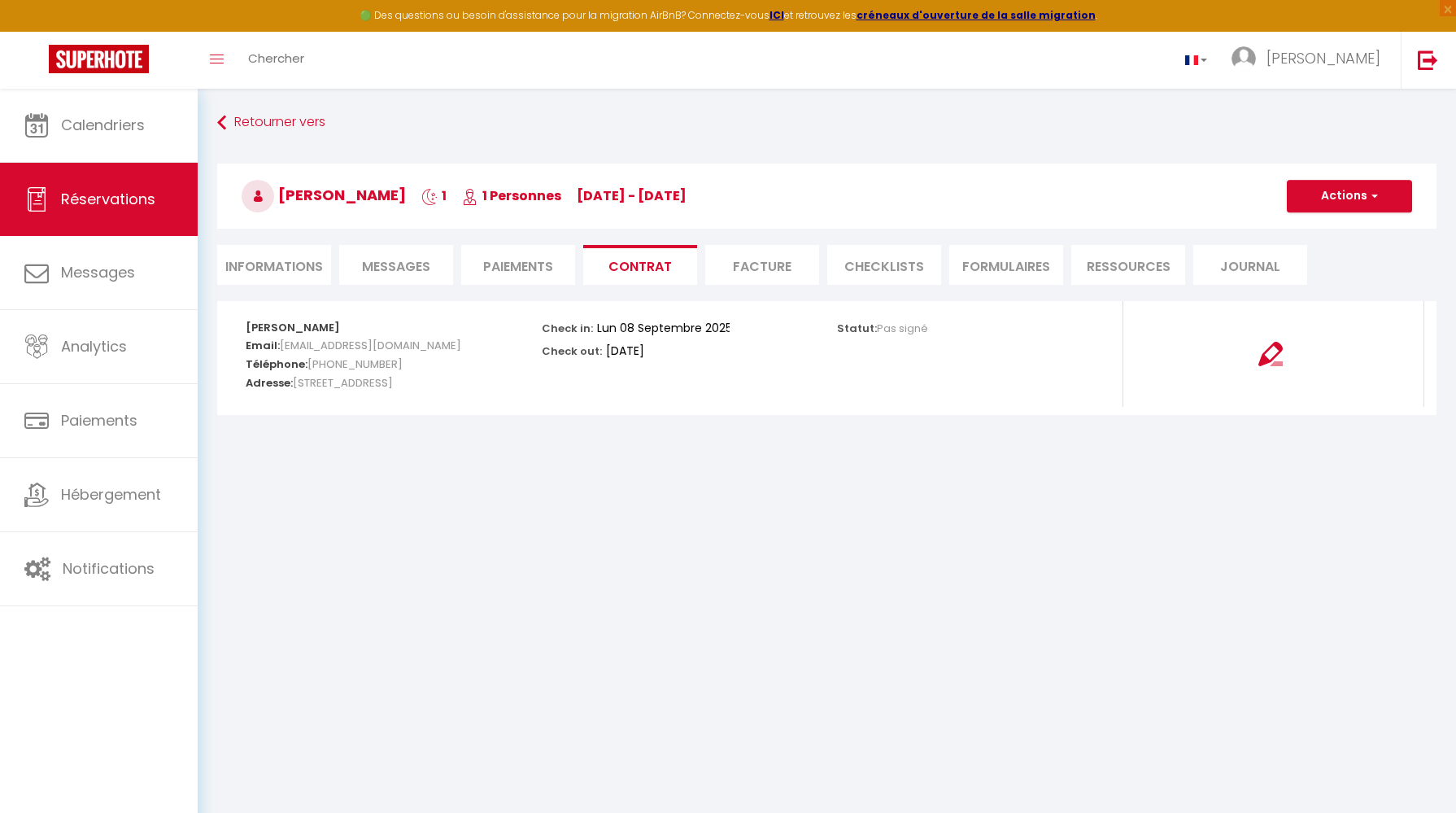
click at [764, 266] on li "Facture" at bounding box center [761, 265] width 114 height 40
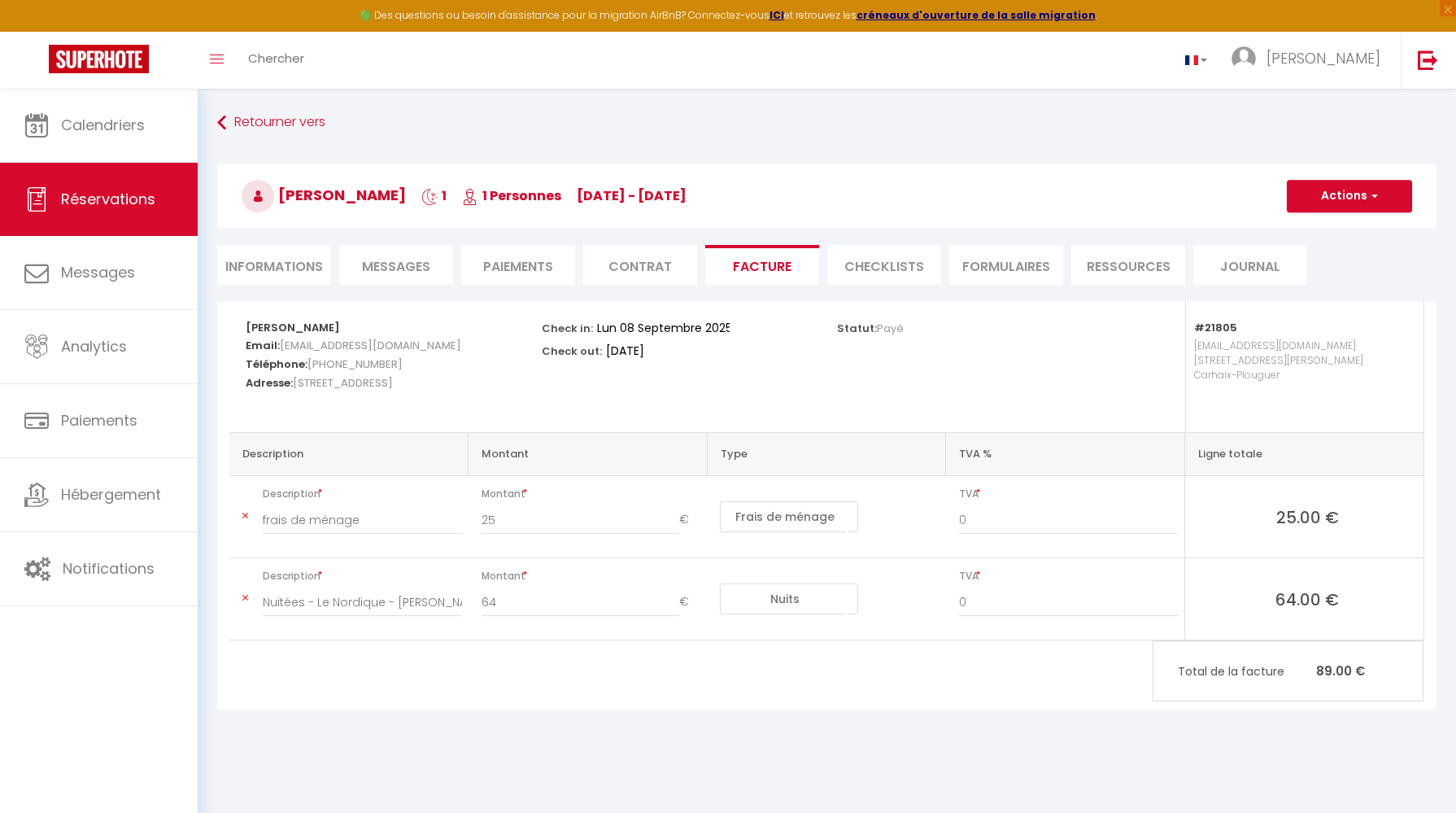
click at [880, 262] on li "CHECKLISTS" at bounding box center [884, 265] width 114 height 40
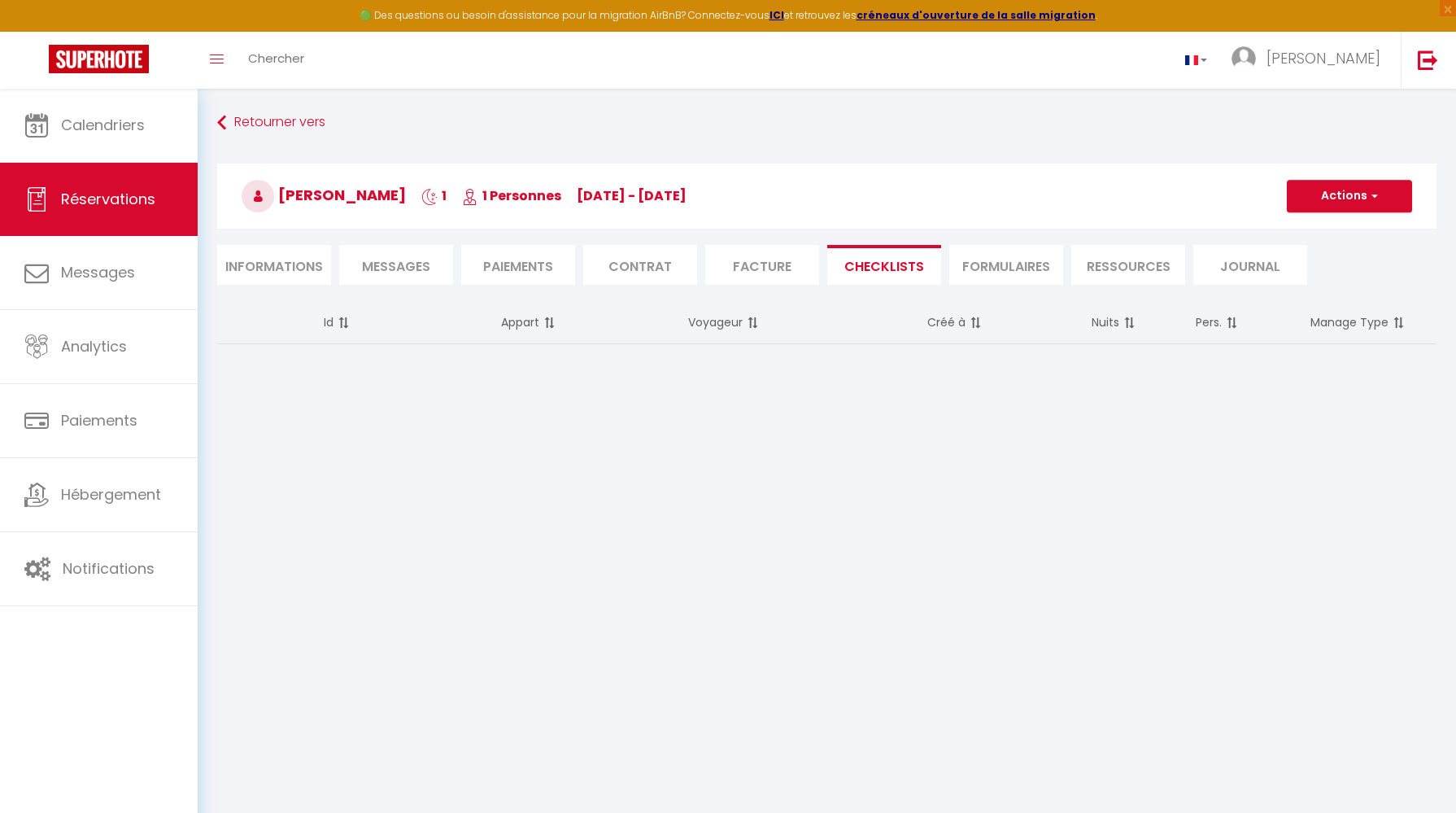
click at [993, 259] on li "FORMULAIRES" at bounding box center [1006, 265] width 114 height 40
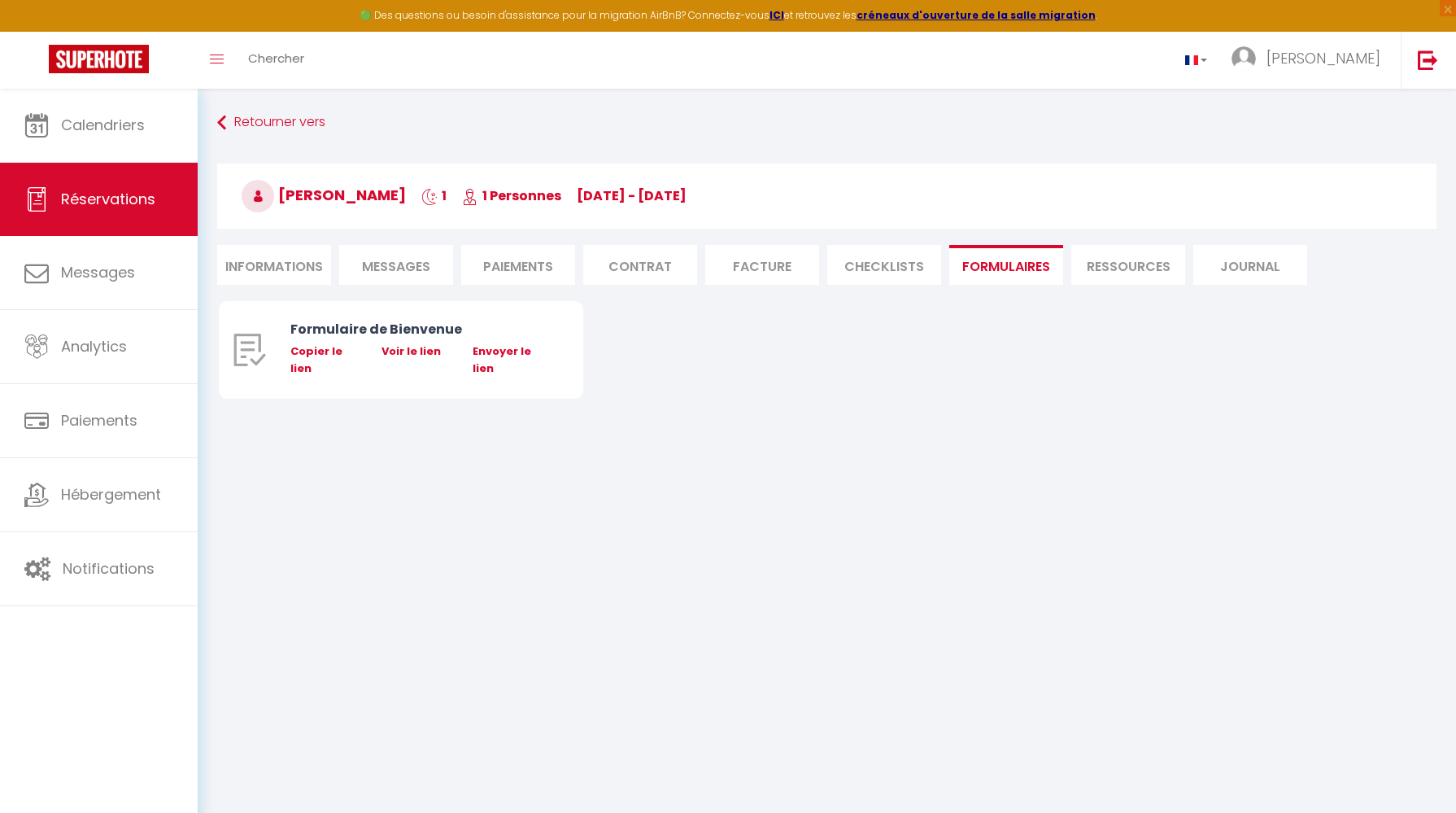
click at [1120, 258] on li "Ressources" at bounding box center [1128, 265] width 114 height 40
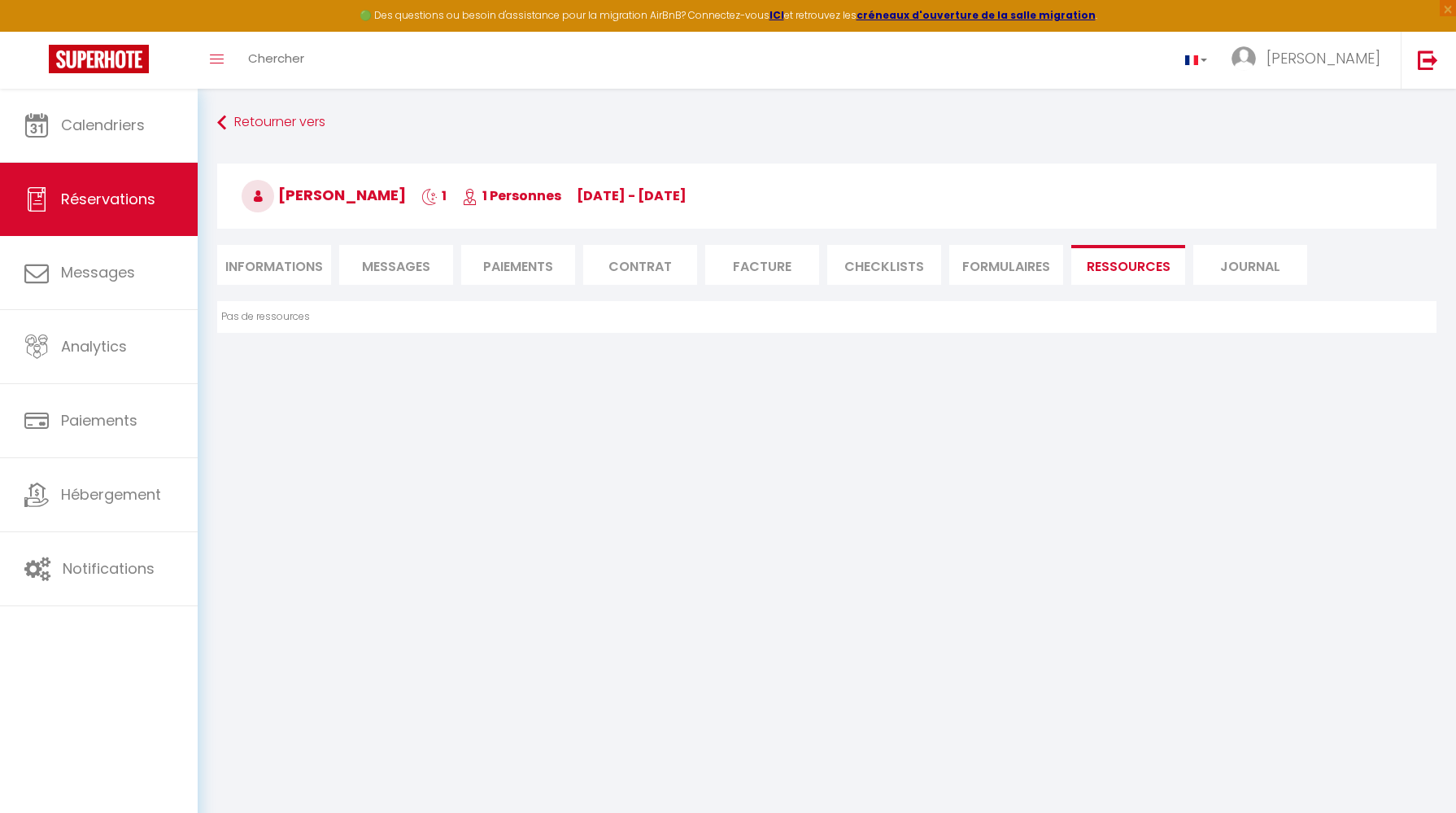
click at [1201, 263] on li "Journal" at bounding box center [1250, 265] width 114 height 40
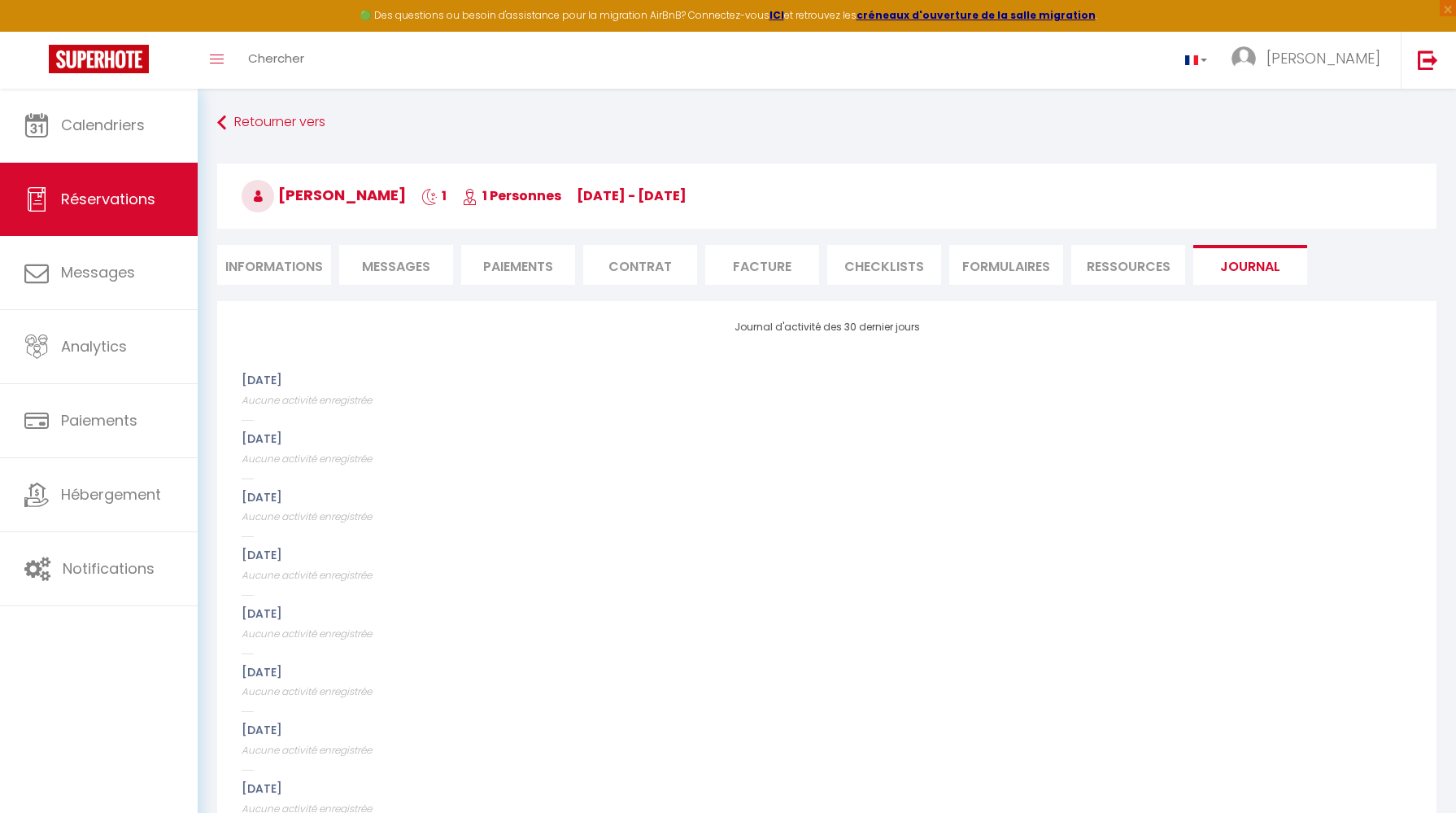
click at [285, 275] on li "Informations" at bounding box center [274, 265] width 114 height 40
select select
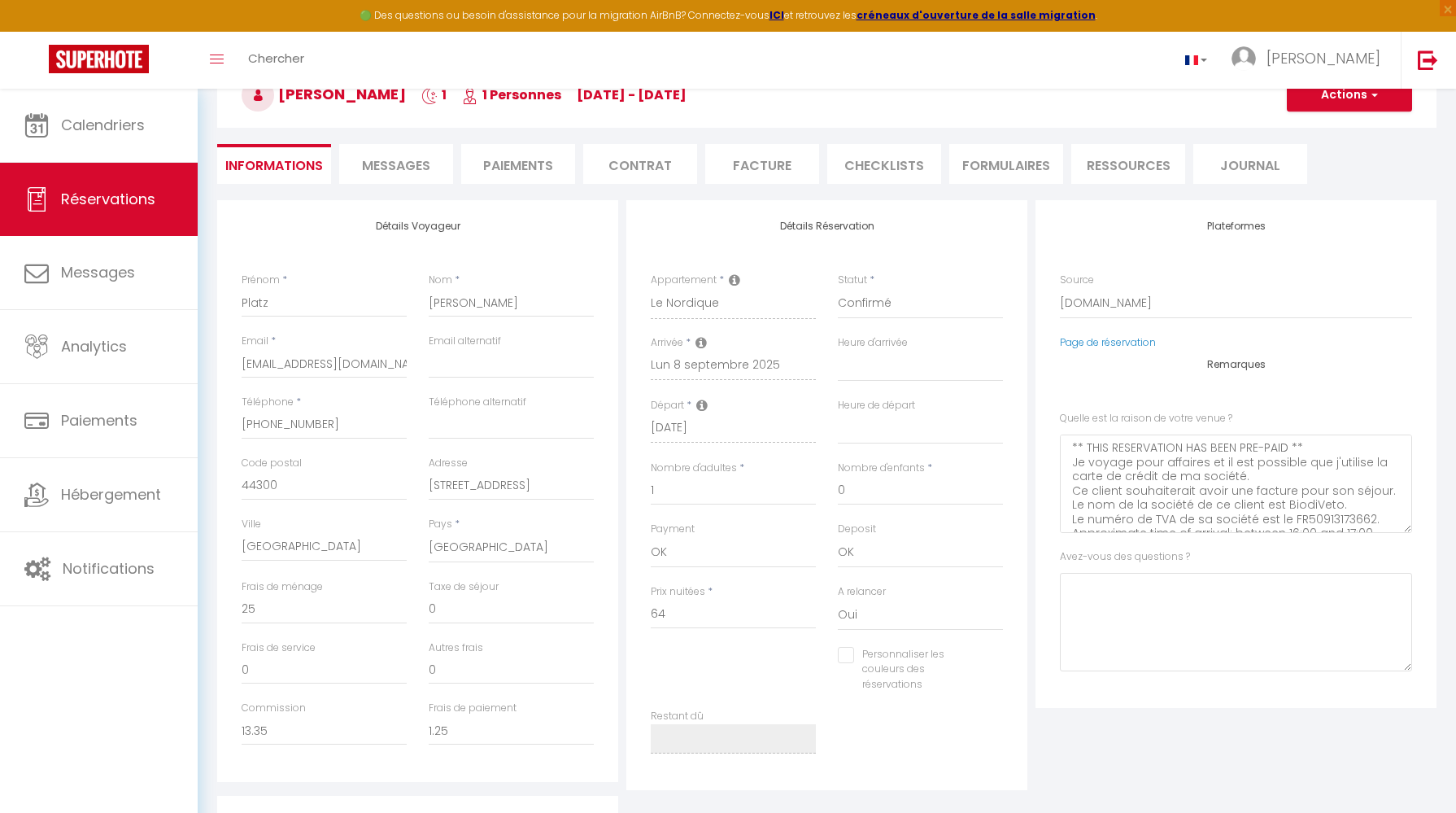
scroll to position [80, 0]
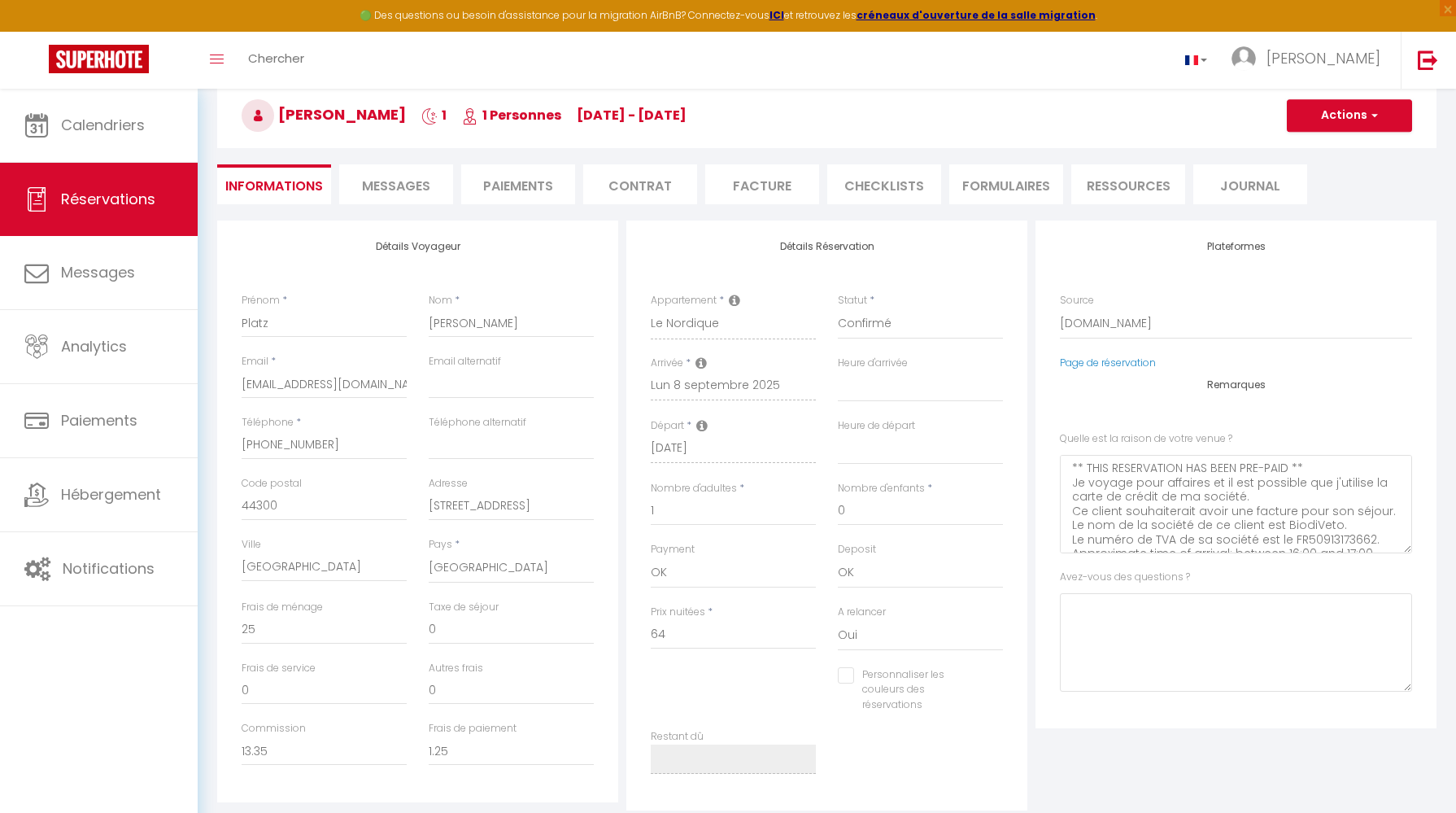
select select
checkbox input "false"
select select
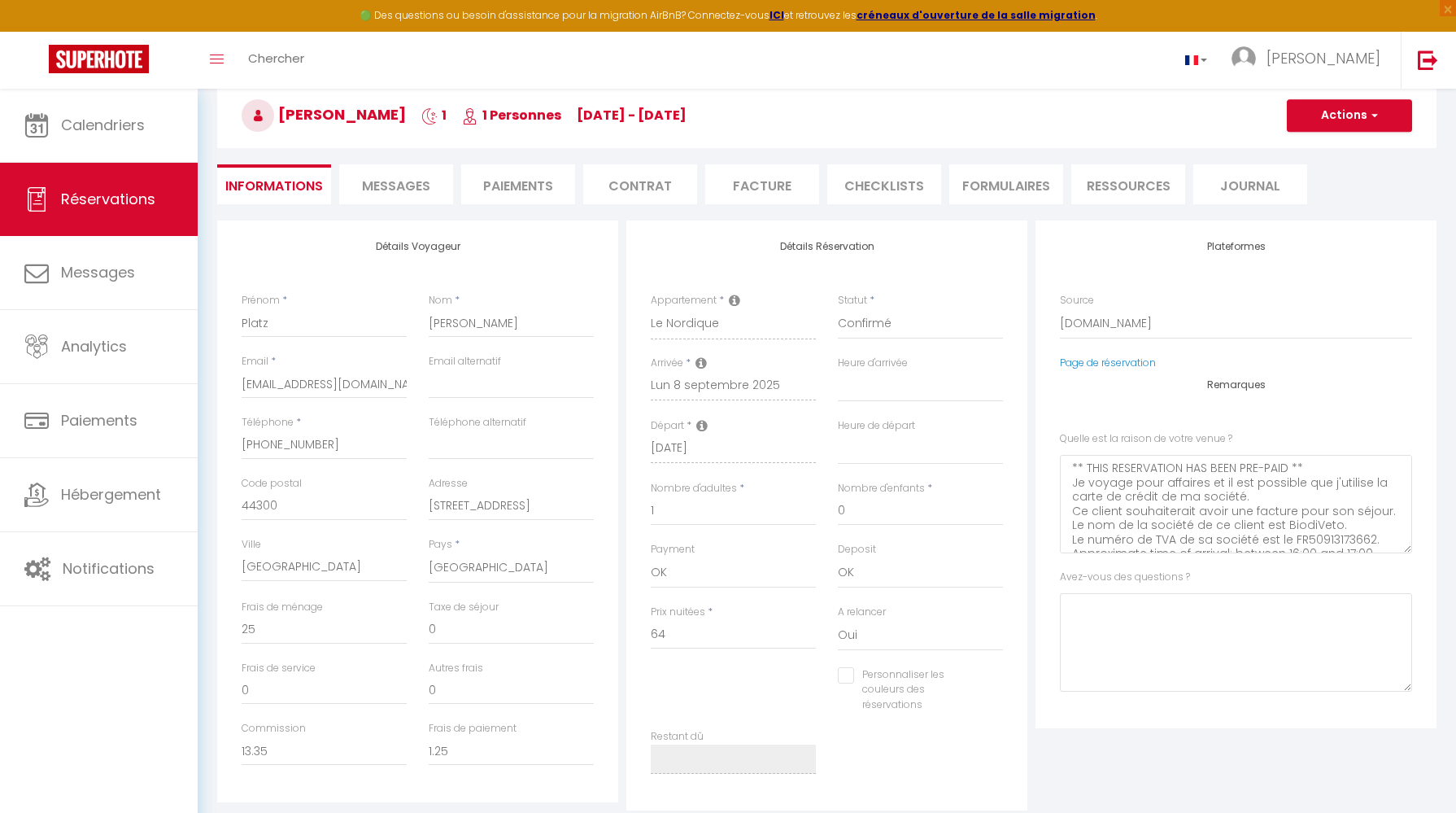
checkbox input "false"
select select
checkbox input "false"
select select
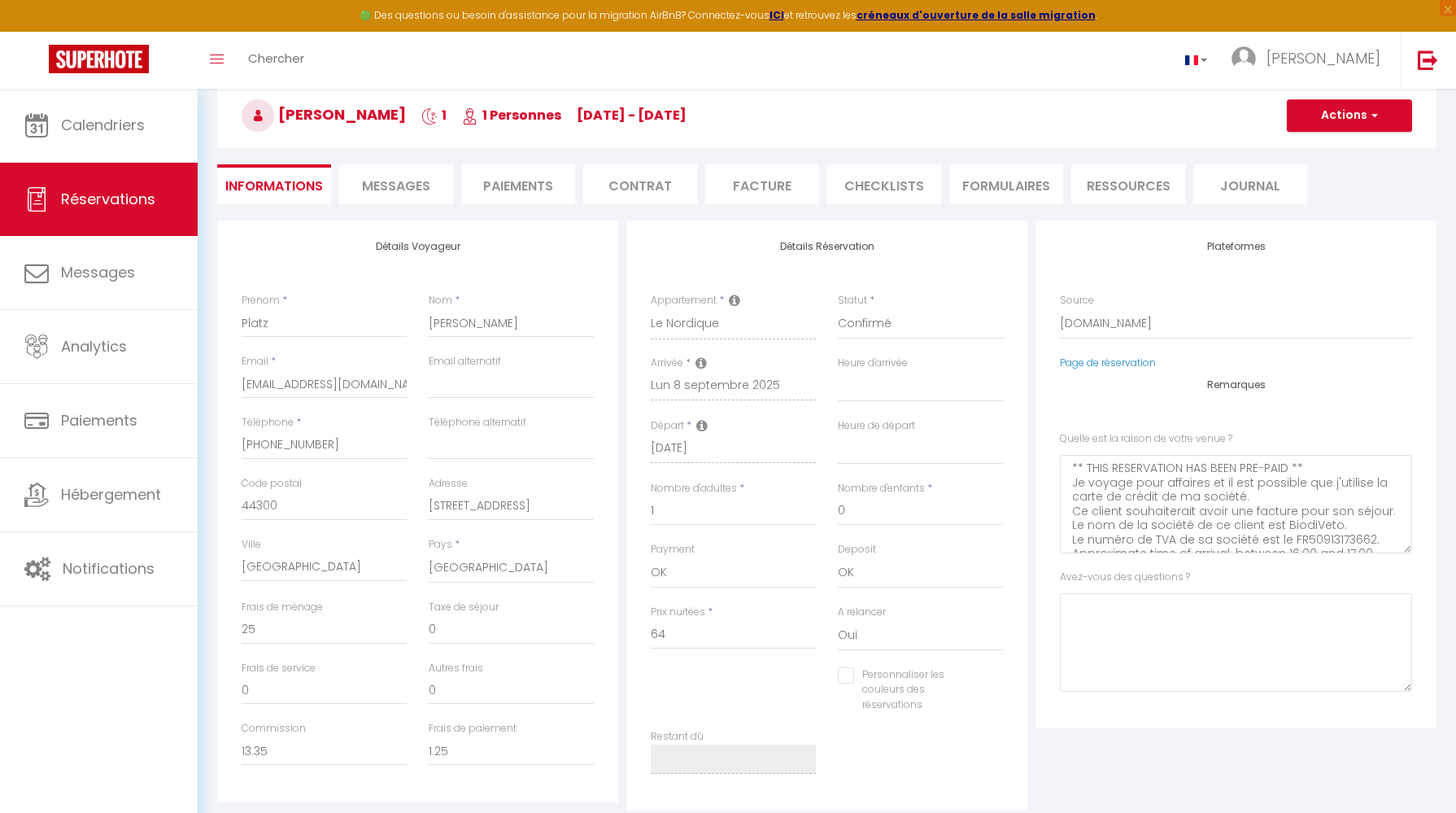
select select
checkbox input "false"
select select
checkbox input "false"
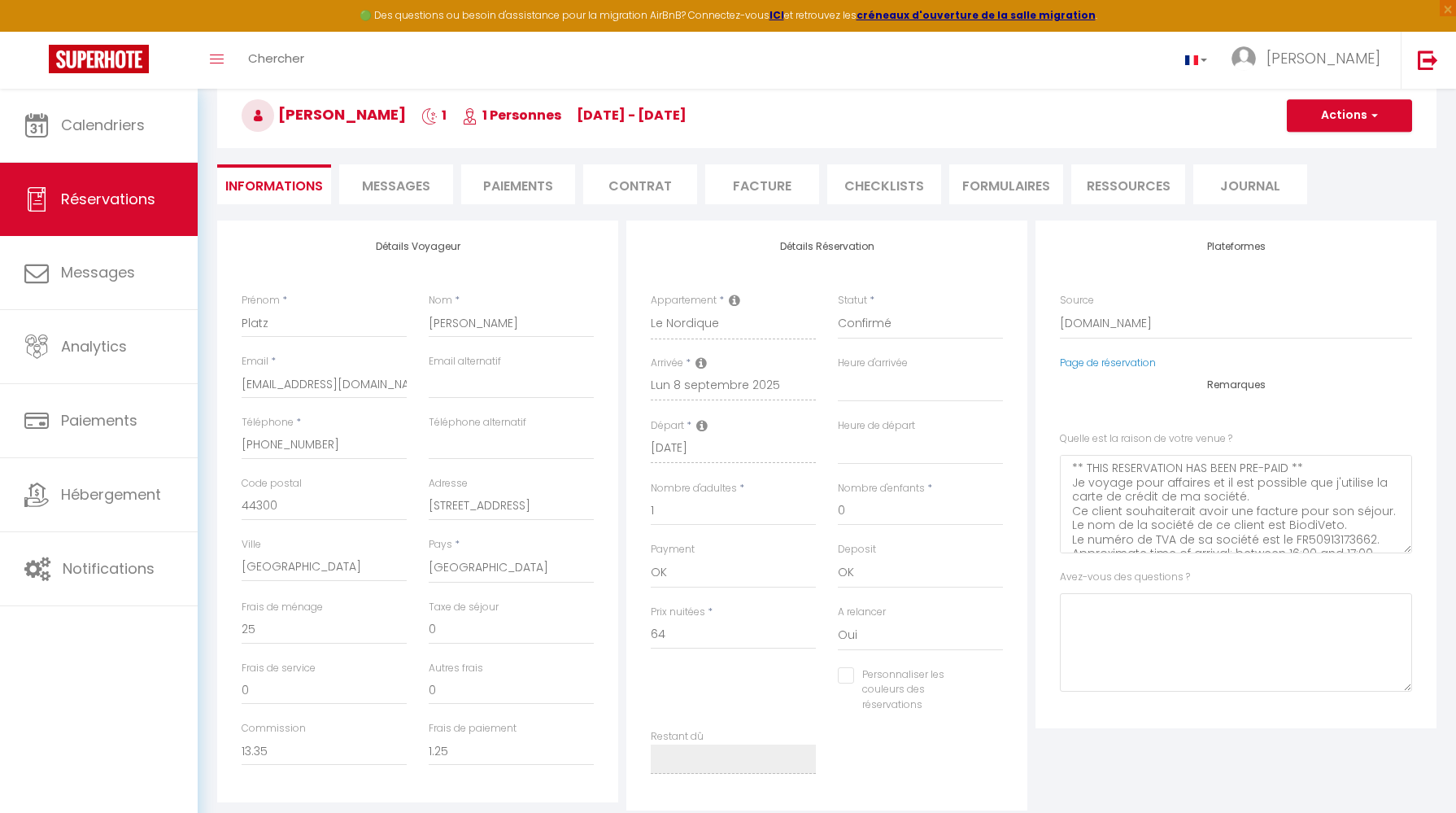
select select
checkbox input "false"
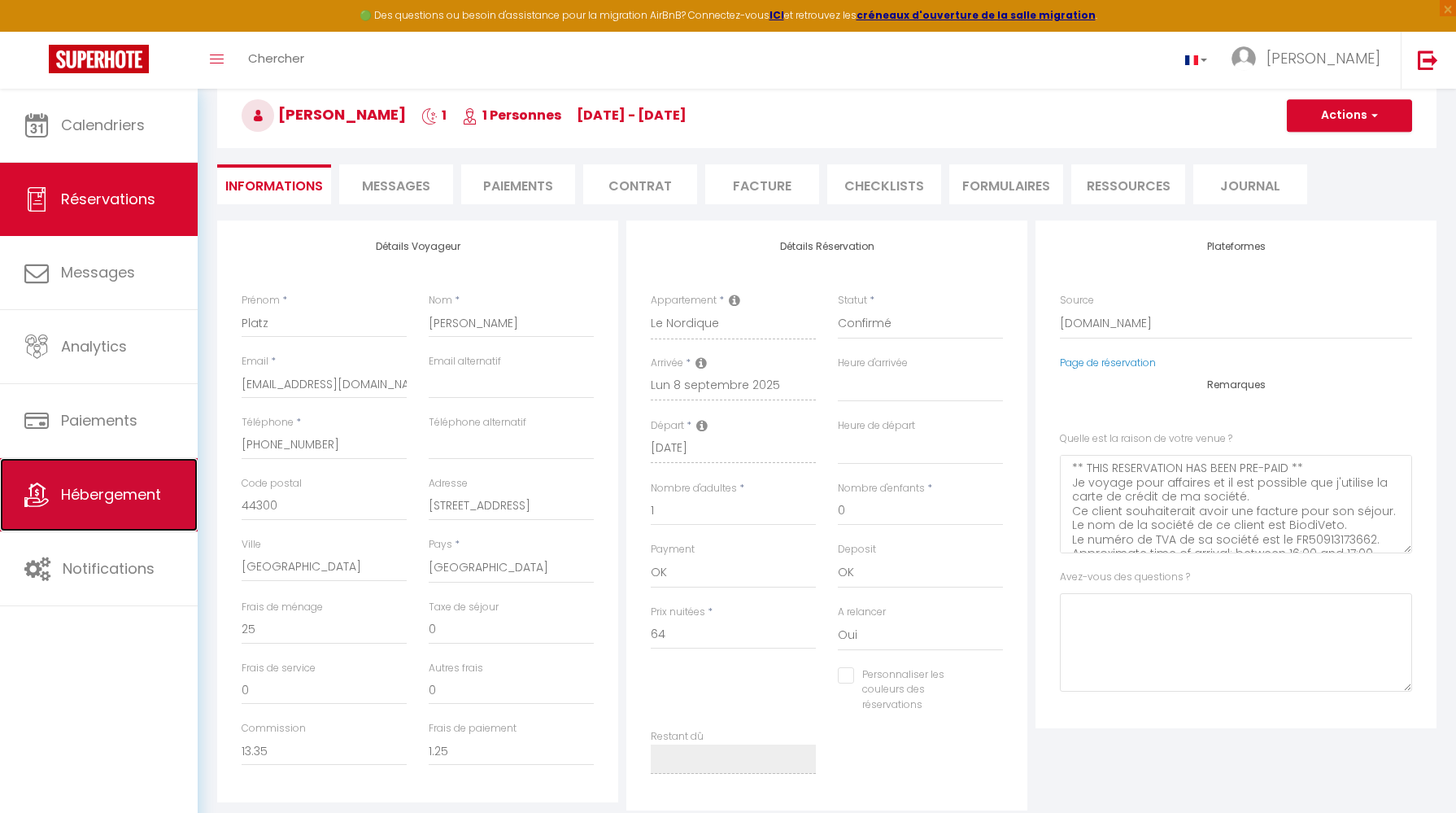
click at [121, 491] on span "Hébergement" at bounding box center [111, 494] width 100 height 20
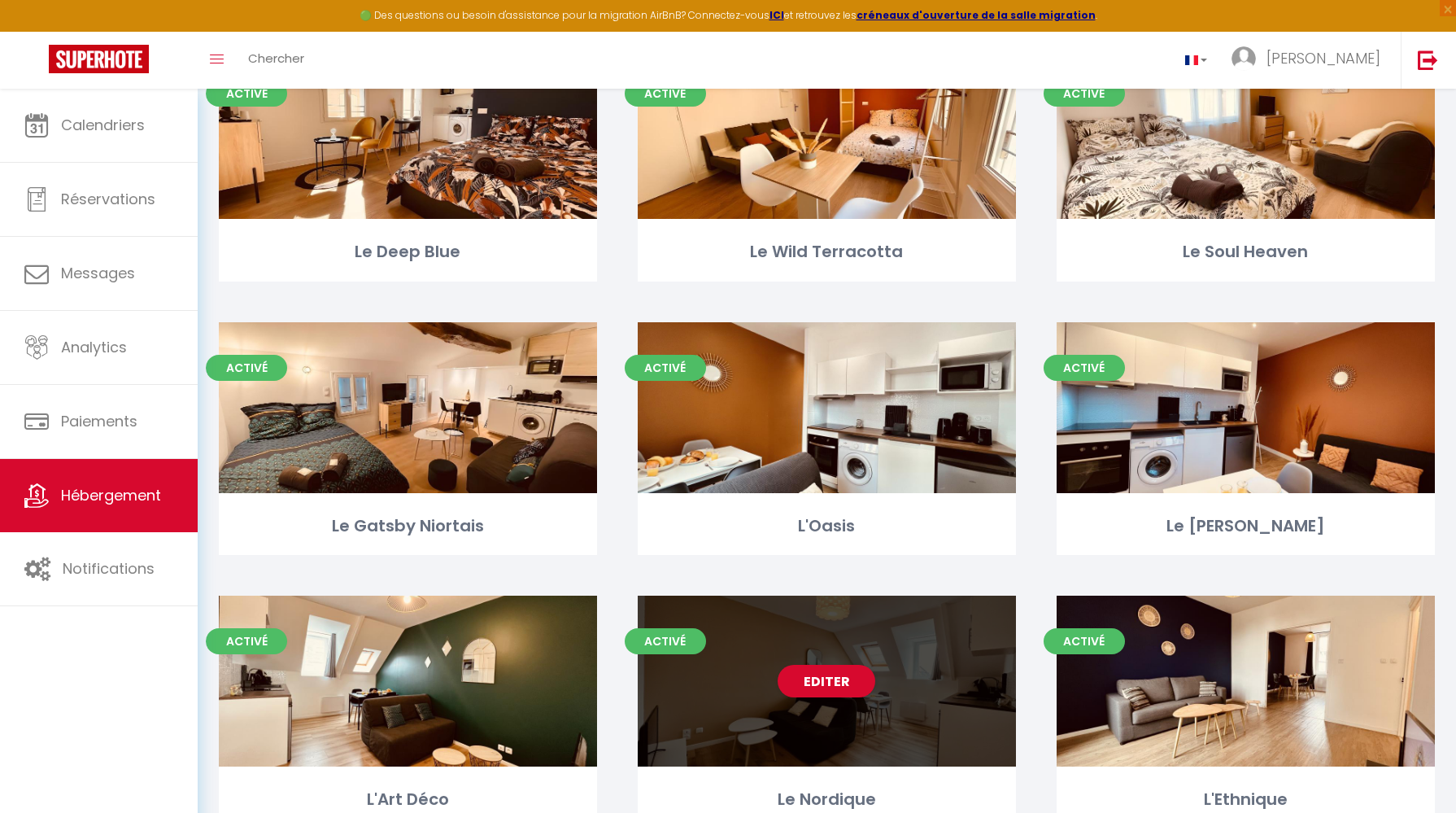
scroll to position [510, 0]
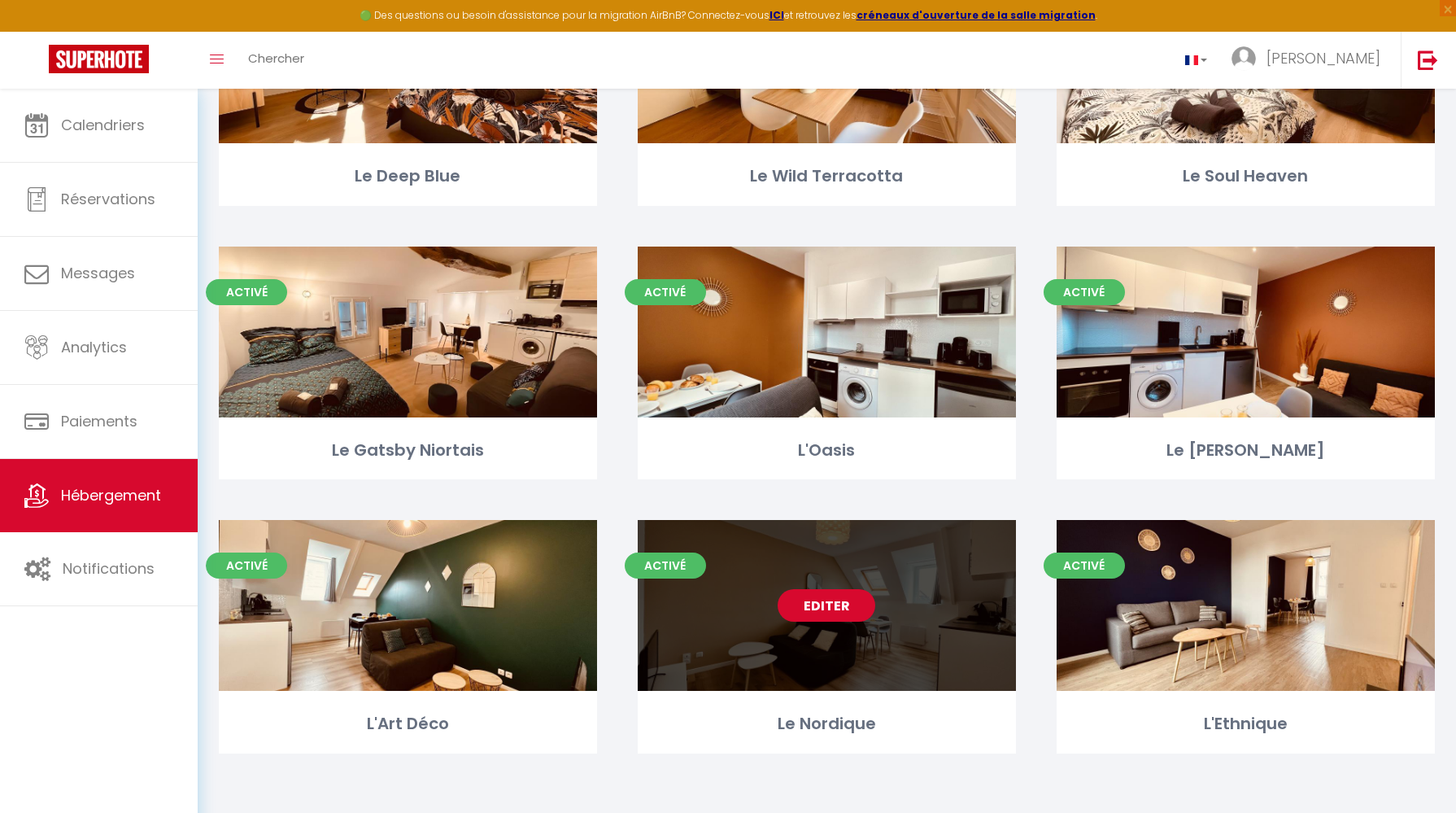
click at [819, 615] on link "Editer" at bounding box center [827, 605] width 98 height 33
click at [842, 602] on link "Editer" at bounding box center [827, 605] width 98 height 33
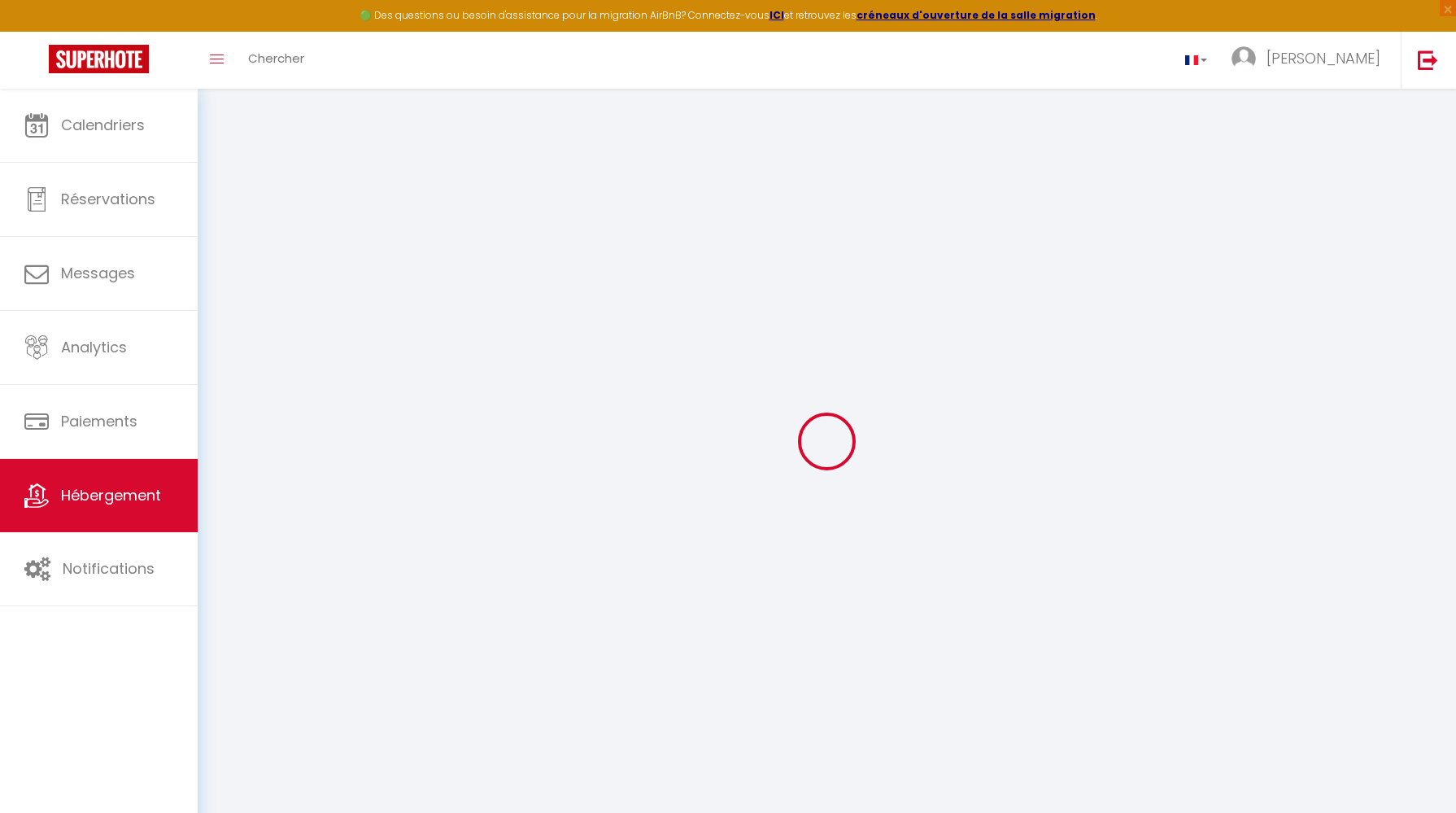
select select
type input "PARLEMENTIA SAS"
type input "24 ALLEE CAVALIERE"
type input "44500"
type input "LA BAULE"
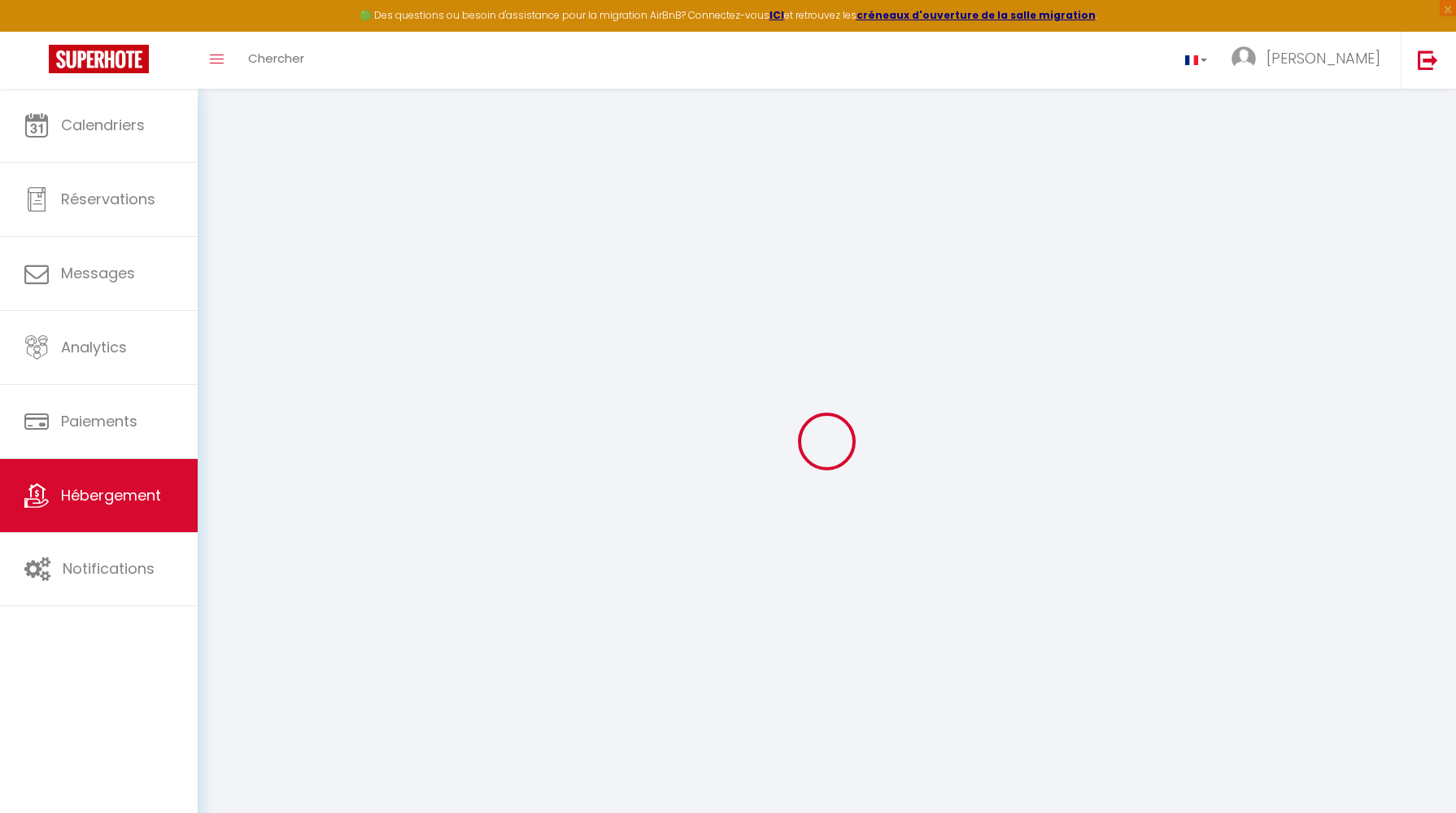
select select "1"
type input "952892859"
select select
checkbox input "false"
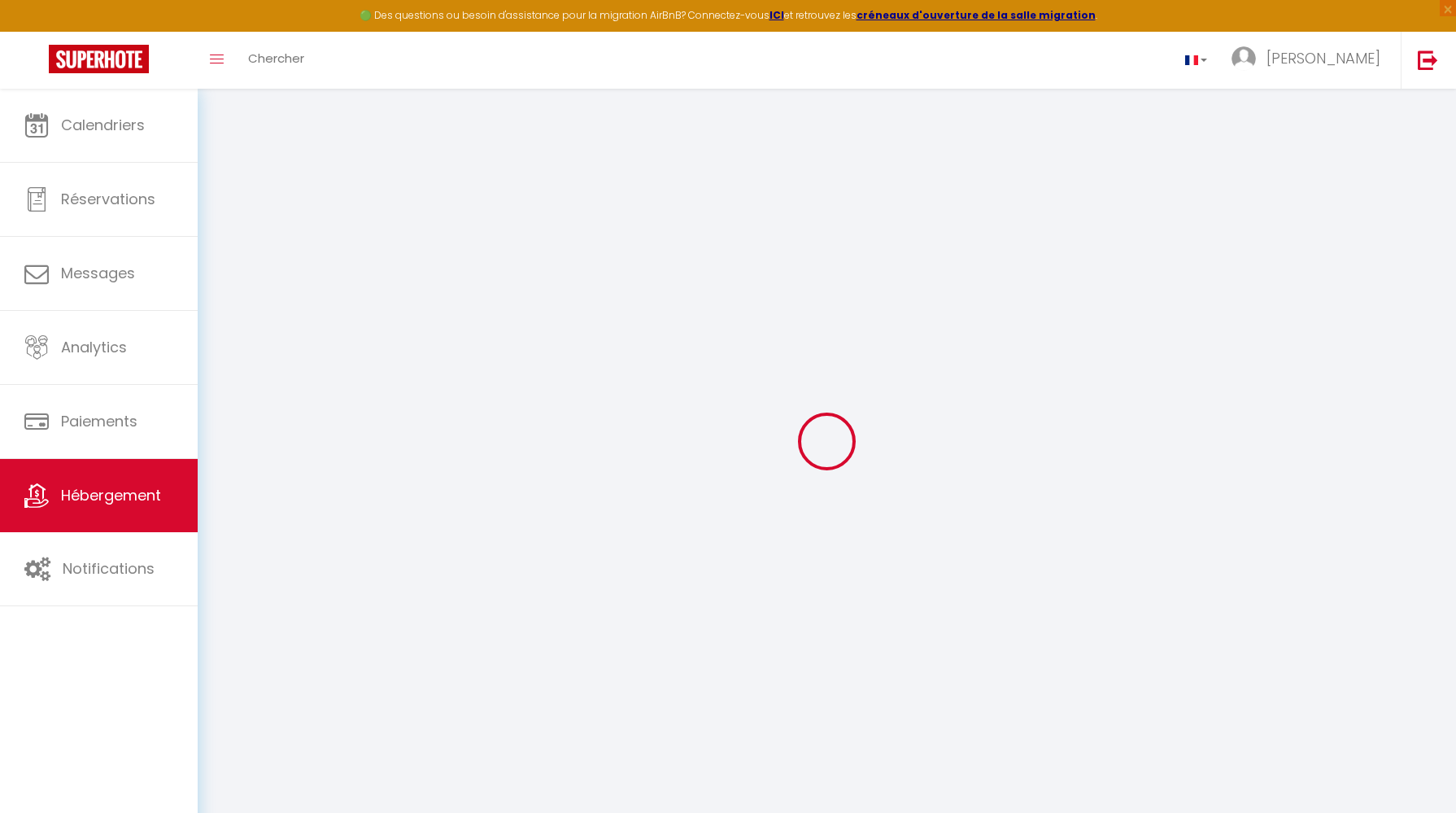
checkbox input "false"
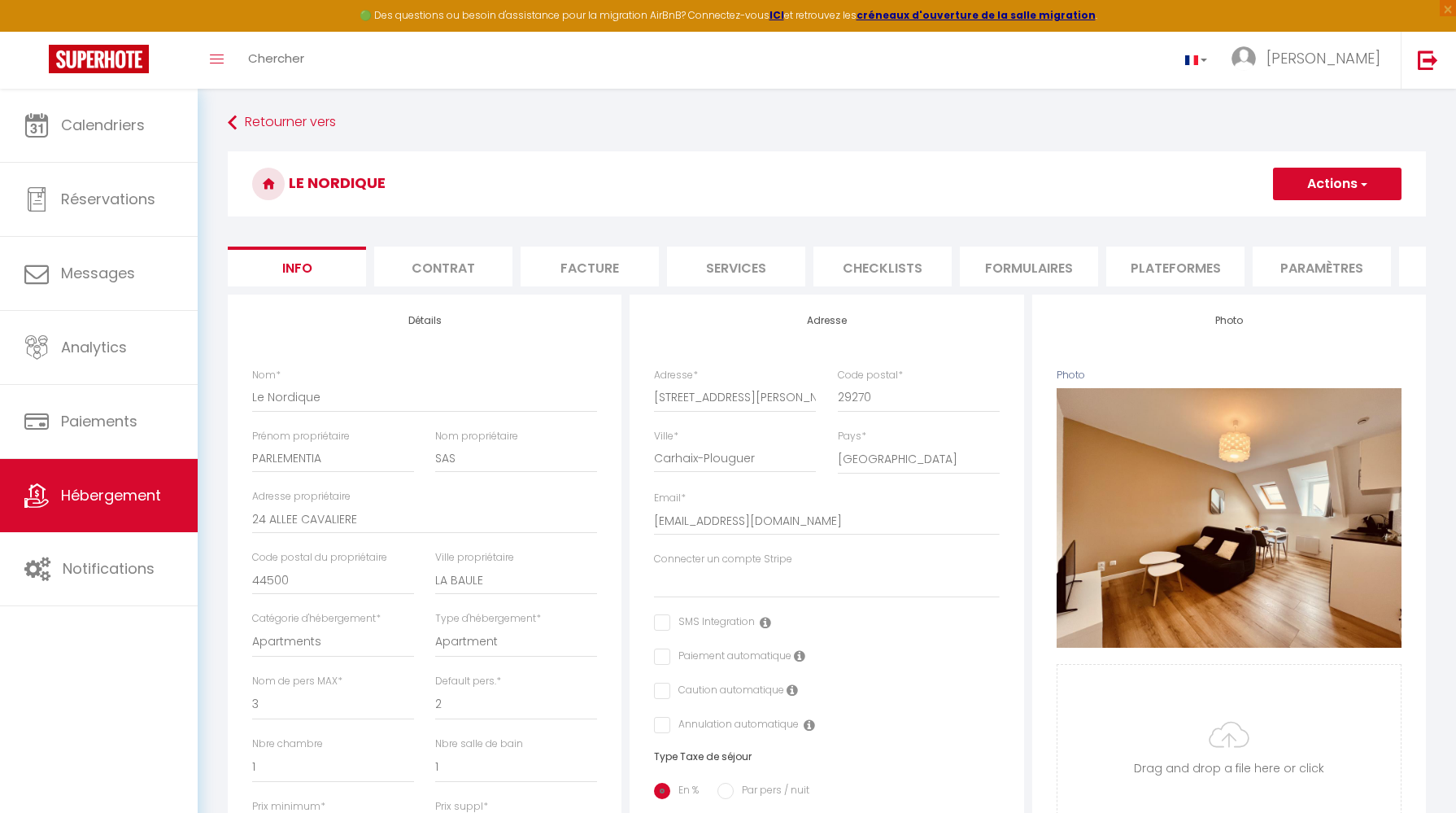
select select
checkbox input "false"
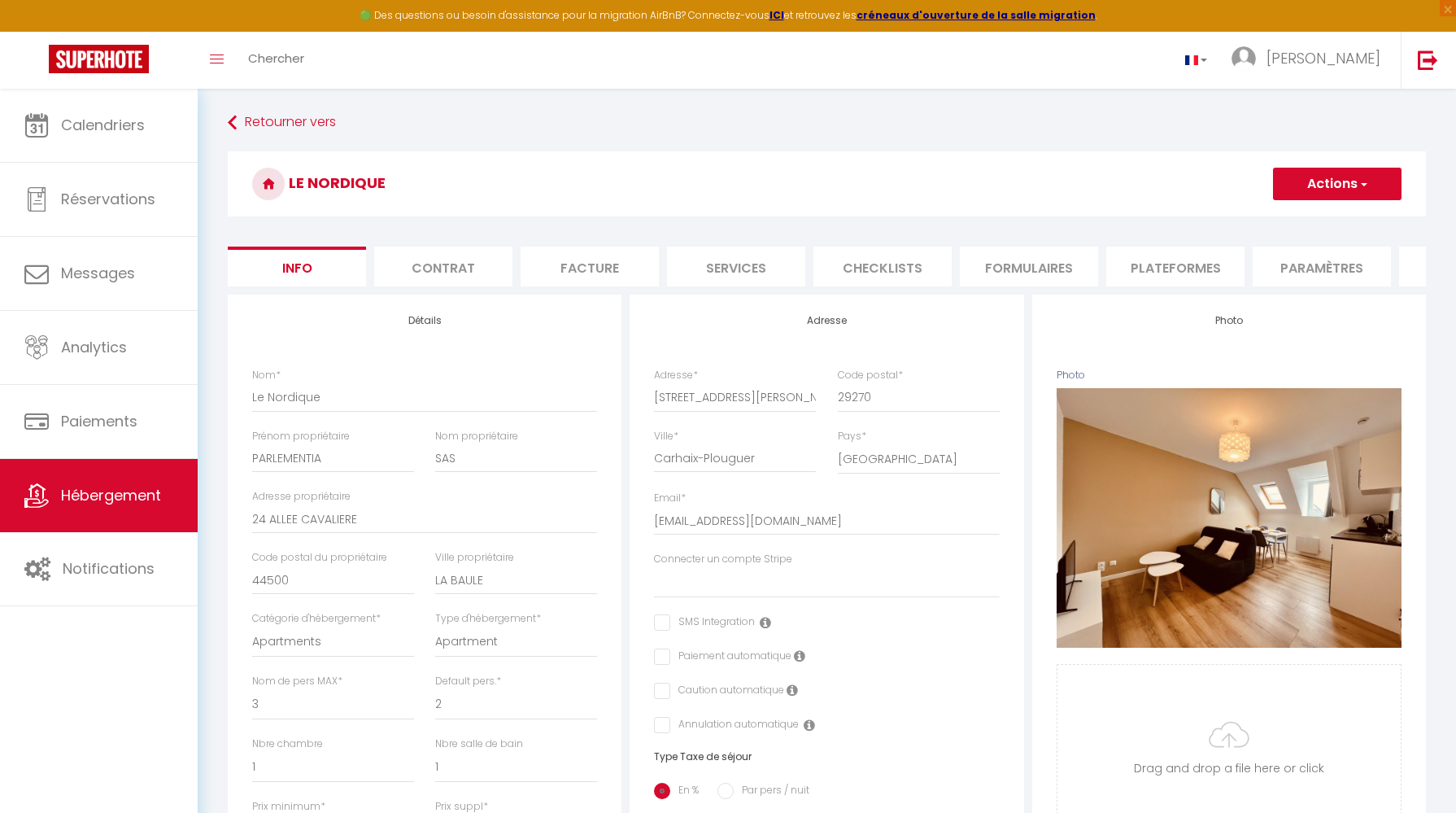
select select
checkbox input "false"
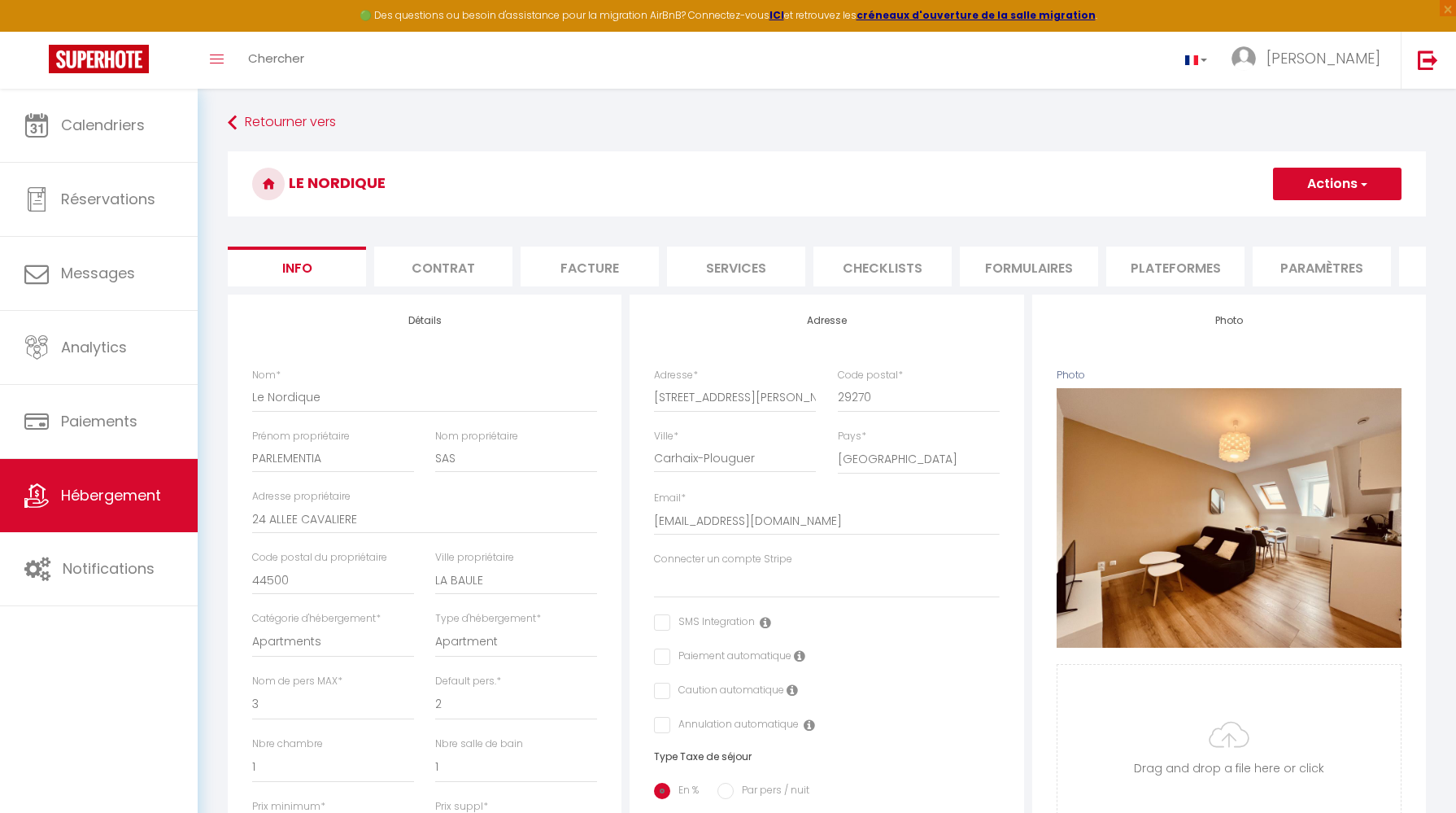
click at [626, 275] on li "Facture" at bounding box center [589, 267] width 139 height 40
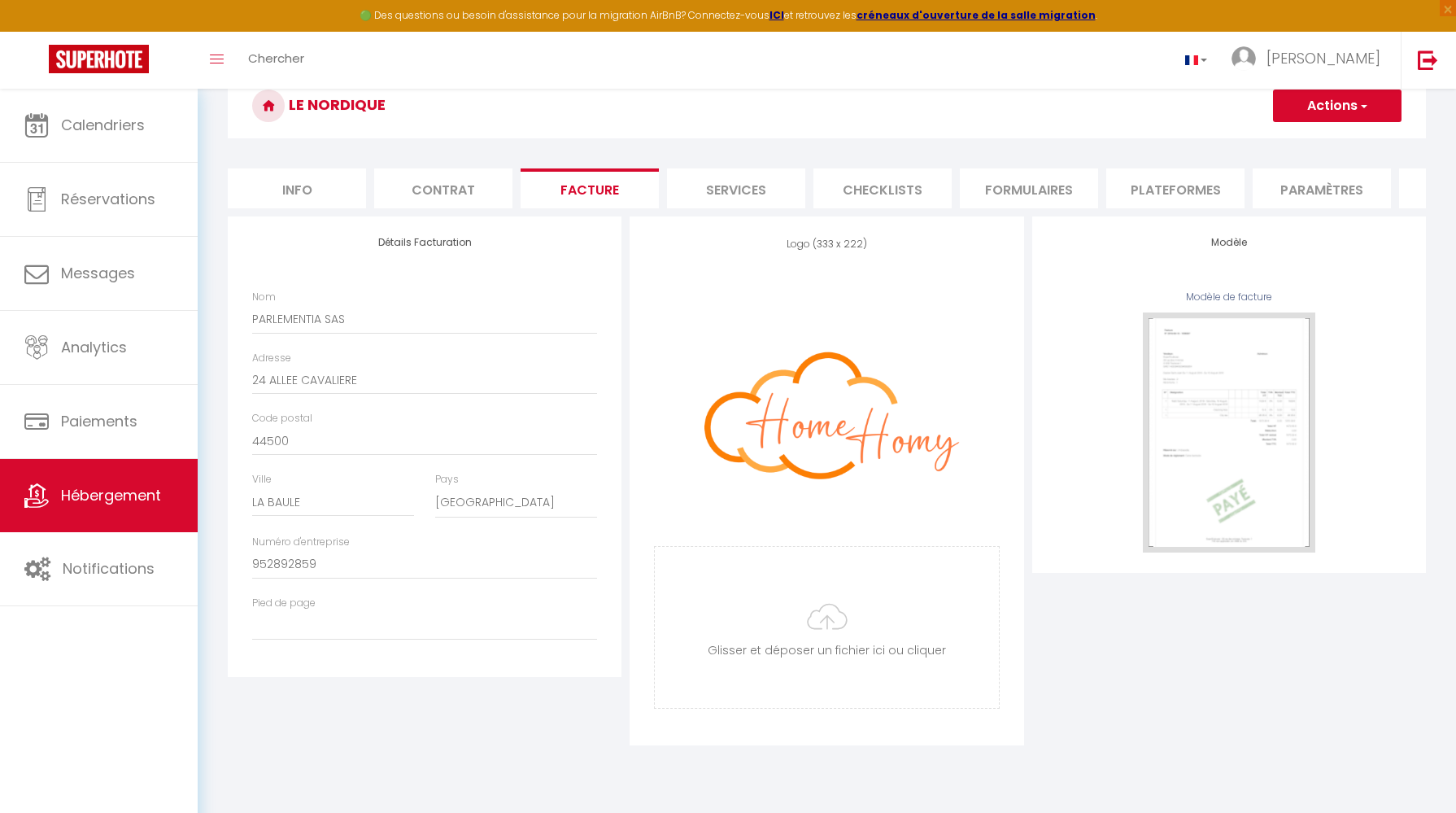
scroll to position [77, 0]
click at [762, 196] on li "Services" at bounding box center [736, 189] width 139 height 40
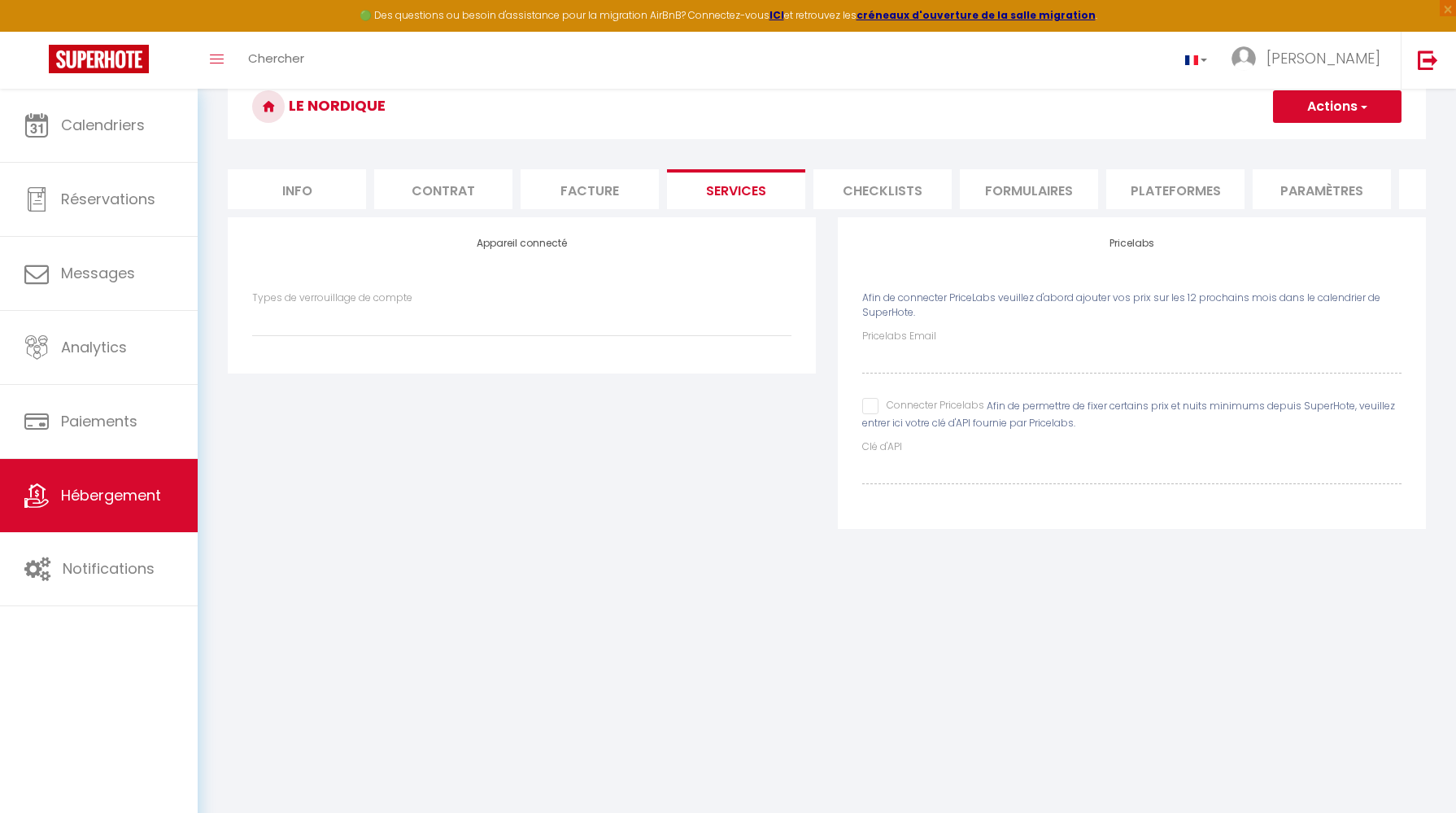
click at [888, 193] on li "Checklists" at bounding box center [882, 189] width 139 height 40
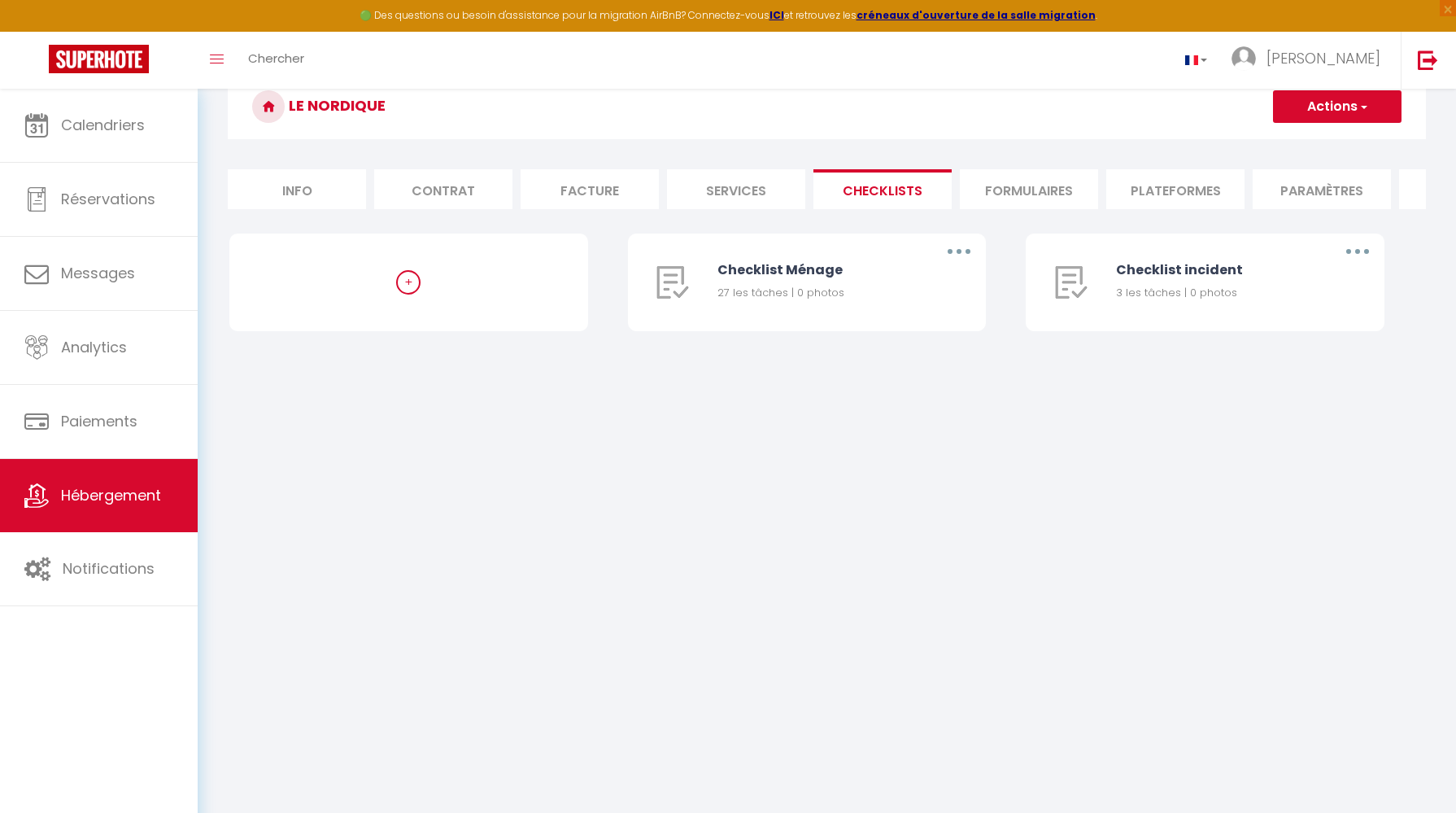
click at [1061, 193] on li "Formulaires" at bounding box center [1029, 189] width 139 height 40
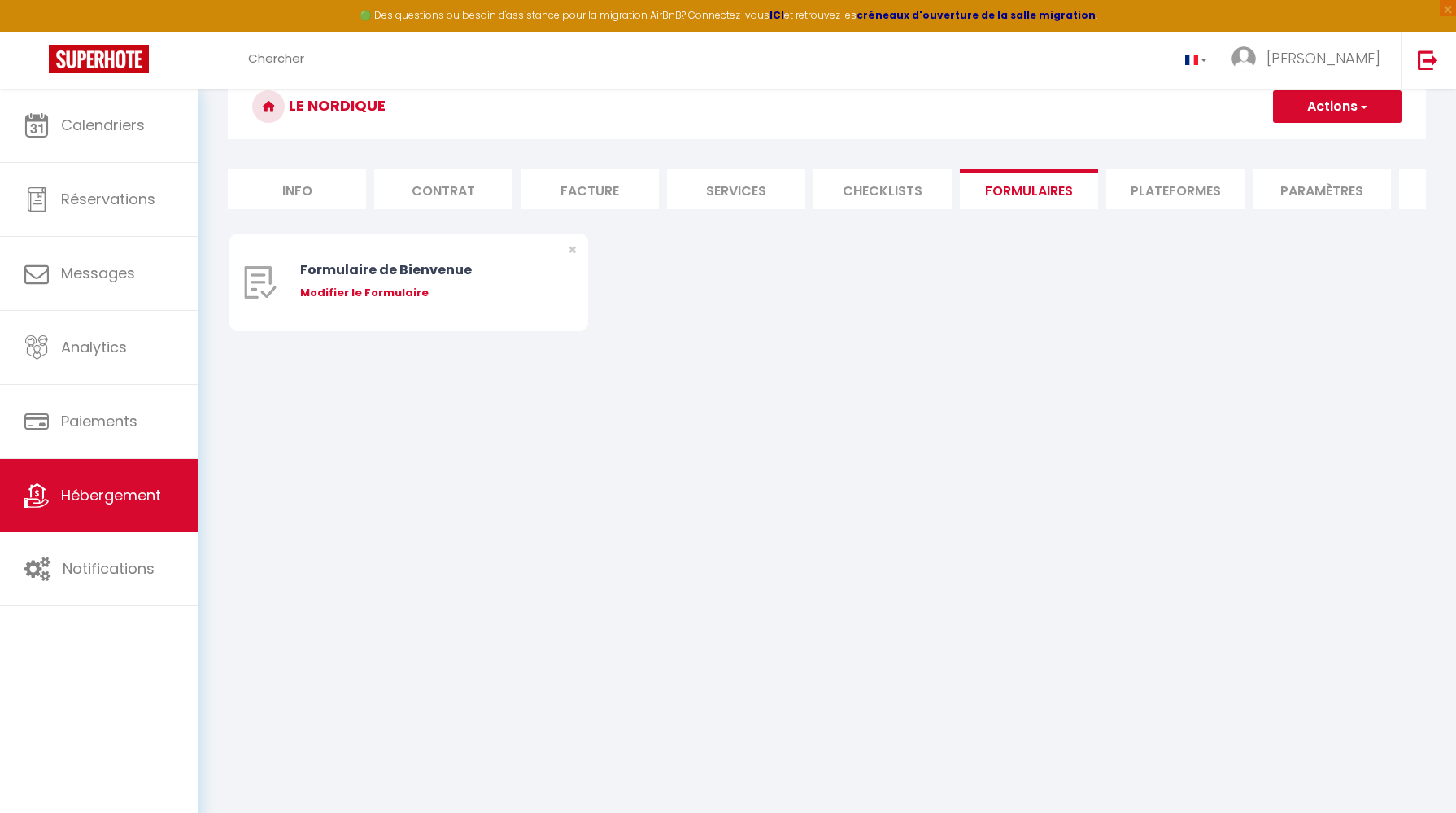
click at [1181, 195] on li "Plateformes" at bounding box center [1176, 189] width 139 height 40
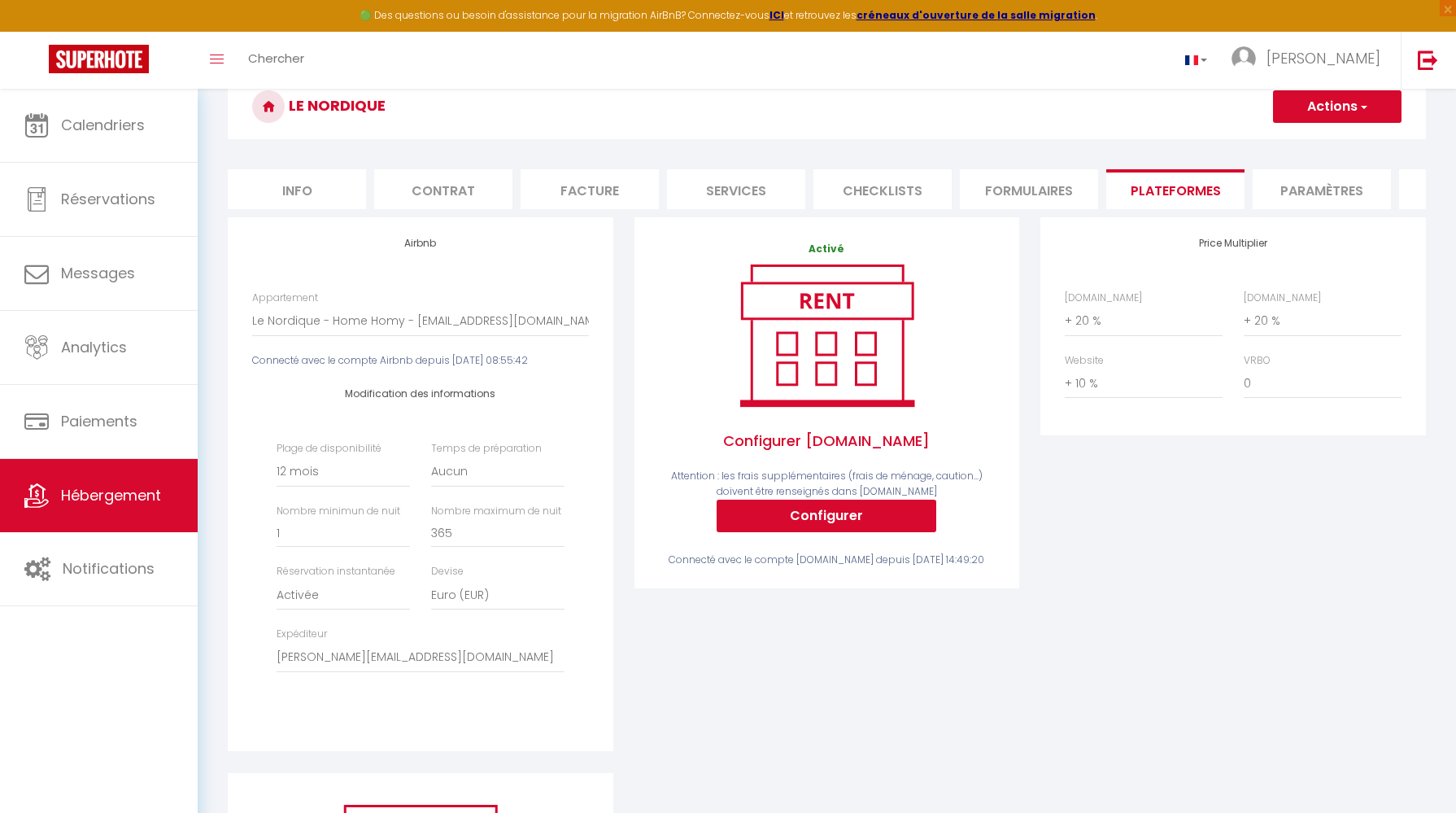
click at [1300, 197] on li "Paramètres" at bounding box center [1322, 189] width 139 height 40
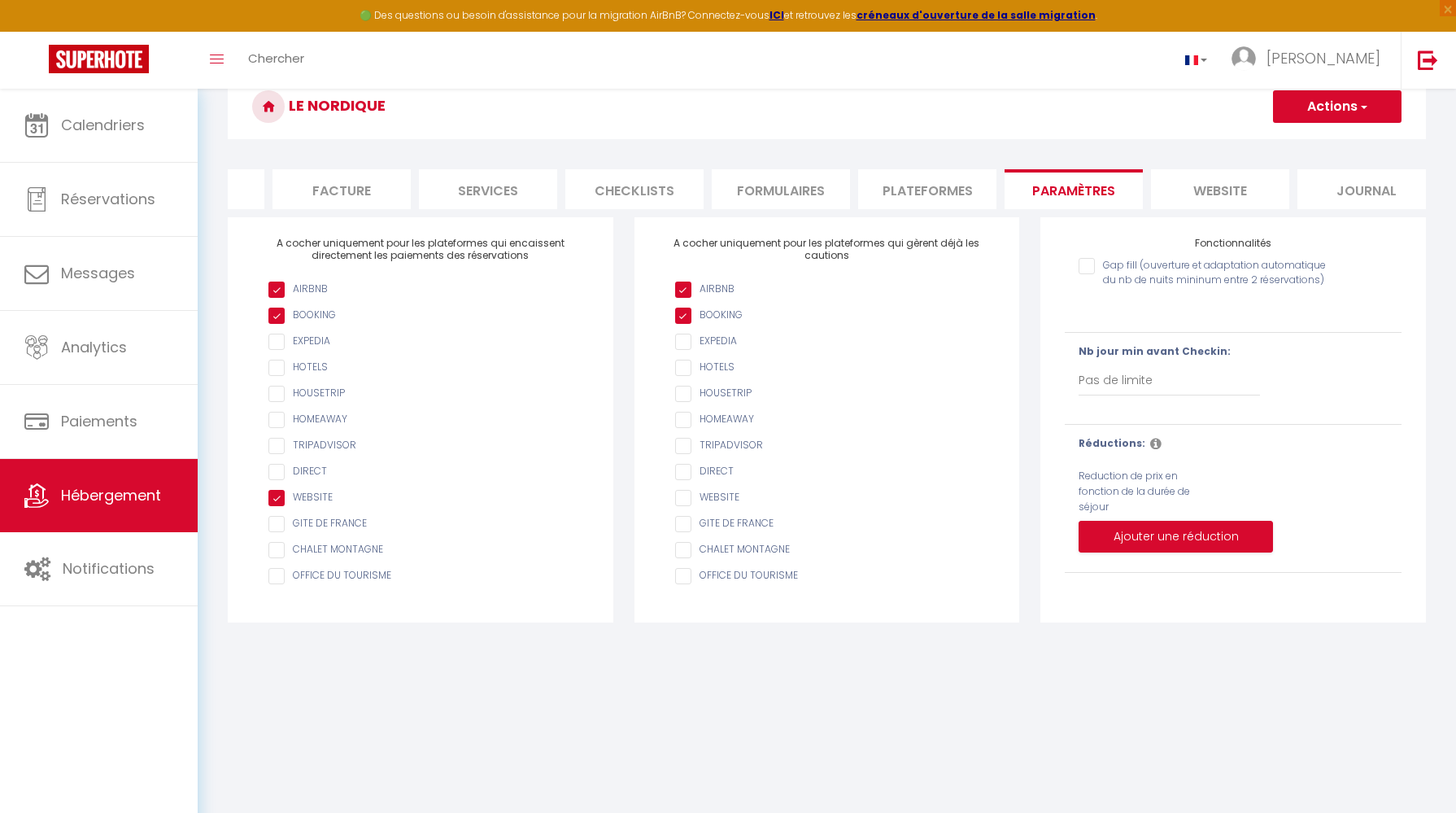
scroll to position [0, 266]
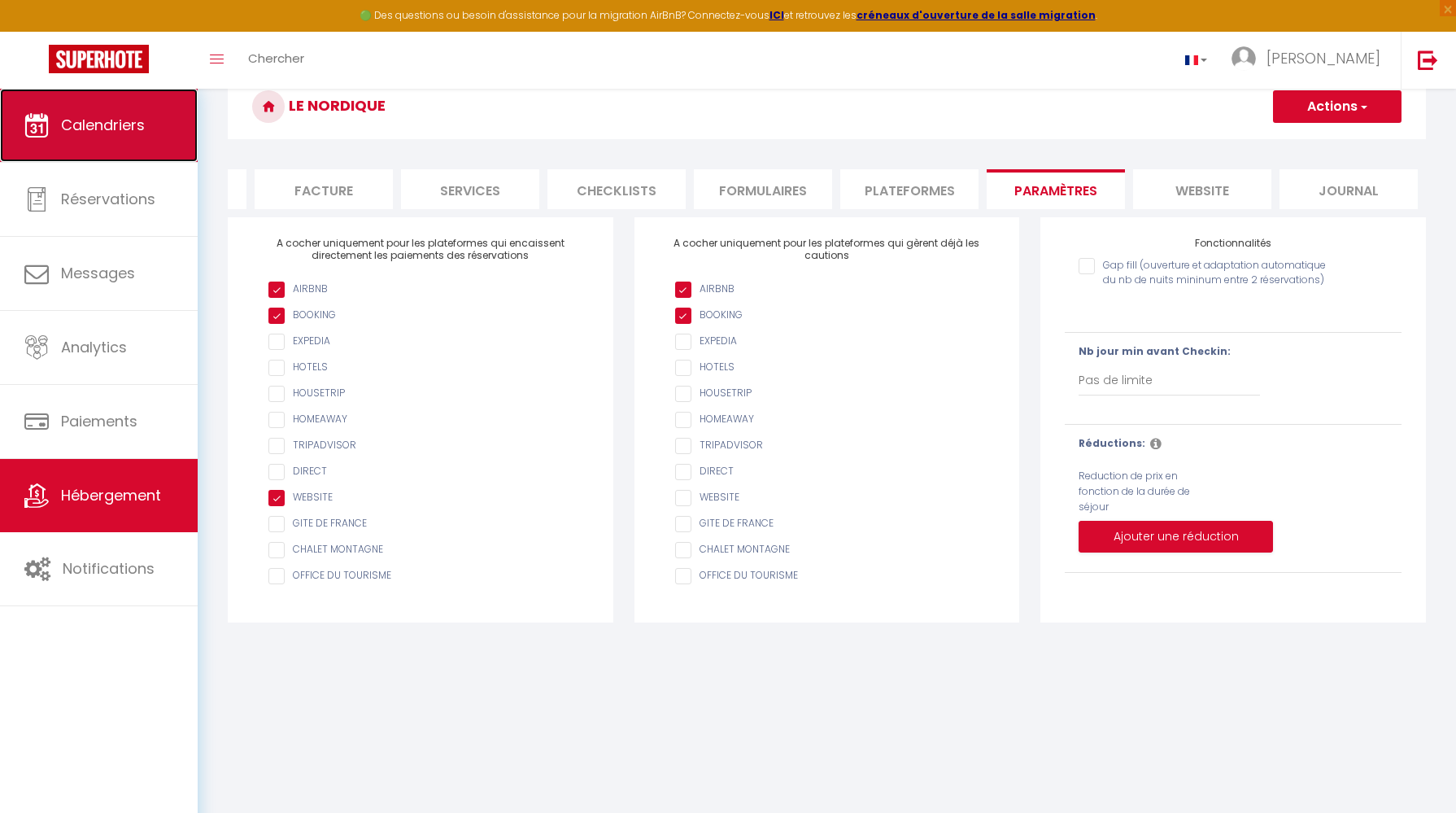
click at [116, 128] on span "Calendriers" at bounding box center [103, 124] width 84 height 20
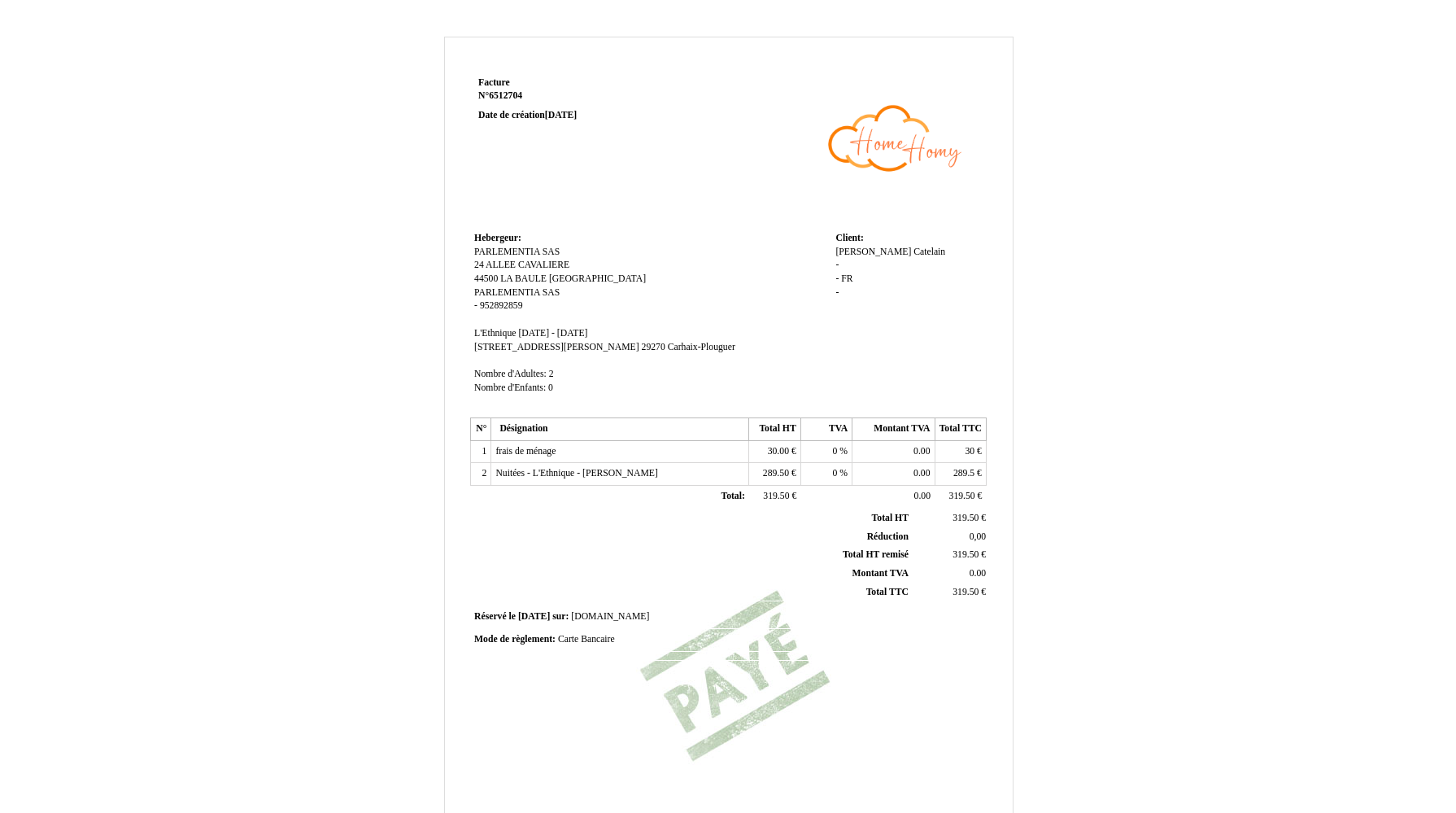
scroll to position [169, 0]
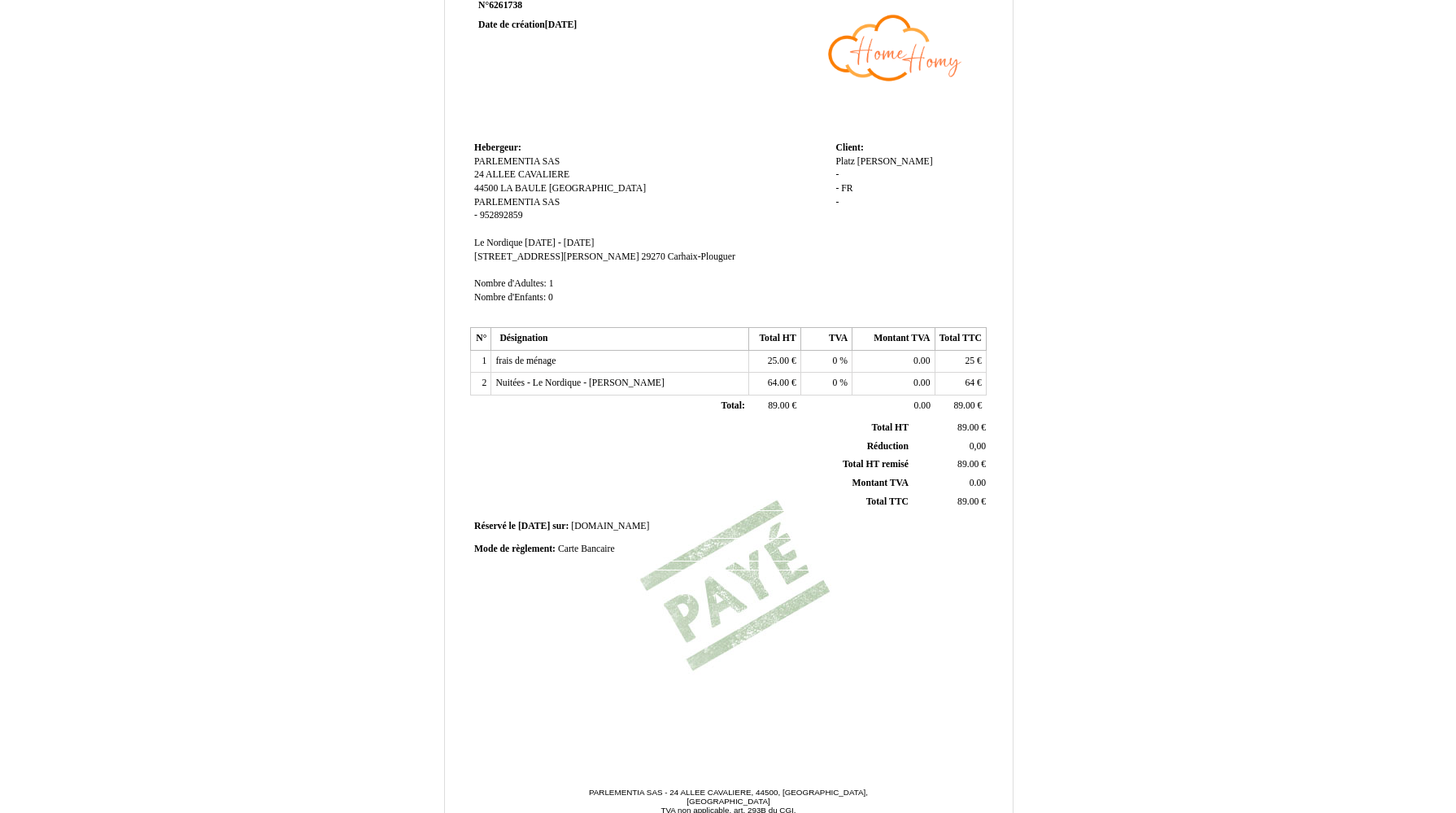
scroll to position [169, 0]
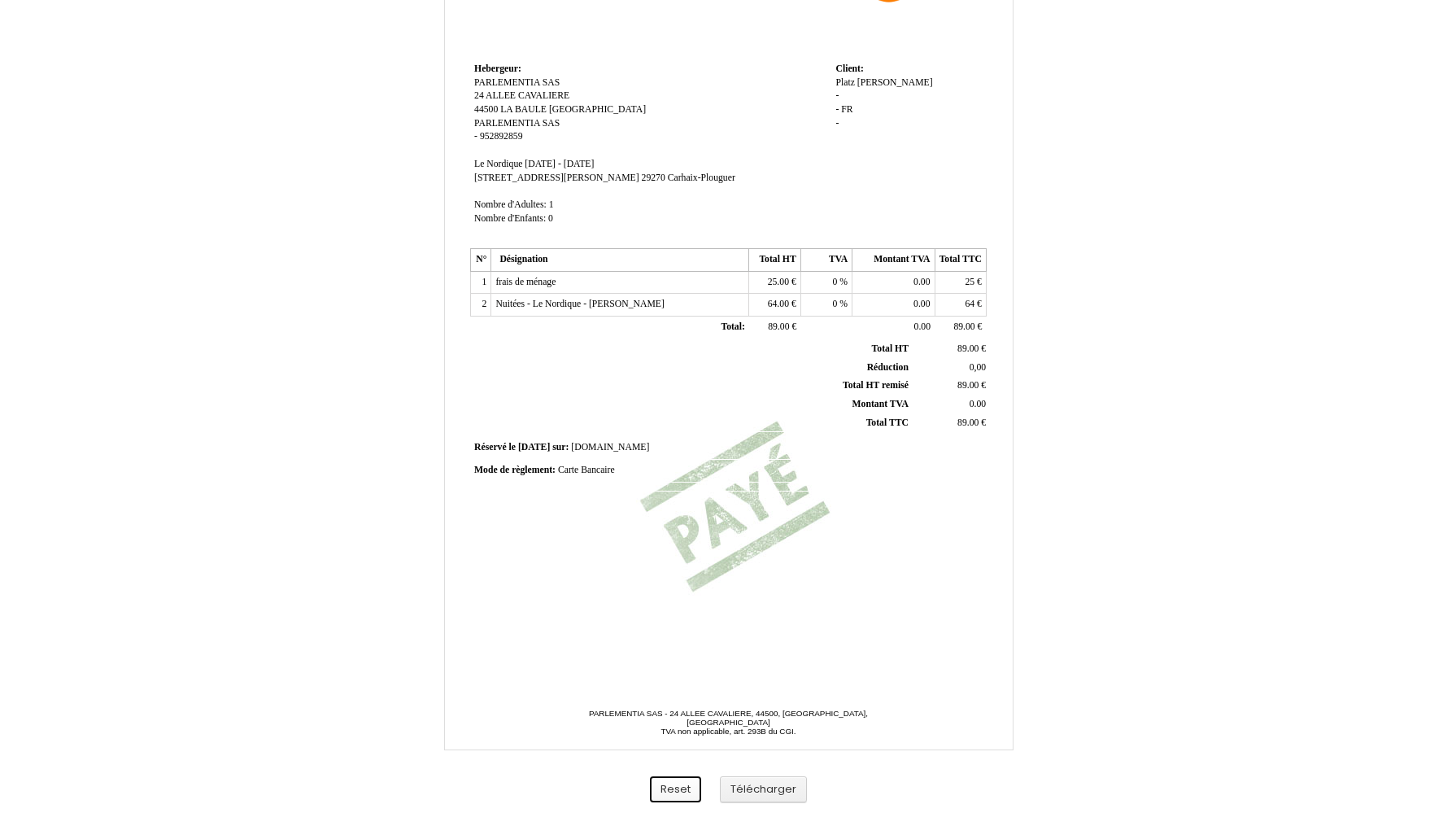
click at [677, 785] on button "Reset" at bounding box center [676, 789] width 52 height 27
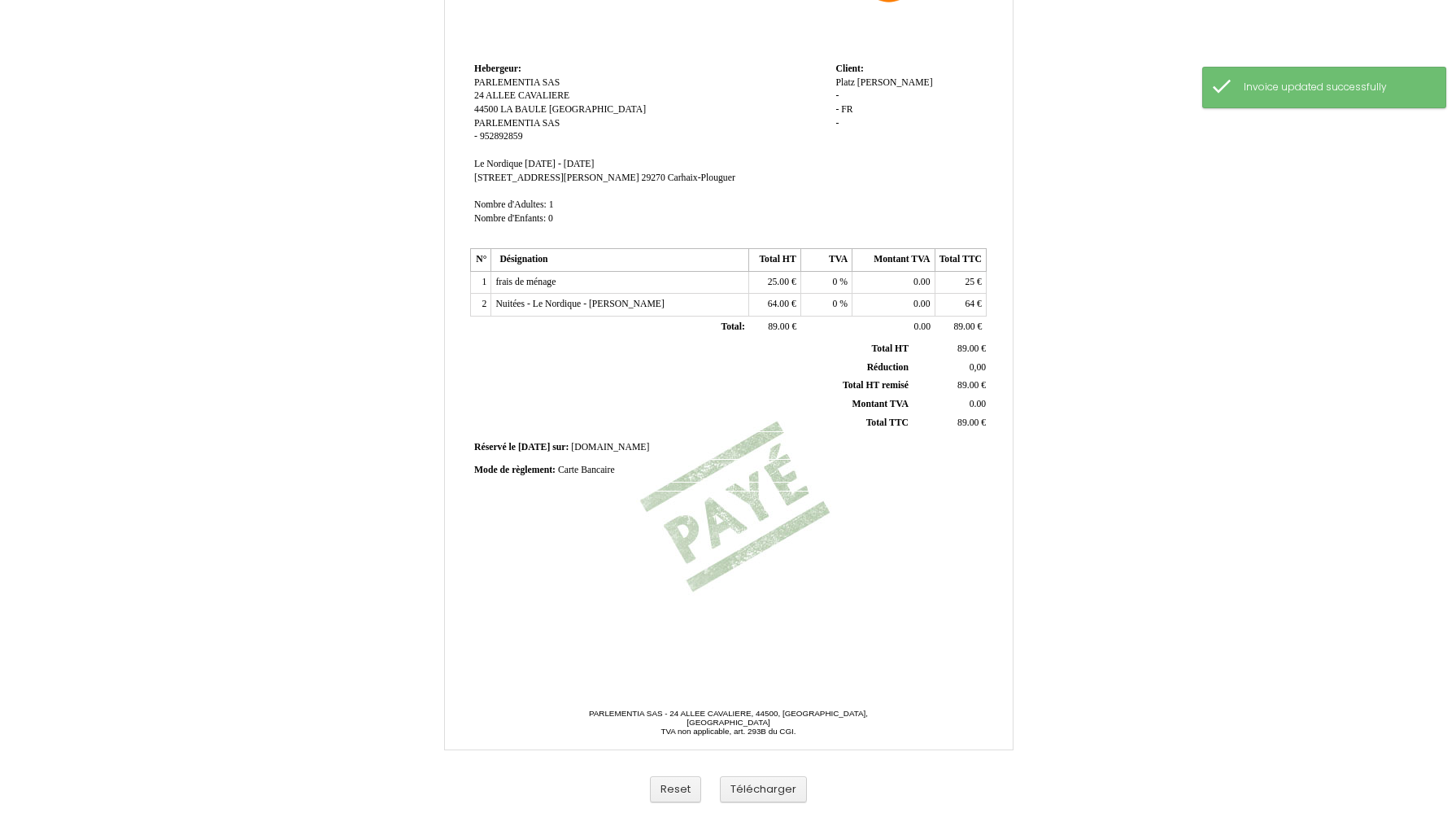
click at [870, 96] on div "Platz Platz Jeanne Jeanne - - FR FR -" at bounding box center [908, 110] width 146 height 68
click at [841, 88] on div "Platz Platz Jeanne Jeanne - - FR FR -" at bounding box center [908, 110] width 146 height 68
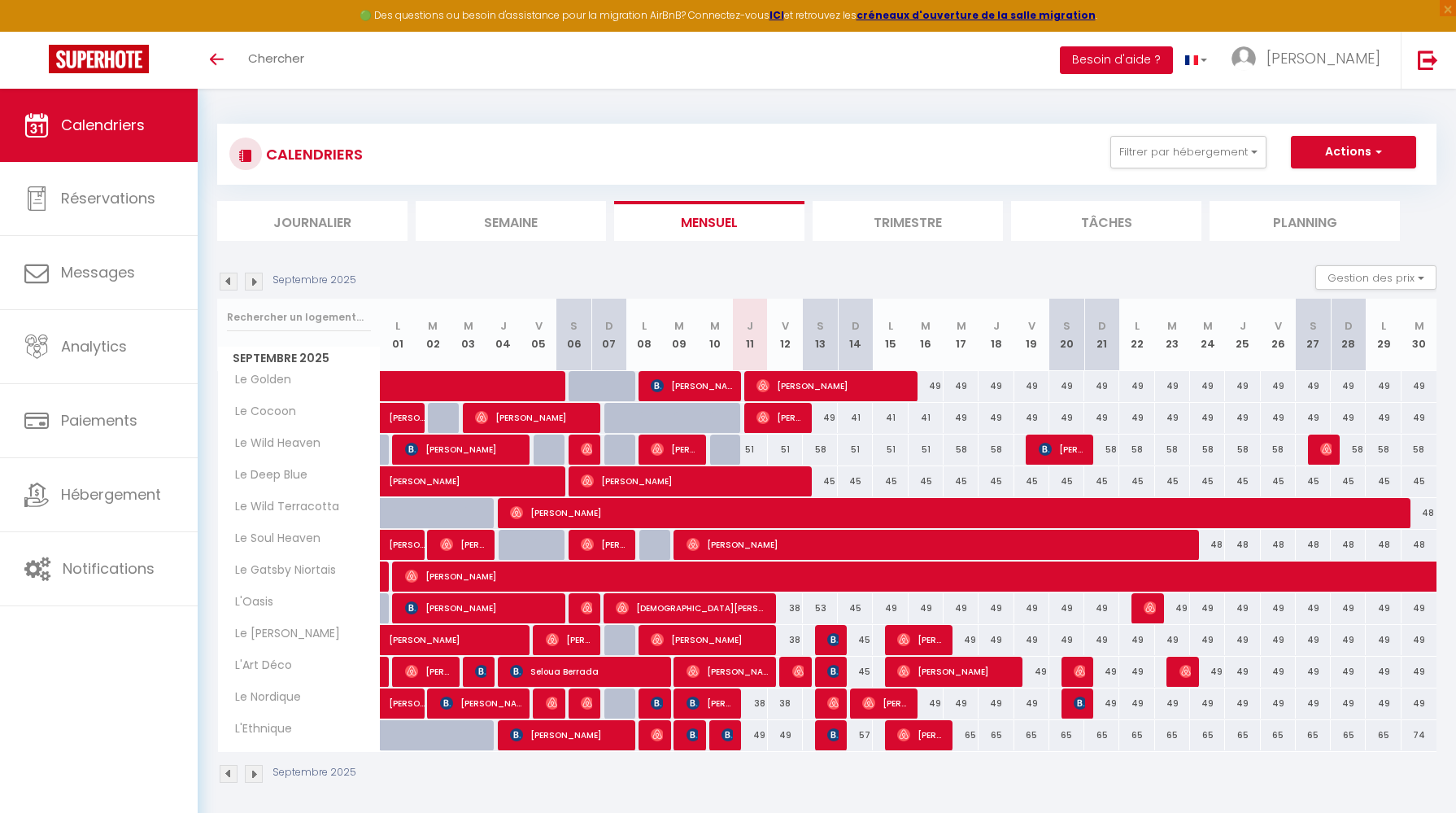
click at [1173, 72] on button "Besoin d'aide ?" at bounding box center [1116, 59] width 113 height 28
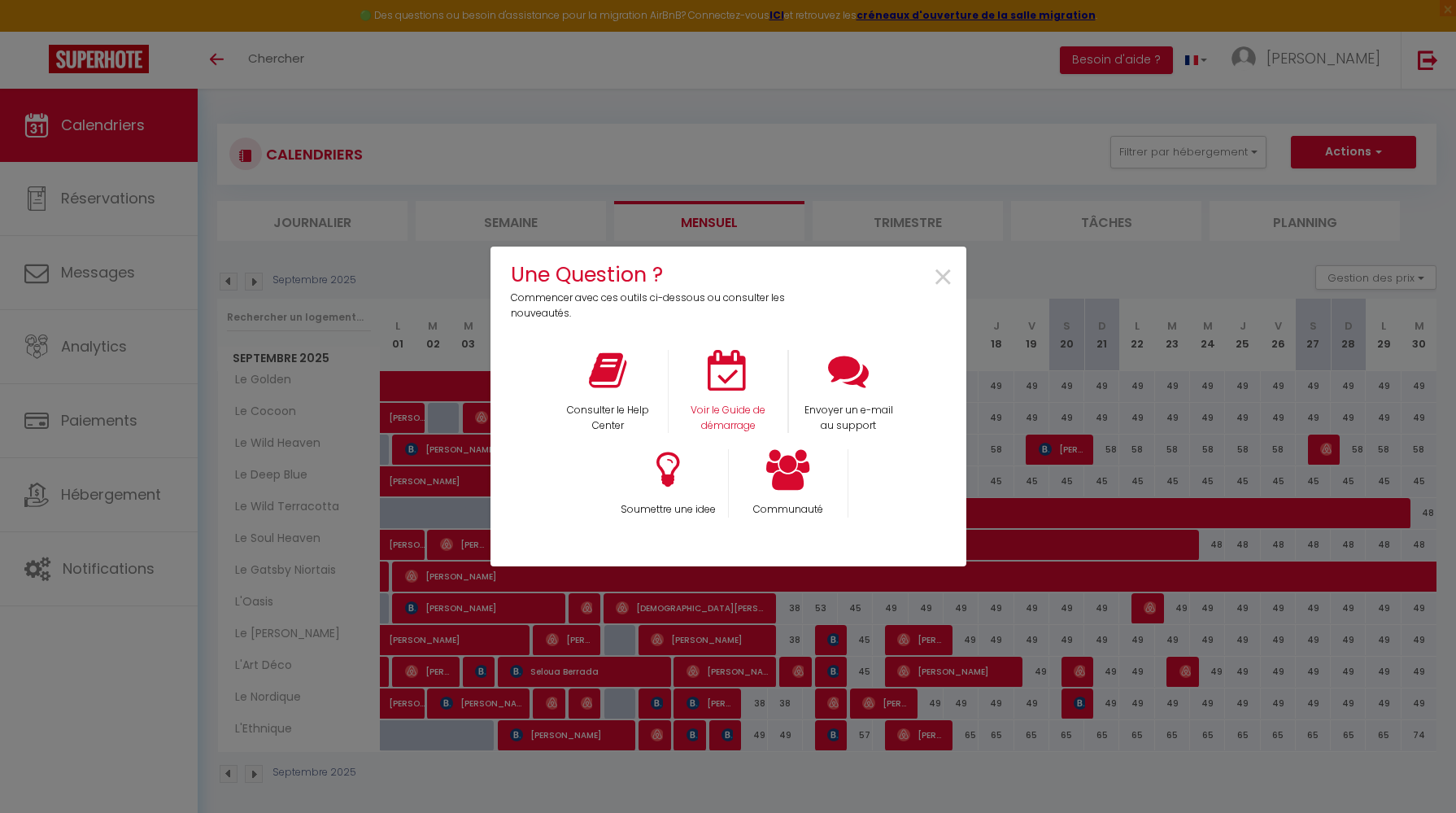
click at [751, 400] on div "Voir le Guide de démarrage" at bounding box center [728, 392] width 121 height 84
click at [725, 400] on div "Voir le Guide de démarrage" at bounding box center [728, 392] width 121 height 84
click at [694, 410] on p "Voir le Guide de démarrage" at bounding box center [728, 418] width 98 height 31
click at [941, 274] on span "×" at bounding box center [943, 278] width 22 height 52
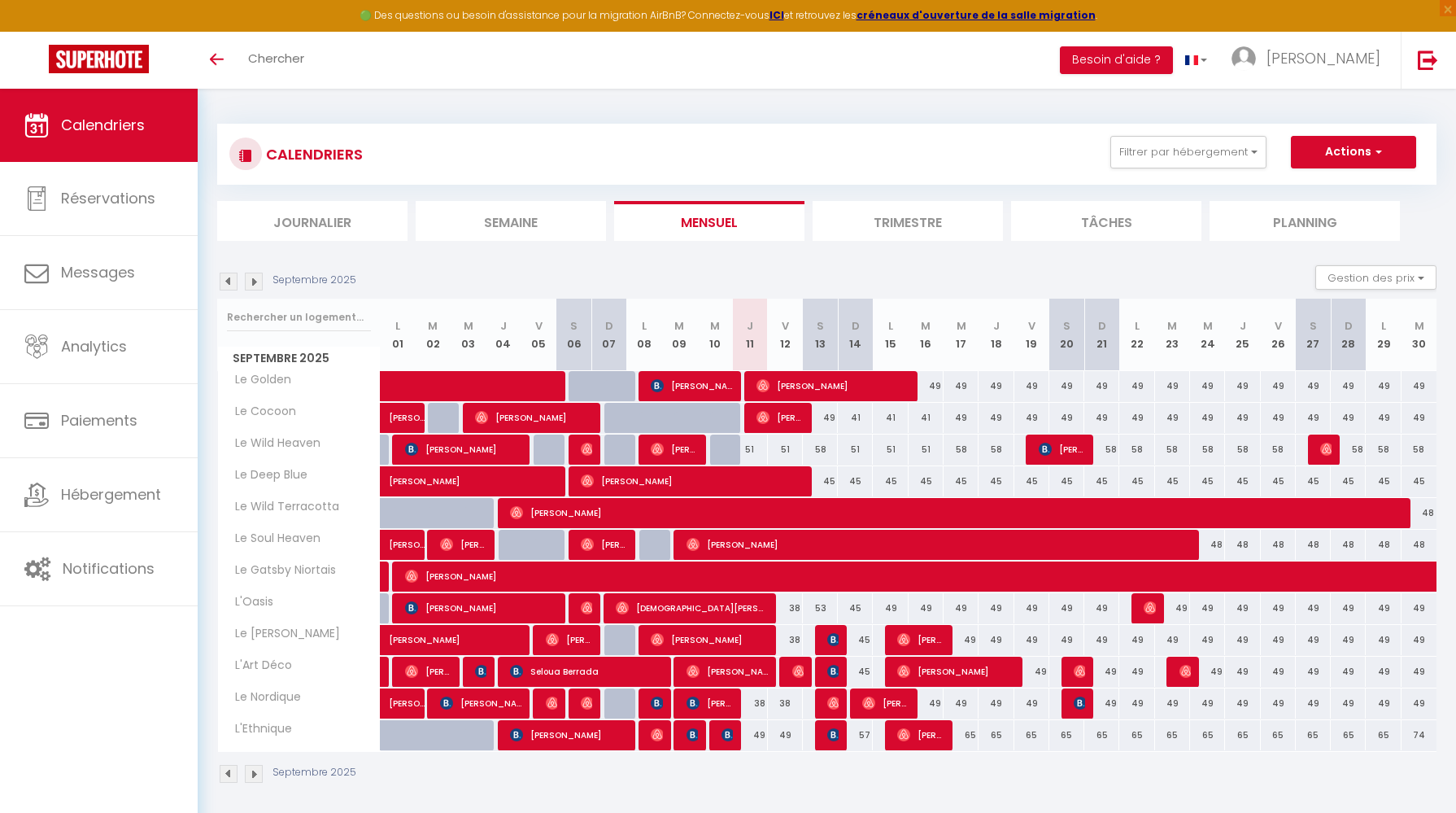
click at [1173, 74] on li "Besoin d'aide ?" at bounding box center [1116, 60] width 113 height 57
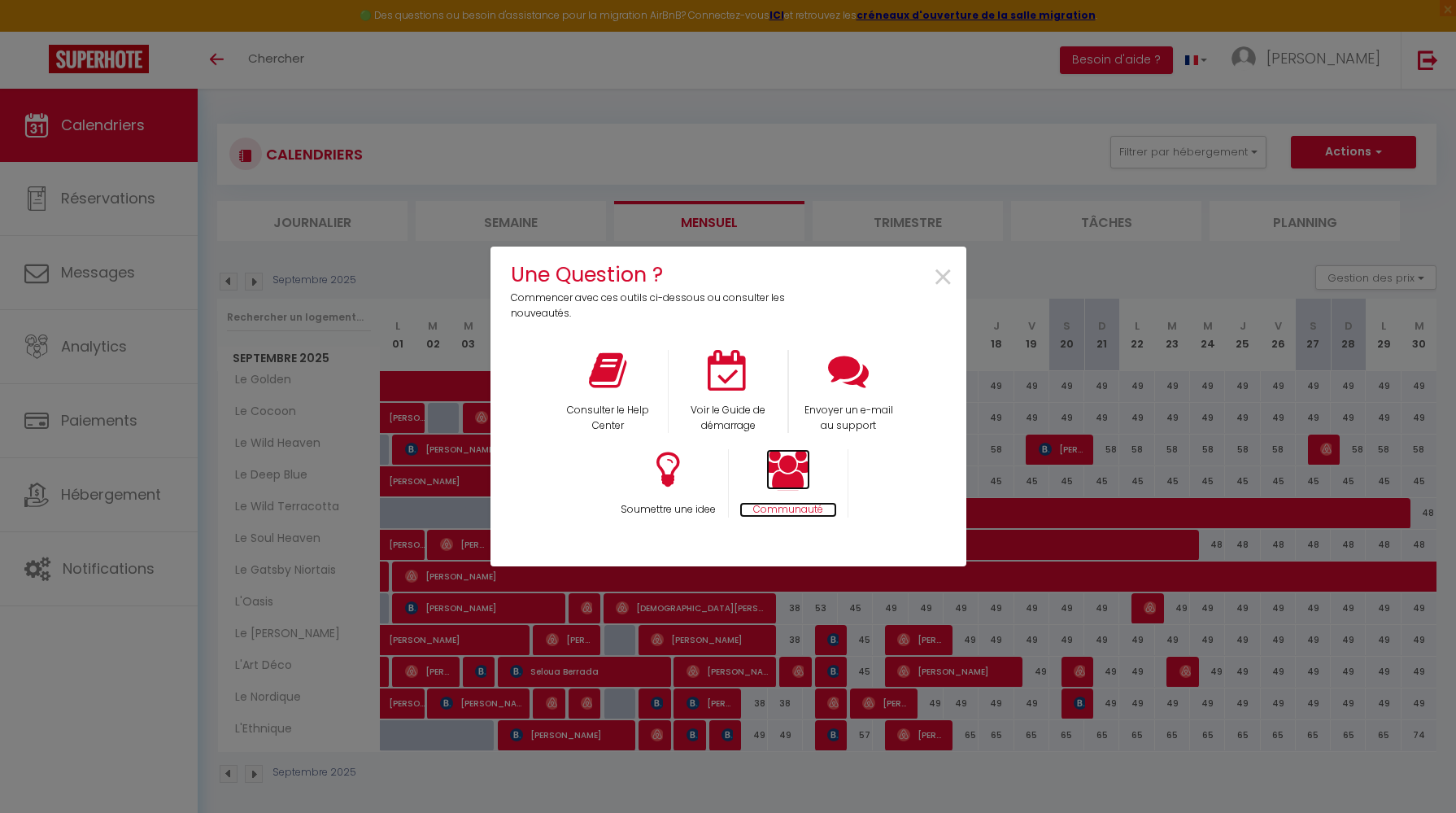
click at [800, 485] on icon at bounding box center [788, 469] width 44 height 41
click at [602, 394] on div "Consulter le Help Center" at bounding box center [607, 392] width 121 height 84
click at [873, 383] on div "Envoyer un e-mail au support" at bounding box center [849, 392] width 121 height 84
click at [841, 403] on p "Envoyer un e-mail au support" at bounding box center [849, 418] width 99 height 31
